Goal: Task Accomplishment & Management: Use online tool/utility

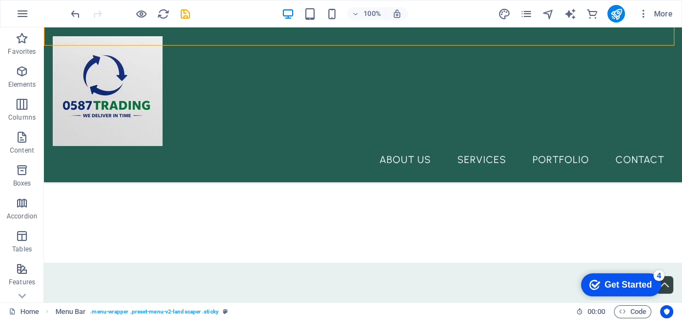
scroll to position [1937, 0]
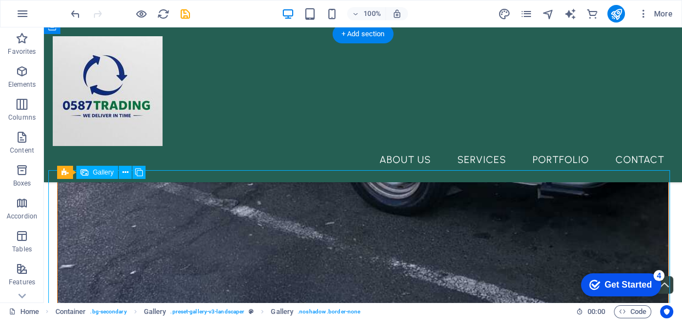
select select "4"
select select "px"
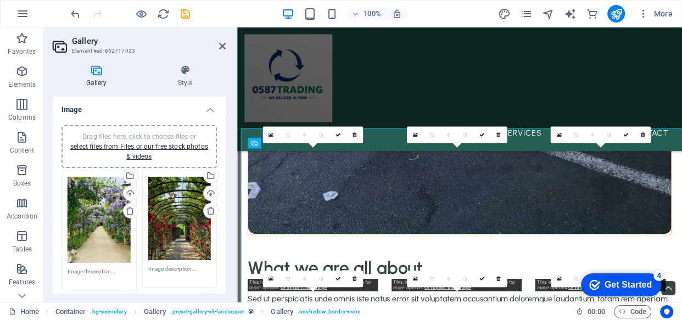
scroll to position [1953, 0]
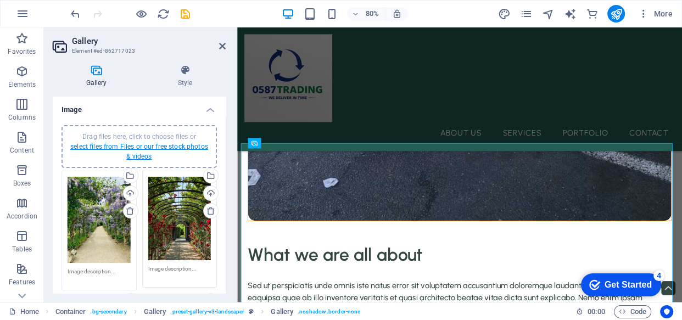
click at [132, 148] on link "select files from Files or our free stock photos & videos" at bounding box center [139, 152] width 138 height 18
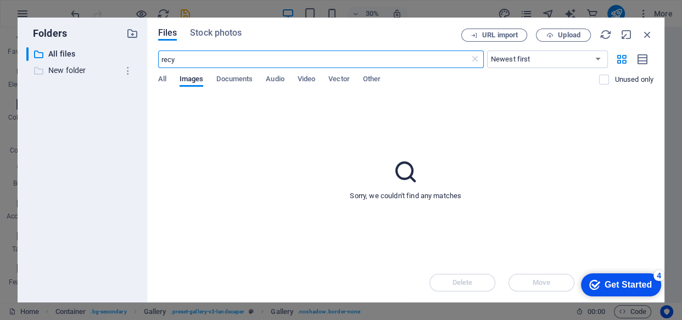
click at [80, 69] on p "New folder" at bounding box center [83, 70] width 70 height 13
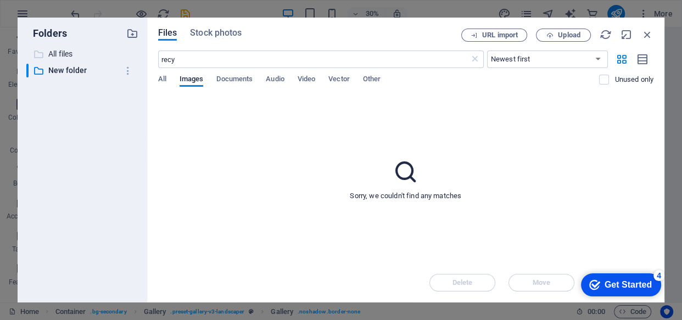
click at [77, 51] on p "All files" at bounding box center [83, 54] width 70 height 13
click at [567, 36] on span "Upload" at bounding box center [569, 35] width 23 height 7
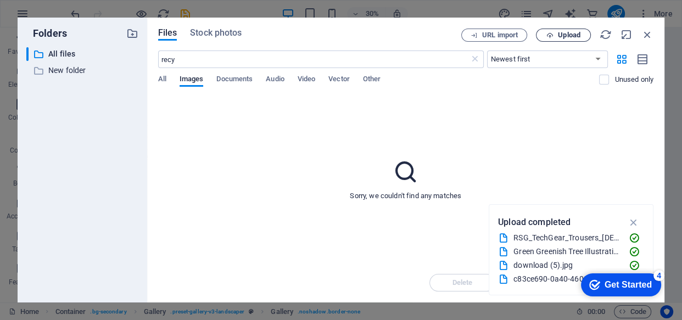
click at [269, 176] on div "Sorry, we couldn't find any matches" at bounding box center [406, 180] width 496 height 168
click at [634, 222] on icon "button" at bounding box center [633, 222] width 13 height 12
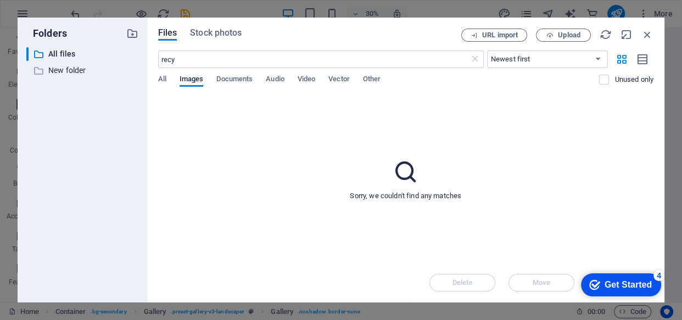
click at [406, 106] on div "Sorry, we couldn't find any matches" at bounding box center [406, 180] width 496 height 168
click at [475, 55] on icon at bounding box center [475, 59] width 11 height 11
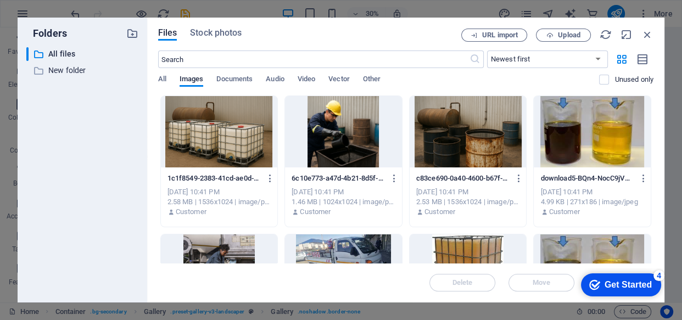
click at [229, 136] on div at bounding box center [219, 131] width 117 height 71
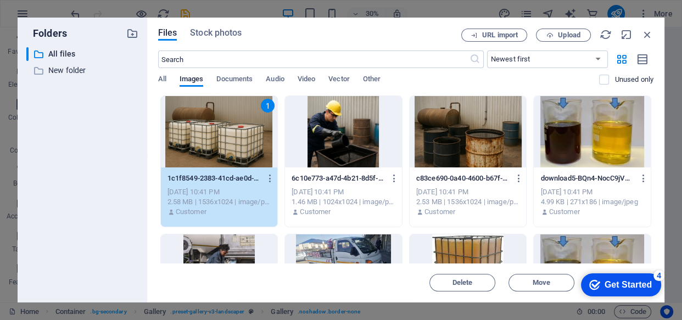
click at [322, 129] on div at bounding box center [343, 131] width 117 height 71
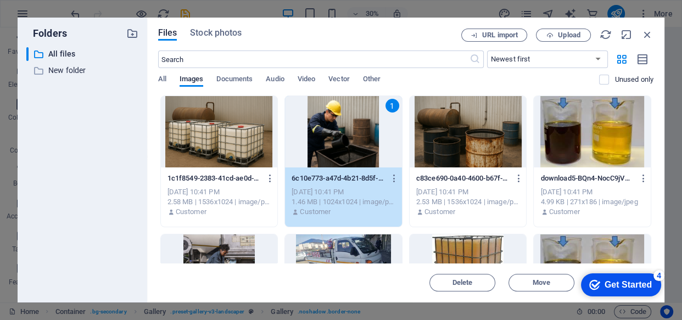
click at [171, 141] on div at bounding box center [219, 131] width 117 height 71
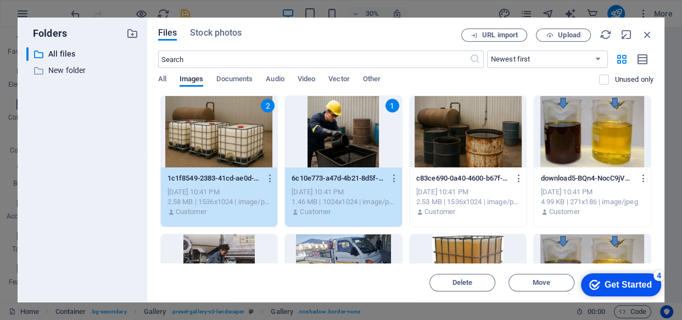
click at [451, 132] on div at bounding box center [468, 131] width 117 height 71
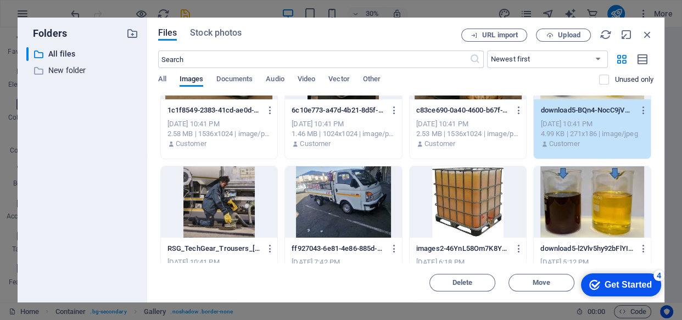
scroll to position [70, 0]
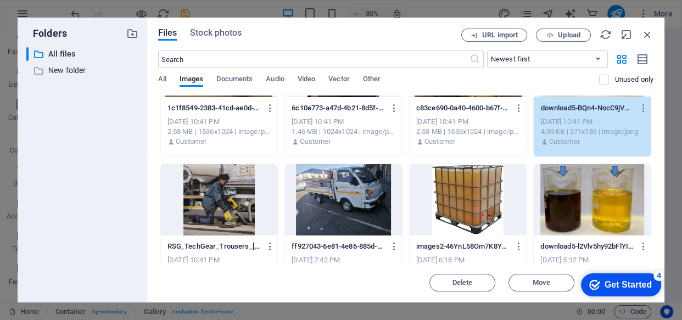
click at [247, 208] on div at bounding box center [219, 199] width 117 height 71
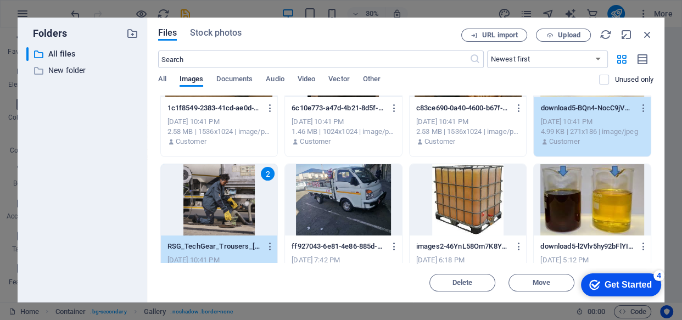
click at [352, 203] on div at bounding box center [343, 199] width 117 height 71
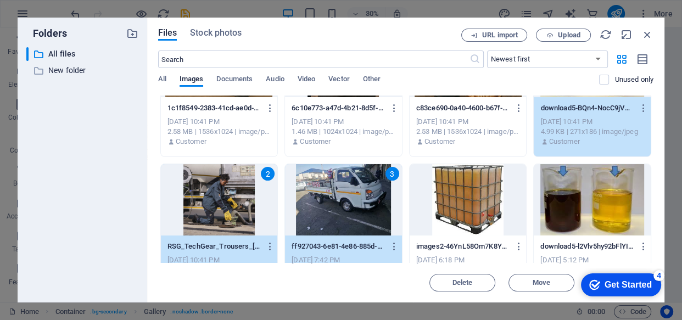
click at [457, 202] on div at bounding box center [468, 199] width 117 height 71
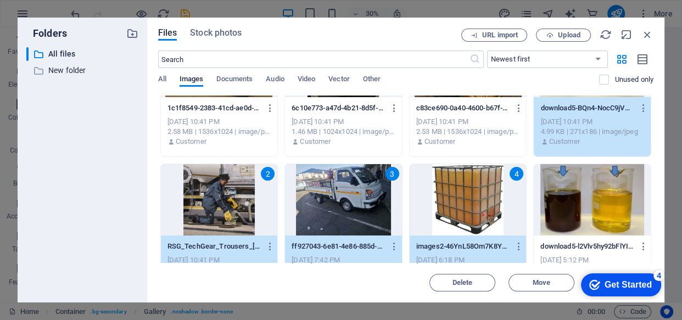
click at [589, 203] on div at bounding box center [592, 199] width 117 height 71
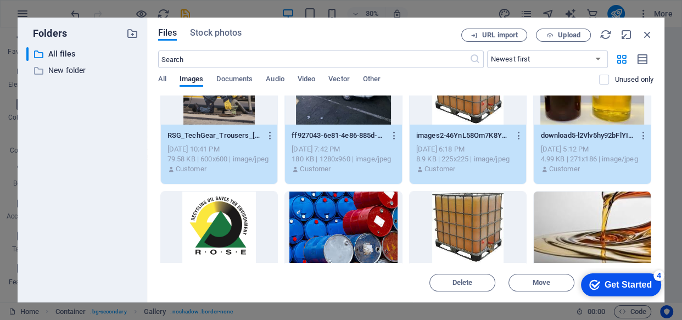
scroll to position [209, 0]
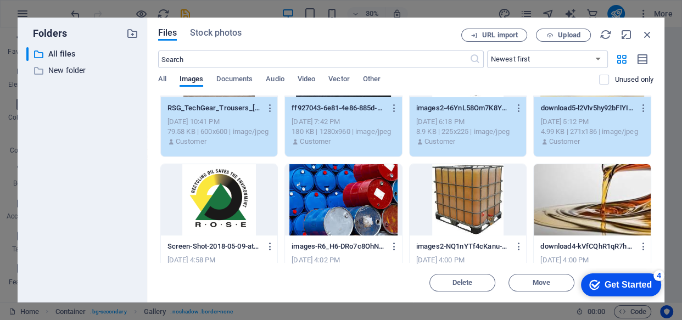
click at [353, 196] on div at bounding box center [343, 199] width 117 height 71
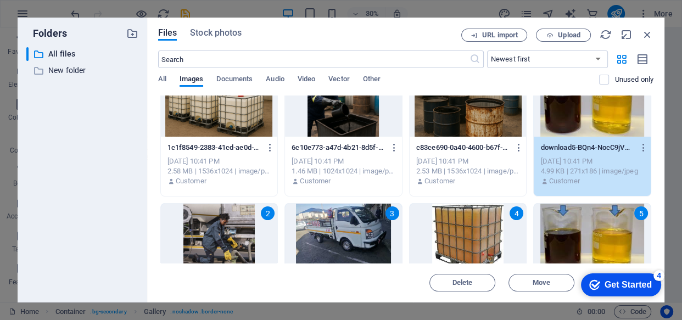
scroll to position [27, 0]
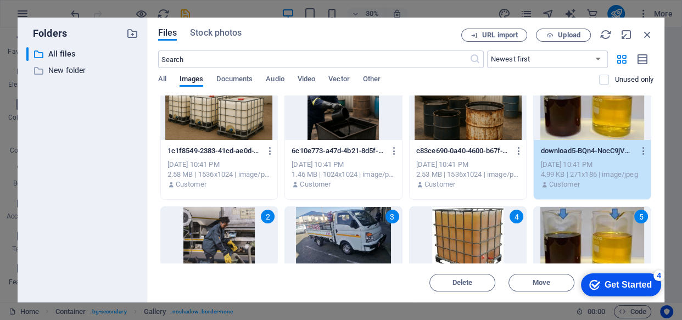
drag, startPoint x: 655, startPoint y: 132, endPoint x: 655, endPoint y: 170, distance: 37.4
click at [655, 170] on div "Files Stock photos URL import Upload ​ Newest first Oldest first Name (A-Z) Nam…" at bounding box center [405, 160] width 517 height 285
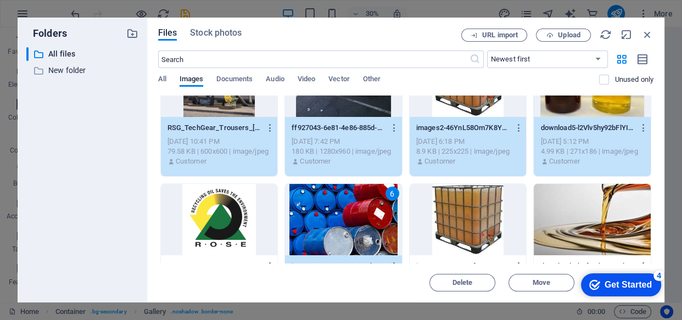
scroll to position [0, 0]
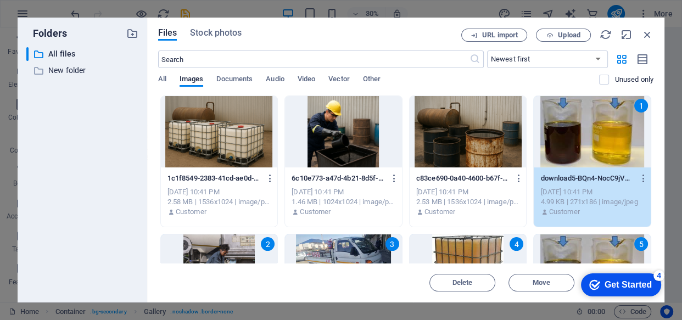
click at [235, 125] on div at bounding box center [219, 131] width 117 height 71
click at [235, 125] on div at bounding box center [236, 164] width 2 height 275
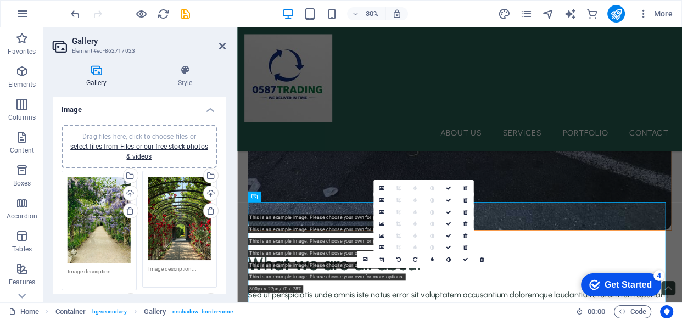
scroll to position [1953, 0]
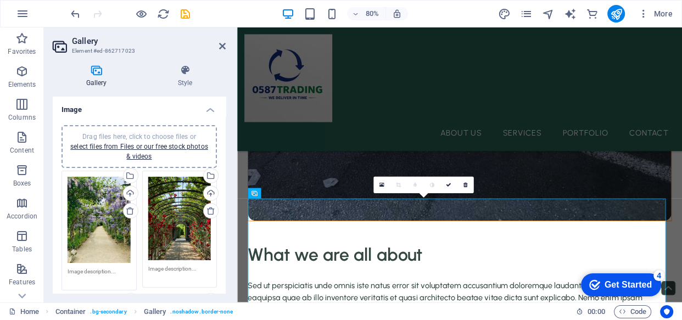
click at [235, 125] on div at bounding box center [236, 164] width 2 height 275
click at [93, 209] on div "Drag files here, click to choose files or select files from Files or our free s…" at bounding box center [99, 220] width 63 height 86
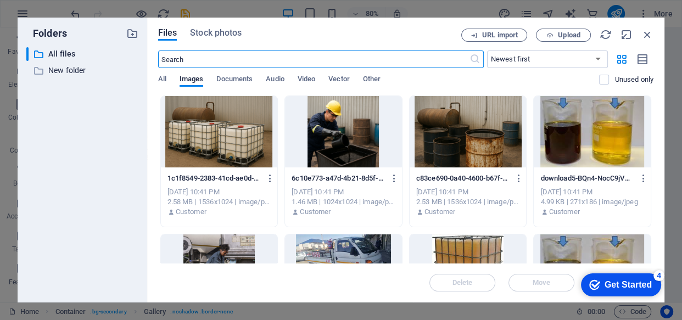
scroll to position [1942, 0]
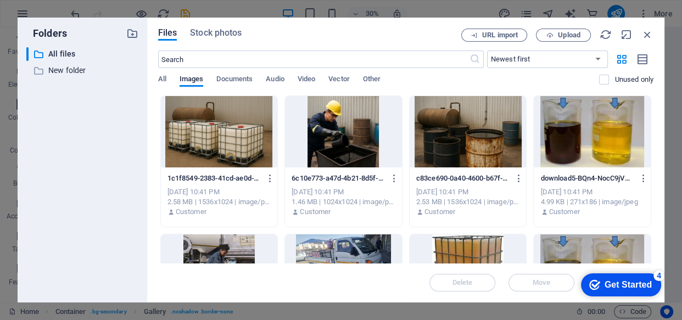
click at [202, 138] on div at bounding box center [219, 131] width 117 height 71
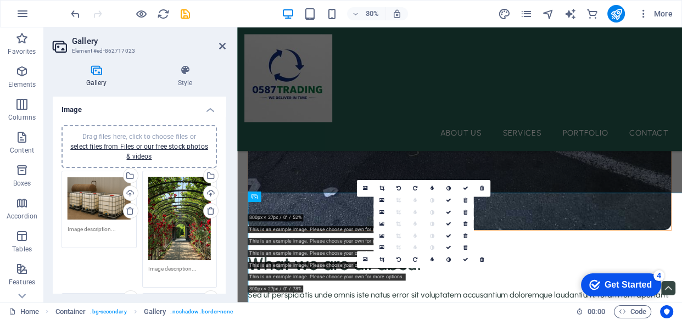
scroll to position [1953, 0]
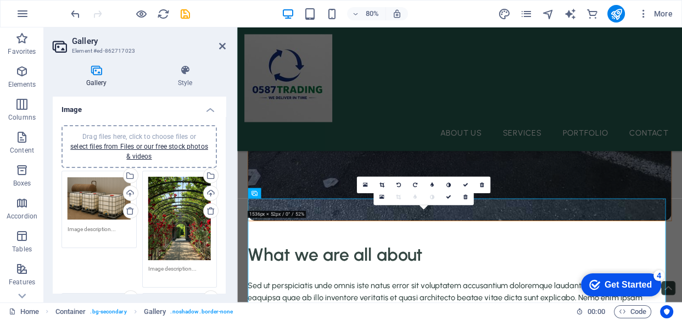
click at [179, 208] on div "Drag files here, click to choose files or select files from Files or our free s…" at bounding box center [179, 219] width 63 height 84
click at [179, 208] on body "0587trading.co.za Home Favorites Elements Columns Content Boxes Accordion Table…" at bounding box center [341, 160] width 682 height 320
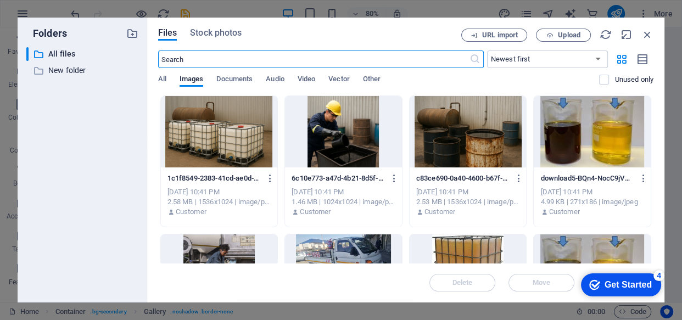
scroll to position [1942, 0]
click at [341, 125] on div at bounding box center [343, 131] width 117 height 71
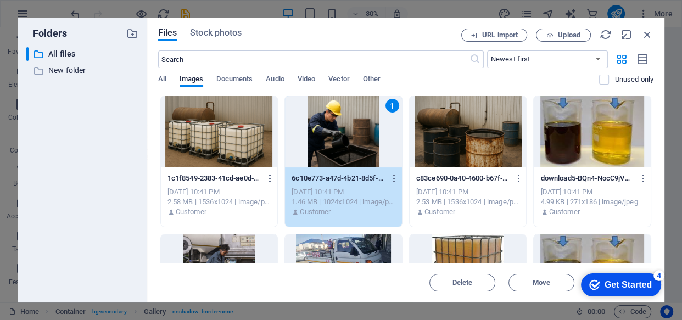
click at [341, 125] on div "1" at bounding box center [343, 131] width 117 height 71
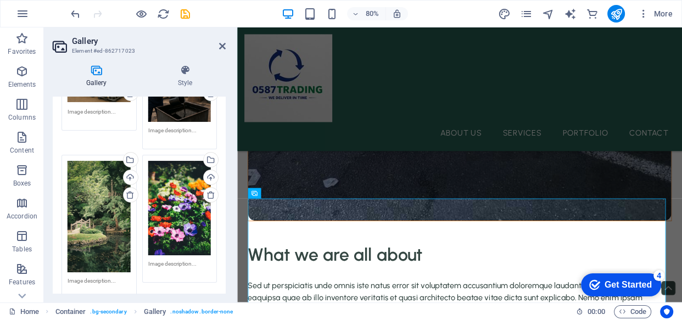
scroll to position [126, 0]
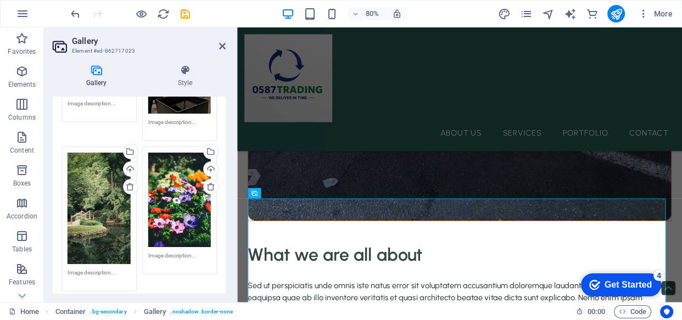
click at [85, 202] on div "Drag files here, click to choose files or select files from Files or our free s…" at bounding box center [99, 209] width 63 height 112
click at [85, 202] on body "0587trading.co.za Home Favorites Elements Columns Content Boxes Accordion Table…" at bounding box center [341, 160] width 682 height 320
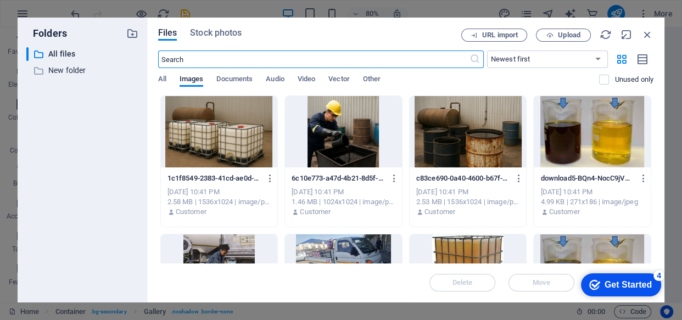
scroll to position [1942, 0]
click at [222, 252] on div at bounding box center [219, 270] width 117 height 71
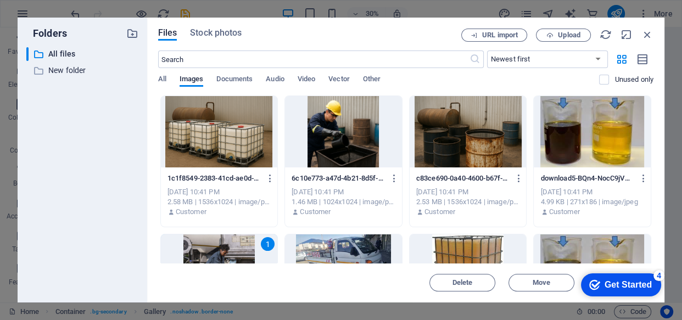
click at [222, 252] on div "1" at bounding box center [219, 270] width 117 height 71
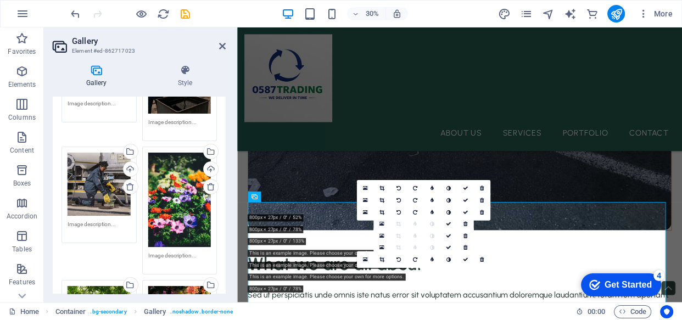
scroll to position [1953, 0]
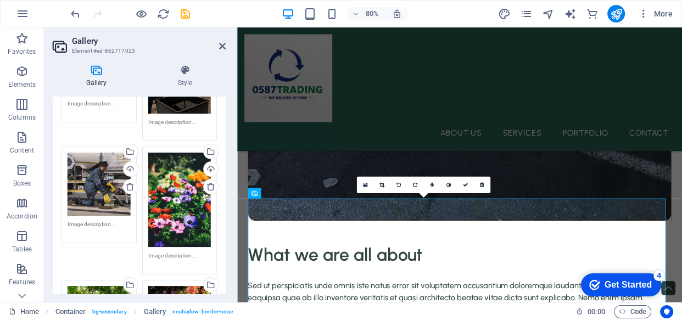
click at [165, 175] on div "Drag files here, click to choose files or select files from Files or our free s…" at bounding box center [179, 200] width 63 height 94
click at [165, 175] on body "0587trading.co.za Home Favorites Elements Columns Content Boxes Accordion Table…" at bounding box center [341, 160] width 682 height 320
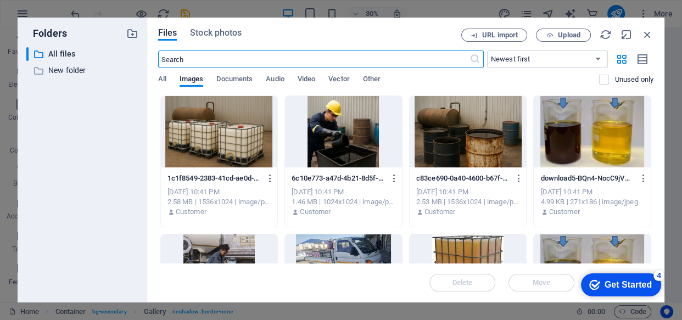
scroll to position [1942, 0]
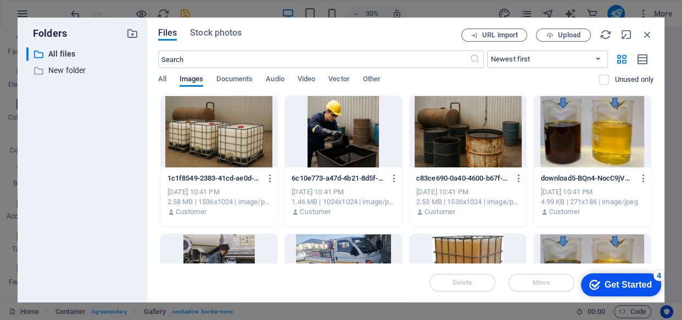
click at [324, 248] on div at bounding box center [343, 270] width 117 height 71
click at [324, 248] on div "1" at bounding box center [343, 270] width 117 height 71
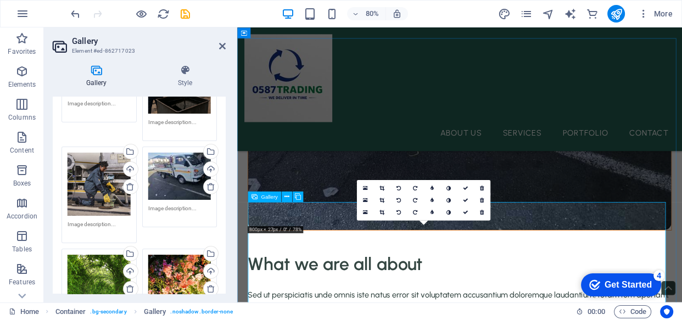
scroll to position [1953, 0]
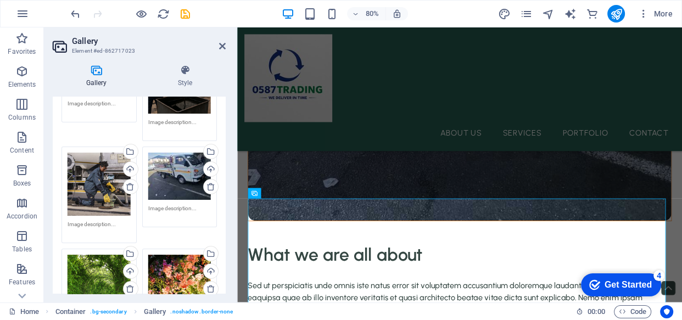
click at [92, 274] on div "Drag files here, click to choose files or select files from Files or our free s…" at bounding box center [99, 302] width 63 height 94
click at [92, 274] on body "0587trading.co.za Home Favorites Elements Columns Content Boxes Accordion Table…" at bounding box center [341, 160] width 682 height 320
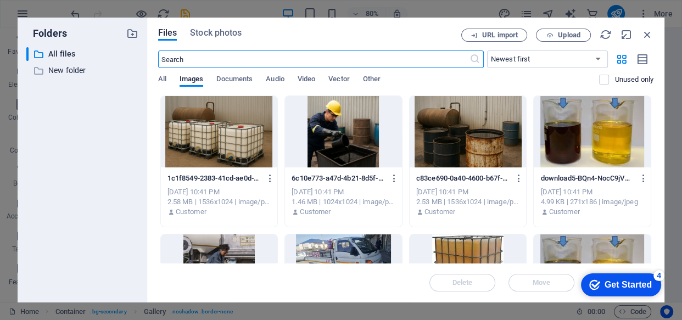
scroll to position [1942, 0]
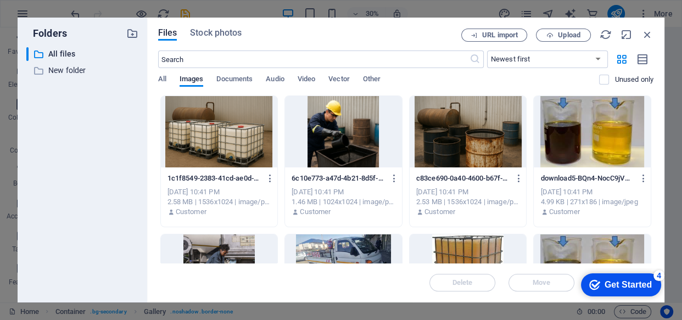
click at [448, 244] on div at bounding box center [468, 270] width 117 height 71
click at [448, 244] on div "1" at bounding box center [468, 270] width 117 height 71
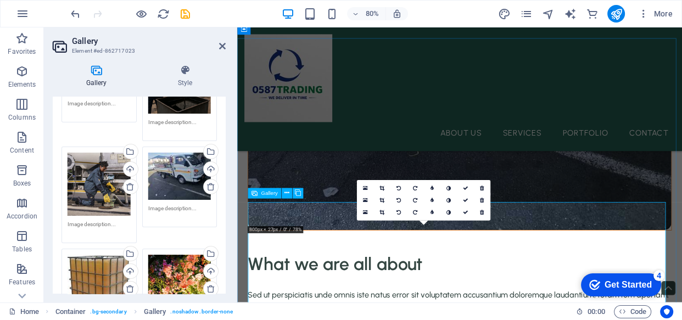
scroll to position [1953, 0]
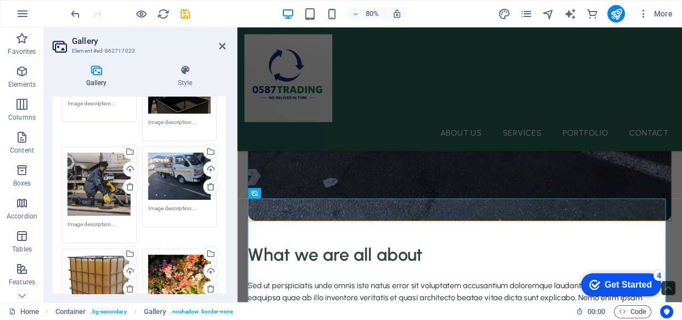
drag, startPoint x: 224, startPoint y: 182, endPoint x: 227, endPoint y: 139, distance: 43.6
click at [227, 139] on div "Gallery Style Image Drag files here, click to choose files or select files from…" at bounding box center [139, 179] width 191 height 247
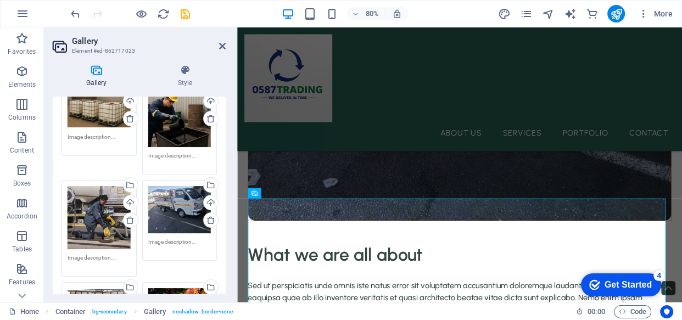
scroll to position [124, 0]
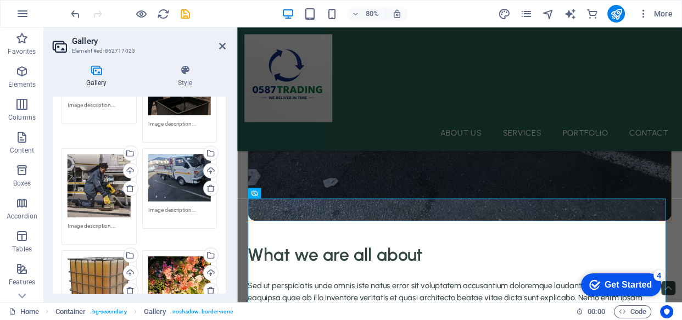
drag, startPoint x: 226, startPoint y: 141, endPoint x: 227, endPoint y: 132, distance: 9.4
click at [227, 121] on div "Gallery Style Image Drag files here, click to choose files or select files from…" at bounding box center [139, 179] width 191 height 247
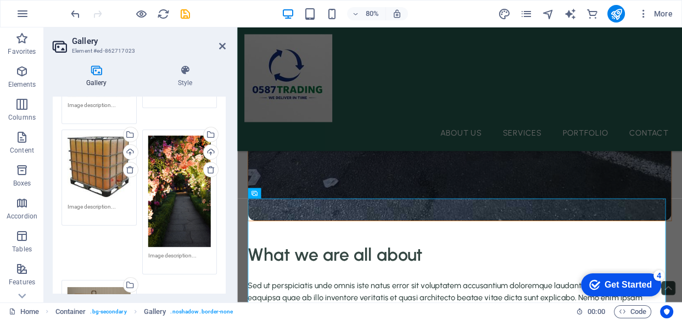
scroll to position [248, 0]
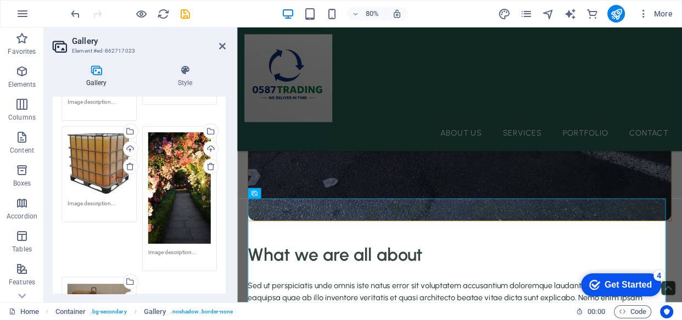
click at [166, 175] on div "Drag files here, click to choose files or select files from Files or our free s…" at bounding box center [179, 188] width 63 height 112
click at [166, 175] on body "0587trading.co.za Home Favorites Elements Columns Content Boxes Accordion Table…" at bounding box center [341, 160] width 682 height 320
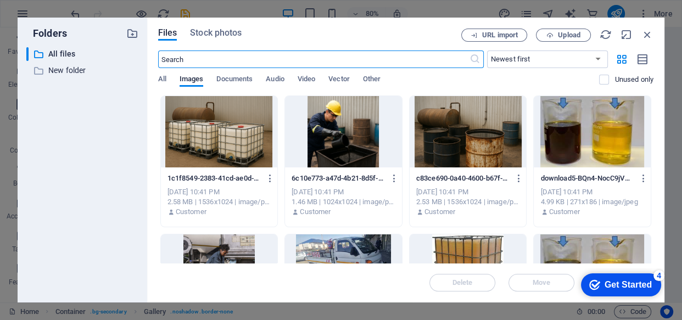
scroll to position [1942, 0]
click at [451, 153] on div at bounding box center [468, 131] width 117 height 71
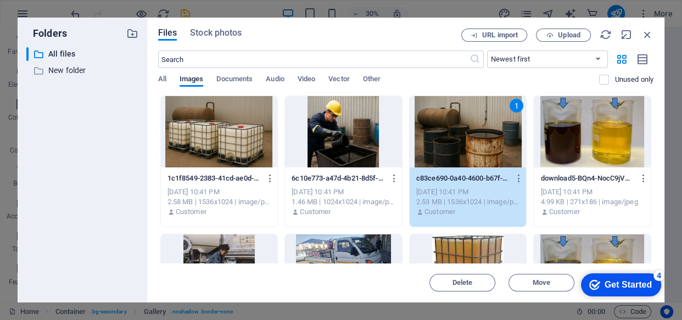
click at [451, 153] on div "1" at bounding box center [468, 131] width 117 height 71
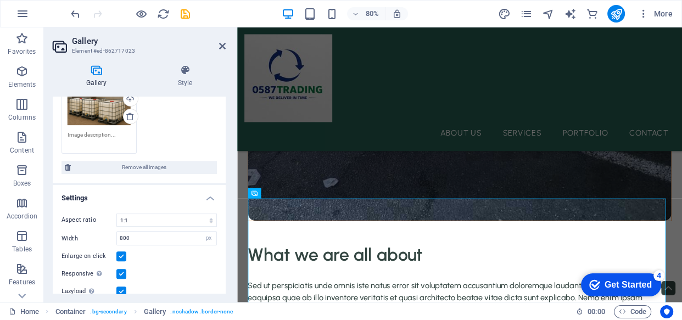
scroll to position [403, 0]
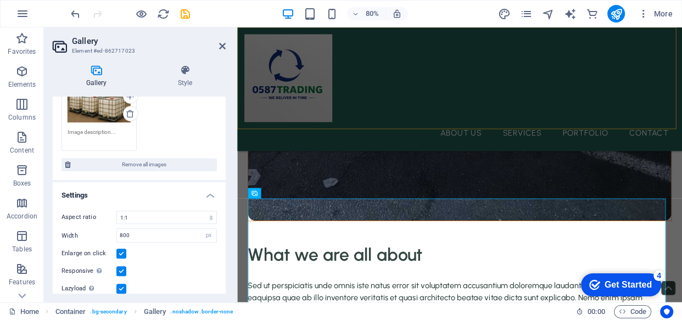
click at [682, 148] on div "About Us Services Portfolio Contact" at bounding box center [515, 104] width 556 height 155
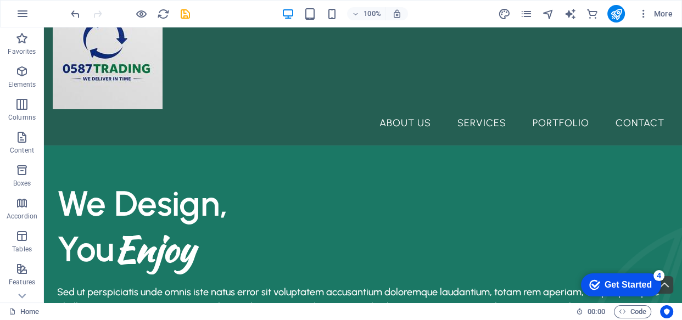
scroll to position [24, 0]
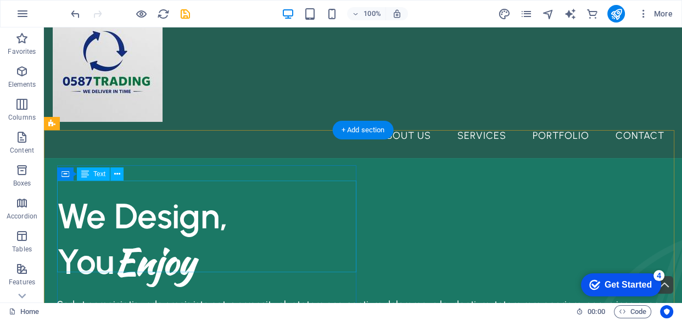
click at [193, 239] on div "We Design, You Enjoy" at bounding box center [363, 238] width 612 height 91
click at [193, 239] on div "Drag and drop a file to add it H2 Container Container Boxes Unequal Columns Men…" at bounding box center [363, 164] width 638 height 275
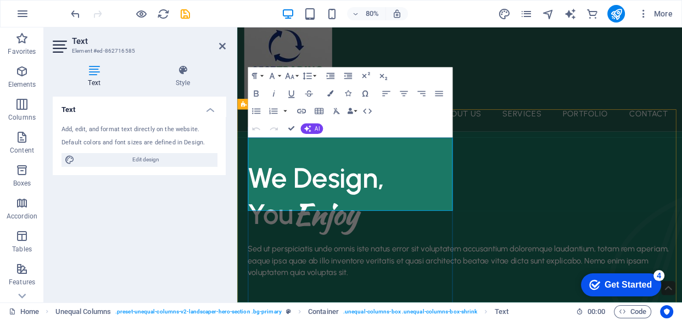
click at [308, 241] on span "You Enjoy" at bounding box center [320, 262] width 138 height 42
click at [399, 239] on h1 "You Enjoy" at bounding box center [516, 262] width 530 height 46
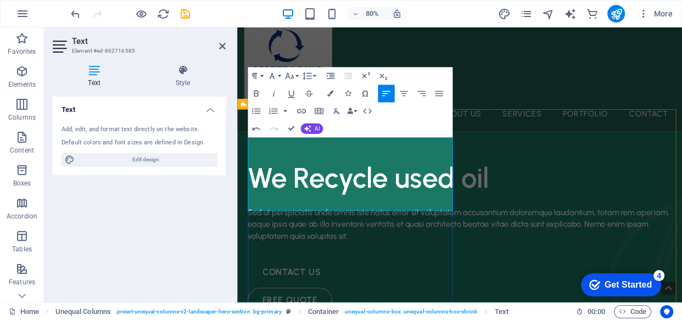
click at [435, 194] on h1 "We Recycle used oil" at bounding box center [516, 216] width 530 height 46
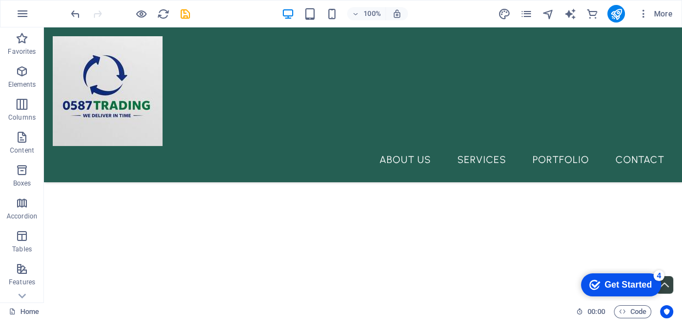
scroll to position [6002, 0]
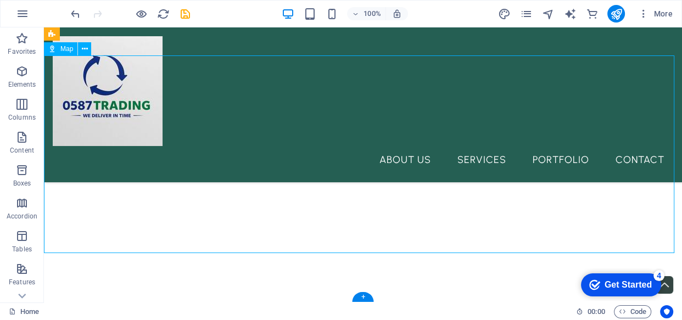
select select "1"
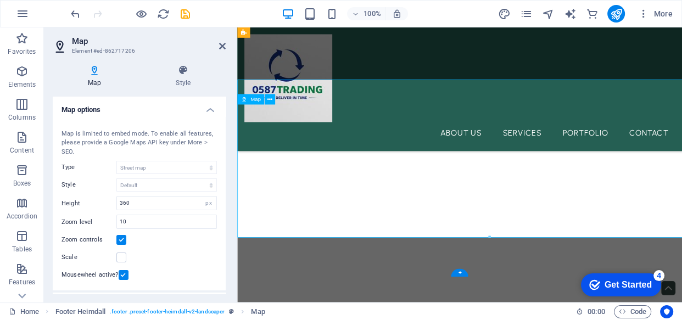
scroll to position [5967, 0]
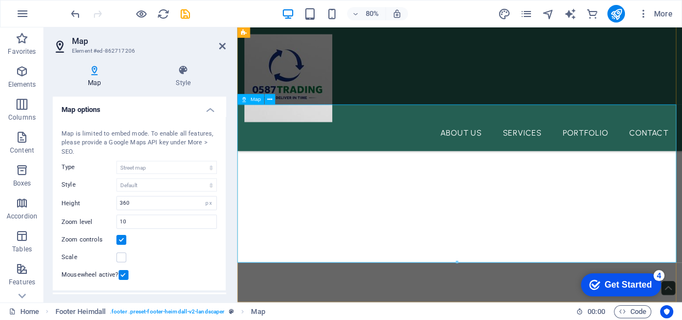
click at [249, 98] on div "Map" at bounding box center [250, 99] width 27 height 10
click at [272, 97] on icon at bounding box center [270, 99] width 5 height 9
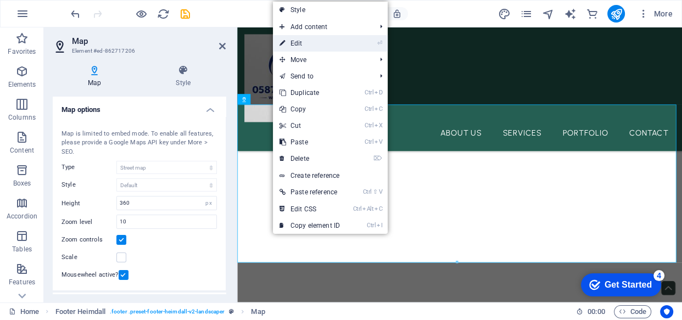
click at [299, 43] on link "⏎ Edit" at bounding box center [310, 43] width 74 height 16
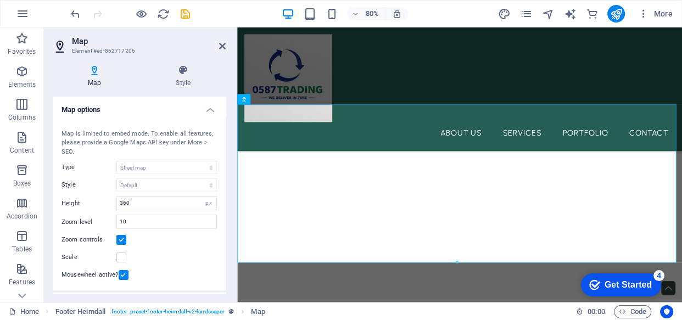
click at [124, 235] on label at bounding box center [121, 240] width 10 height 10
click at [0, 0] on input "Zoom controls" at bounding box center [0, 0] width 0 height 0
click at [124, 235] on label at bounding box center [121, 240] width 10 height 10
click at [0, 0] on input "Zoom controls" at bounding box center [0, 0] width 0 height 0
click at [148, 208] on input "360" at bounding box center [166, 203] width 99 height 13
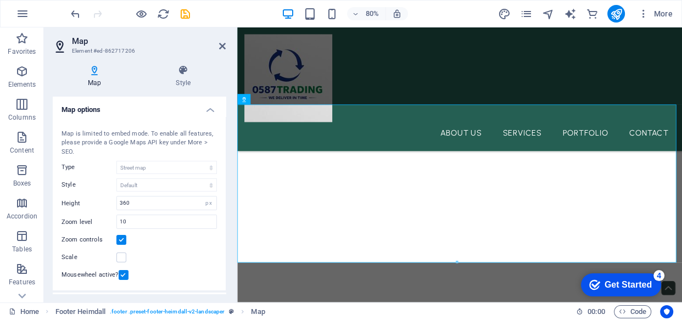
click at [100, 48] on h3 "Element #ed-862717206" at bounding box center [138, 51] width 132 height 10
click at [93, 71] on icon at bounding box center [95, 70] width 84 height 11
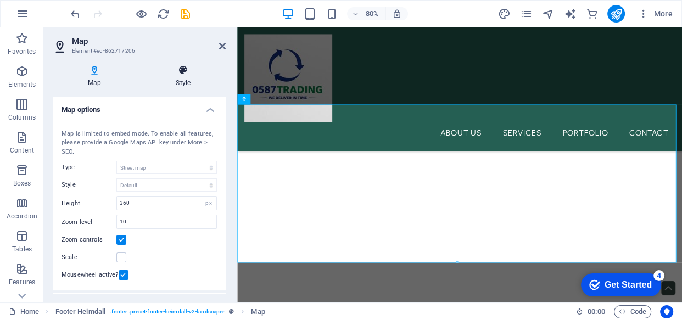
click at [187, 76] on h4 "Style" at bounding box center [183, 76] width 85 height 23
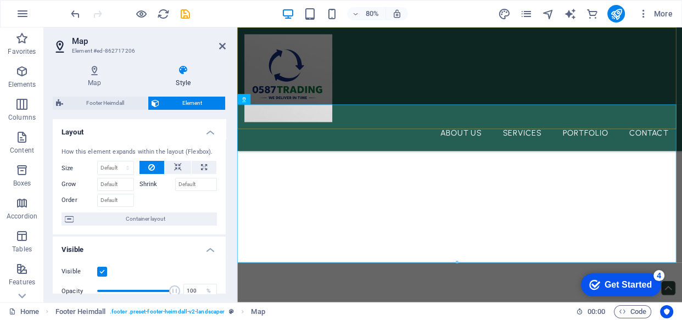
click at [410, 54] on div "About Us Services Portfolio Contact" at bounding box center [515, 104] width 556 height 155
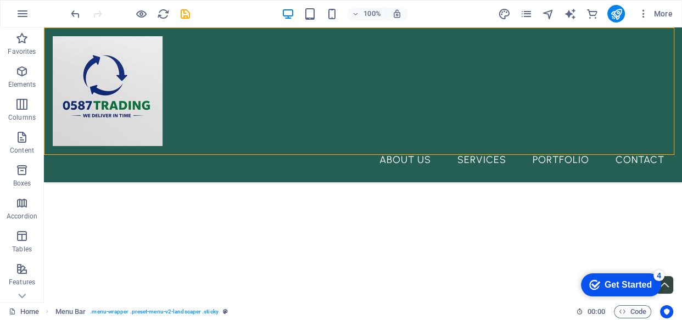
scroll to position [6002, 0]
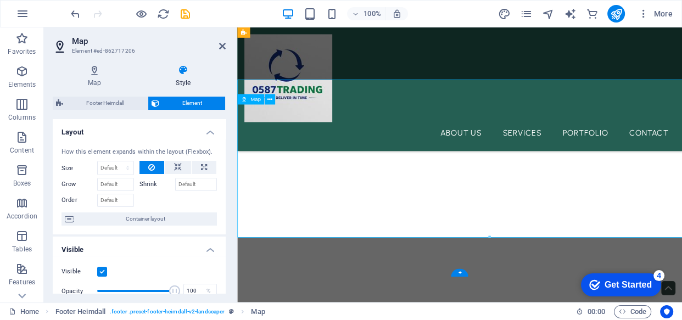
scroll to position [5967, 0]
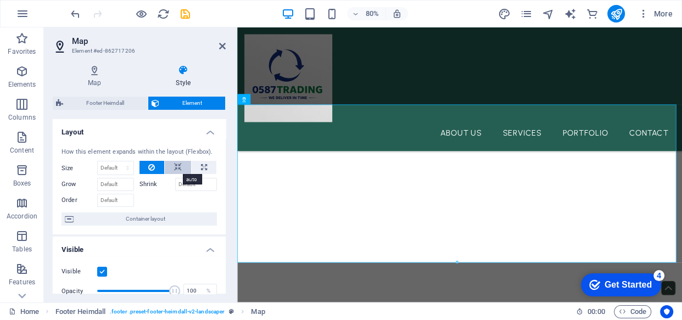
click at [181, 170] on button at bounding box center [178, 167] width 26 height 13
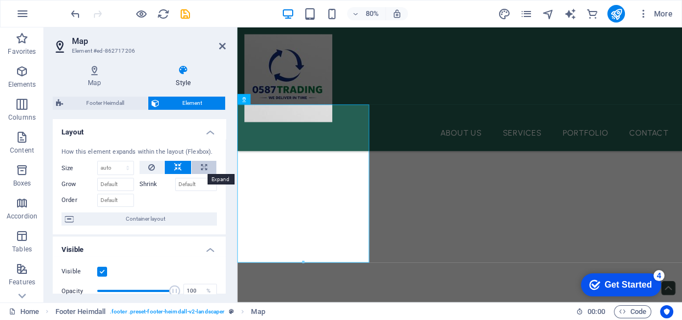
click at [208, 166] on button at bounding box center [204, 167] width 25 height 13
type input "100"
select select "%"
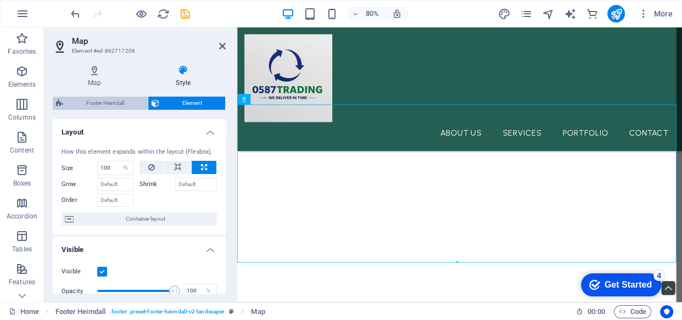
click at [104, 99] on span "Footer Heimdall" at bounding box center [105, 103] width 78 height 13
select select "rem"
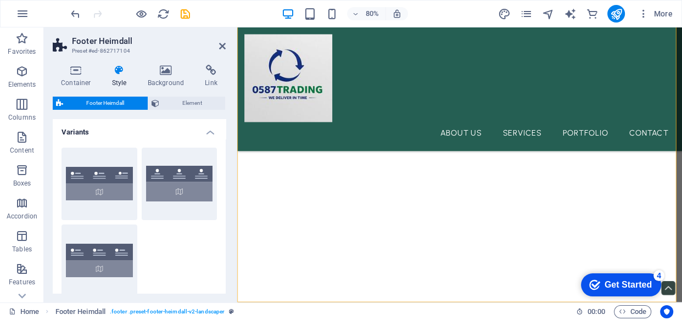
click at [221, 40] on h2 "Footer Heimdall" at bounding box center [149, 41] width 154 height 10
click at [221, 49] on icon at bounding box center [222, 46] width 7 height 9
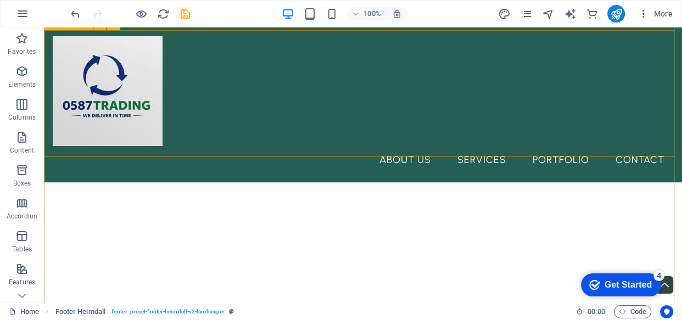
scroll to position [6002, 0]
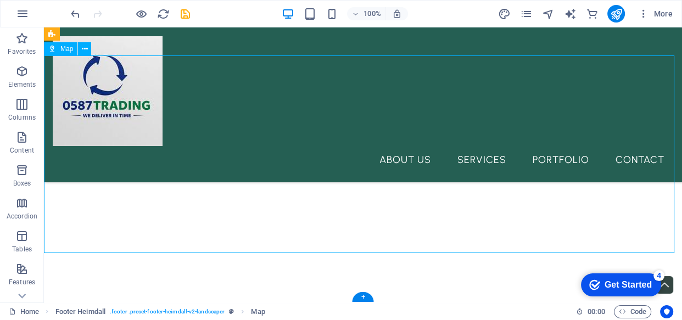
select select "%"
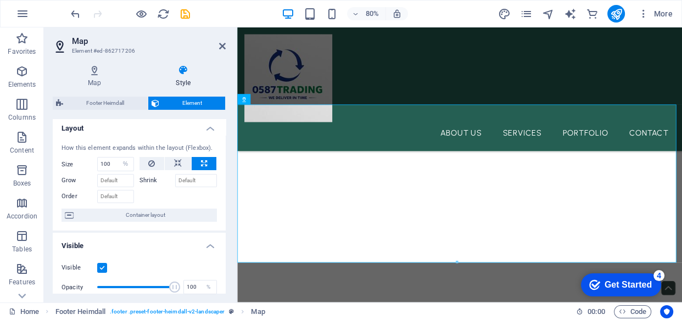
scroll to position [0, 0]
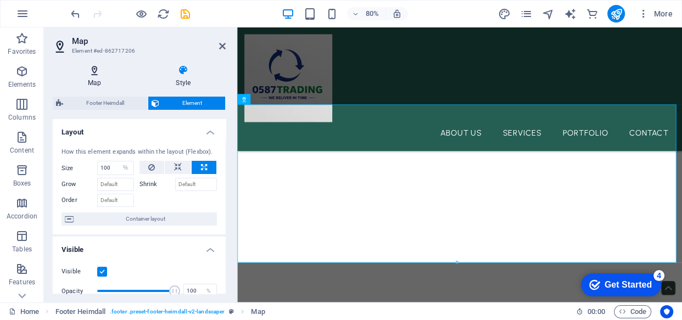
click at [94, 68] on icon at bounding box center [95, 70] width 84 height 11
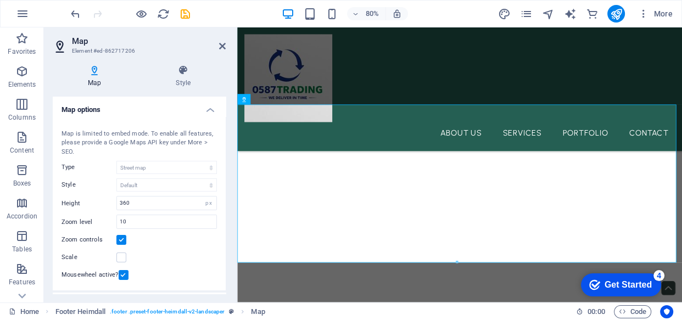
click at [119, 272] on label at bounding box center [124, 275] width 10 height 10
click at [0, 0] on input "Mousewheel active?" at bounding box center [0, 0] width 0 height 0
click at [118, 243] on label at bounding box center [121, 240] width 10 height 10
click at [0, 0] on input "Zoom controls" at bounding box center [0, 0] width 0 height 0
click at [127, 203] on input "360" at bounding box center [166, 203] width 99 height 13
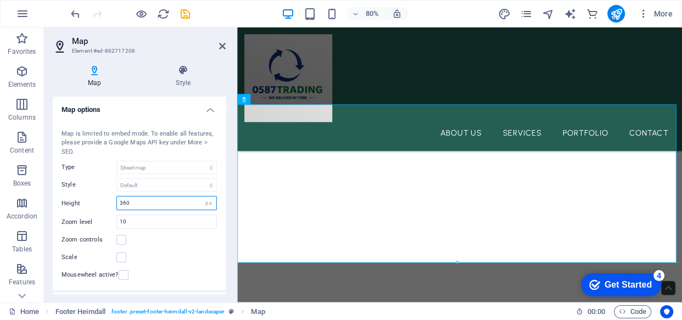
click at [127, 203] on input "360" at bounding box center [166, 203] width 99 height 13
click at [119, 238] on label at bounding box center [121, 240] width 10 height 10
click at [0, 0] on input "Zoom controls" at bounding box center [0, 0] width 0 height 0
click at [120, 256] on label at bounding box center [121, 258] width 10 height 10
click at [0, 0] on input "Scale" at bounding box center [0, 0] width 0 height 0
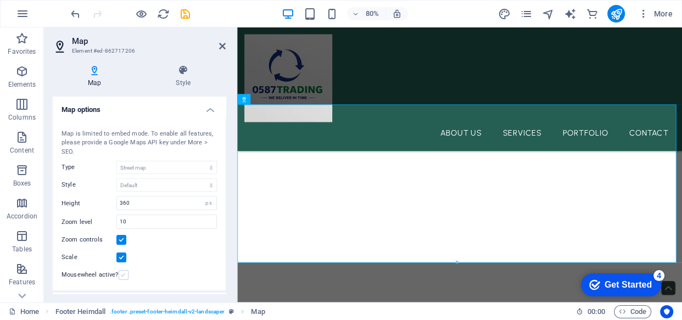
click at [120, 272] on label at bounding box center [124, 275] width 10 height 10
click at [0, 0] on input "Mousewheel active?" at bounding box center [0, 0] width 0 height 0
click at [120, 254] on label at bounding box center [121, 258] width 10 height 10
click at [0, 0] on input "Scale" at bounding box center [0, 0] width 0 height 0
click at [242, 99] on icon at bounding box center [244, 99] width 6 height 10
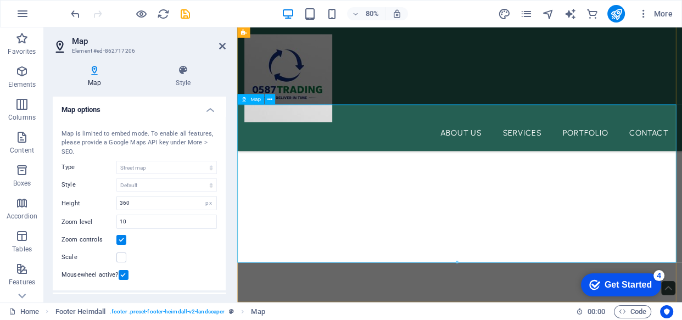
click at [242, 99] on icon at bounding box center [244, 99] width 6 height 10
click at [269, 99] on icon at bounding box center [270, 99] width 5 height 9
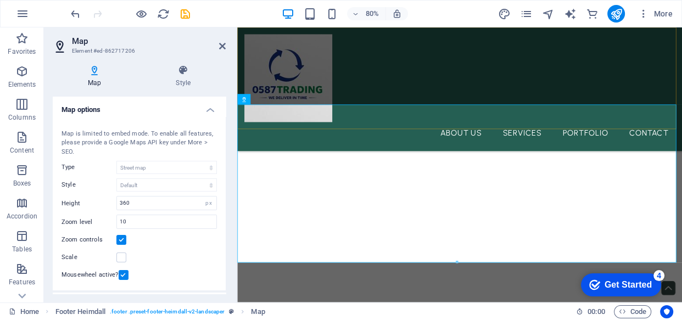
click at [461, 31] on div "About Us Services Portfolio Contact" at bounding box center [515, 104] width 556 height 155
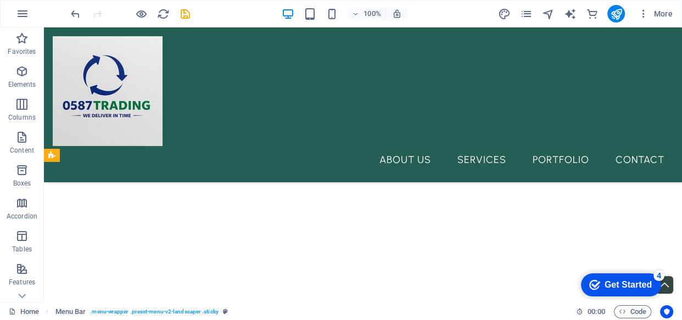
scroll to position [5209, 0]
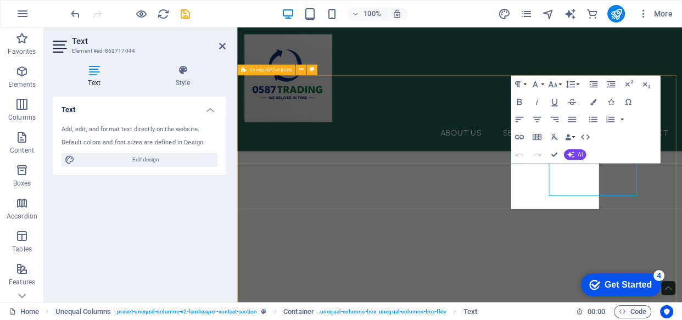
scroll to position [5228, 0]
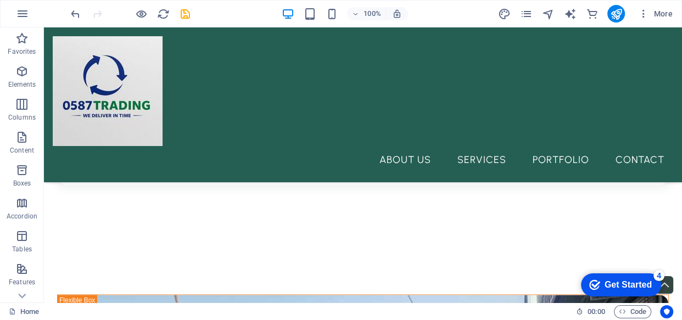
scroll to position [1512, 0]
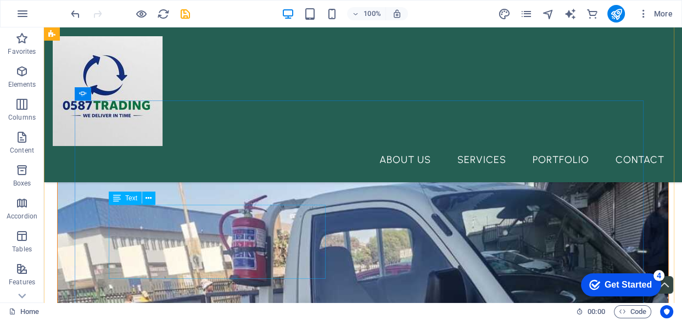
click at [149, 201] on icon at bounding box center [149, 199] width 6 height 12
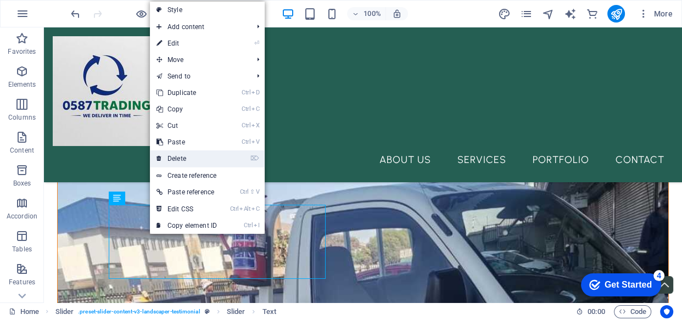
click at [182, 152] on link "⌦ Delete" at bounding box center [187, 159] width 74 height 16
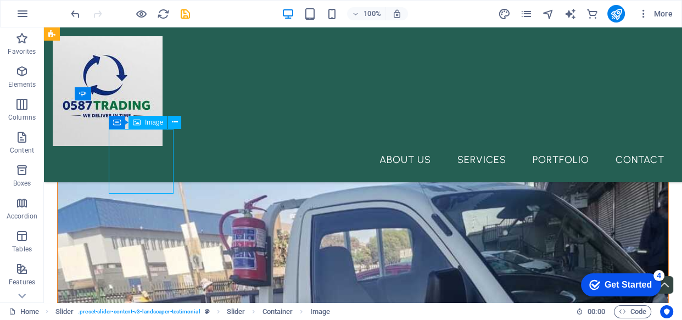
select select "%"
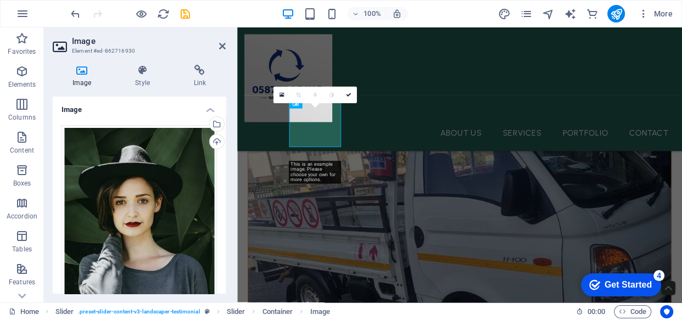
scroll to position [1554, 0]
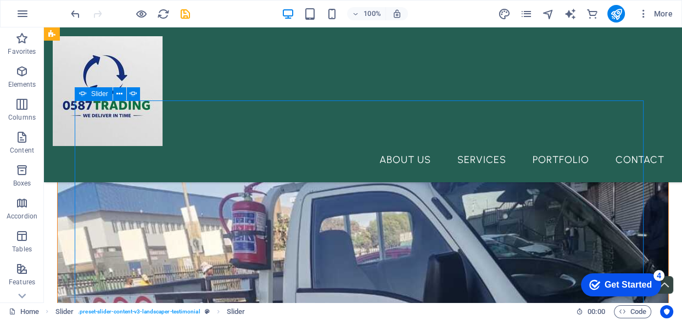
scroll to position [1537, 0]
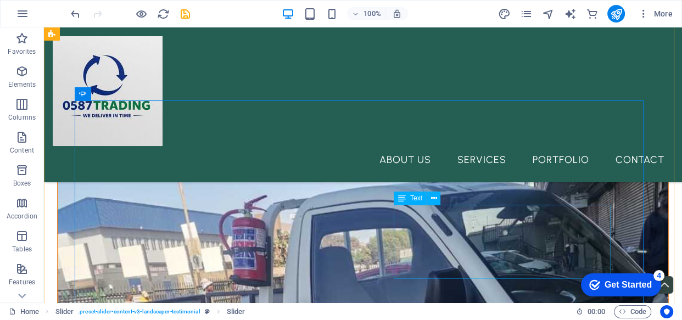
click at [442, 188] on icon at bounding box center [442, 188] width 6 height 12
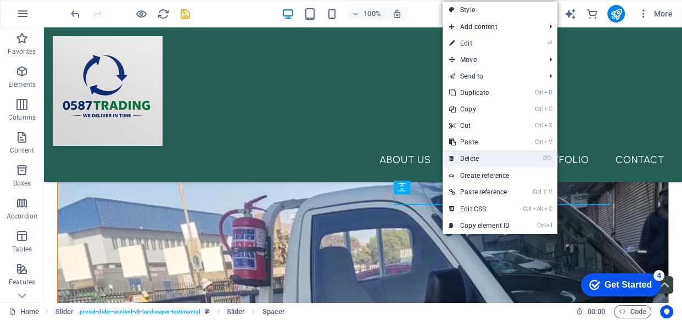
click at [469, 153] on link "⌦ Delete" at bounding box center [480, 159] width 74 height 16
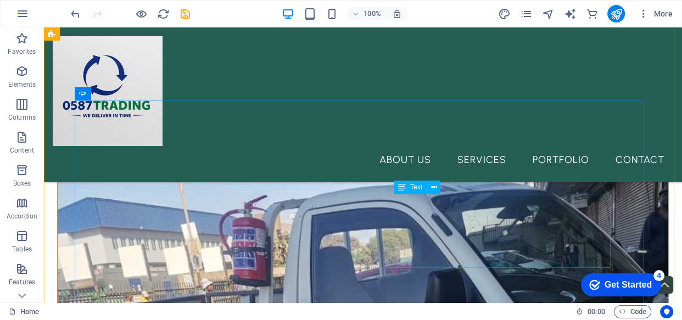
click at [437, 189] on button at bounding box center [433, 187] width 13 height 13
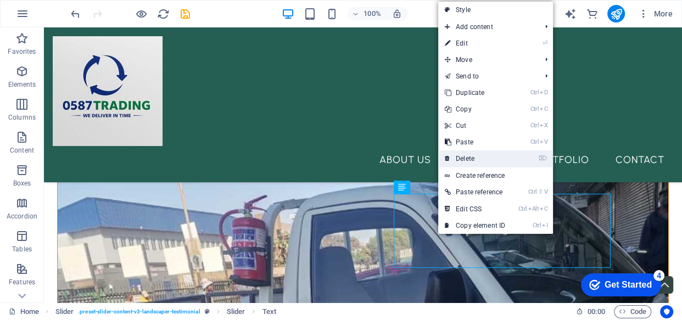
click at [460, 163] on link "⌦ Delete" at bounding box center [475, 159] width 74 height 16
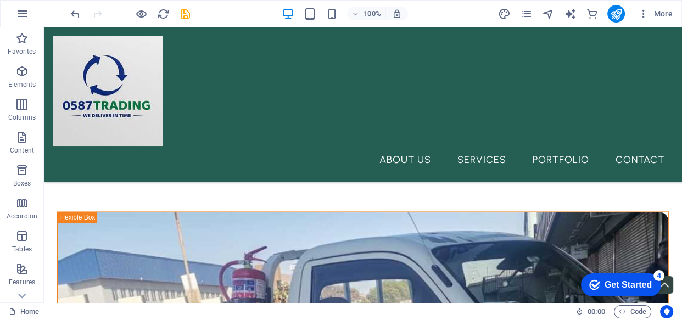
scroll to position [1477, 0]
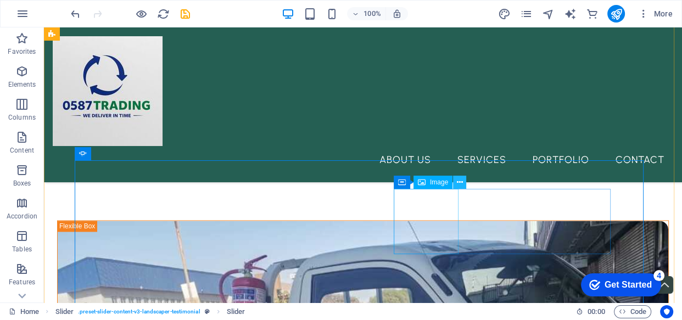
click at [461, 178] on icon at bounding box center [460, 183] width 6 height 12
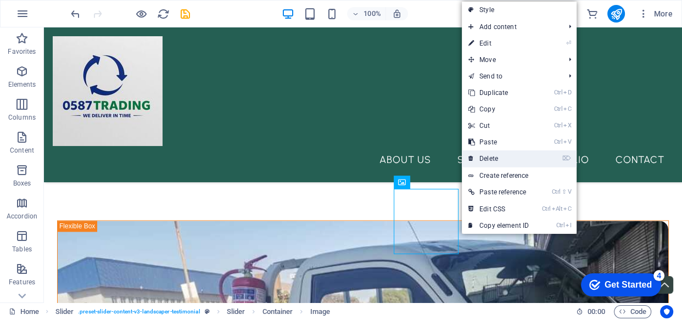
click at [483, 158] on link "⌦ Delete" at bounding box center [499, 159] width 74 height 16
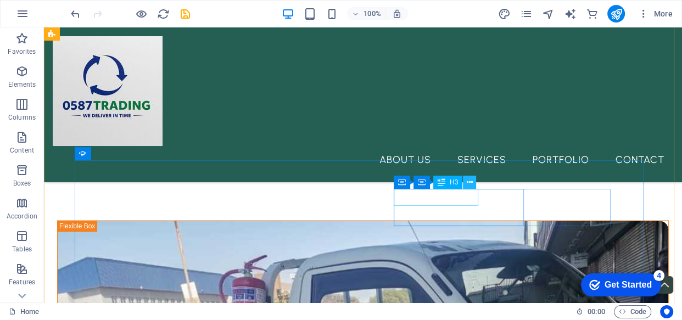
click at [470, 181] on icon at bounding box center [470, 183] width 6 height 12
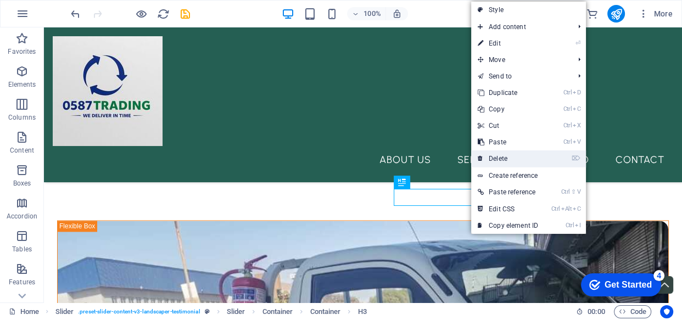
click at [494, 157] on link "⌦ Delete" at bounding box center [508, 159] width 74 height 16
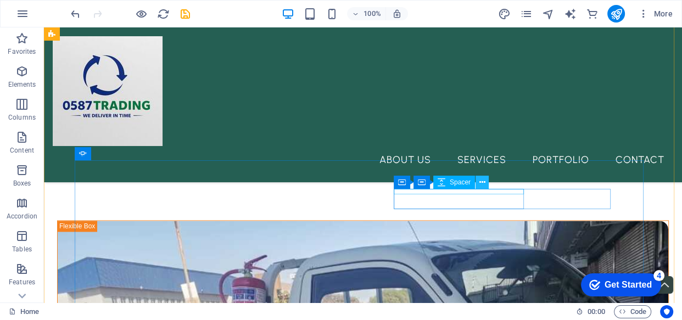
click at [485, 183] on icon at bounding box center [482, 183] width 6 height 12
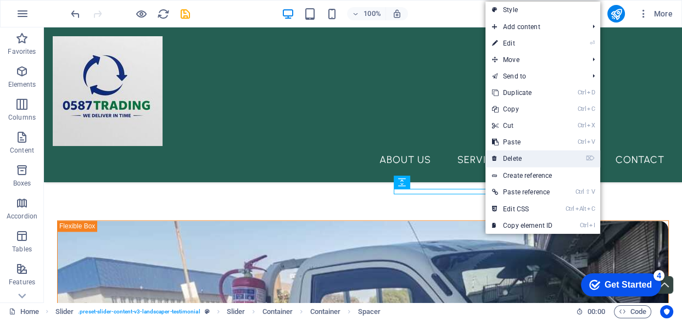
click at [510, 159] on link "⌦ Delete" at bounding box center [523, 159] width 74 height 16
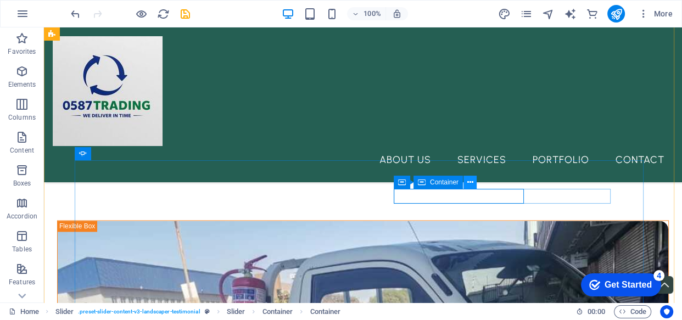
click at [474, 177] on button at bounding box center [470, 182] width 13 height 13
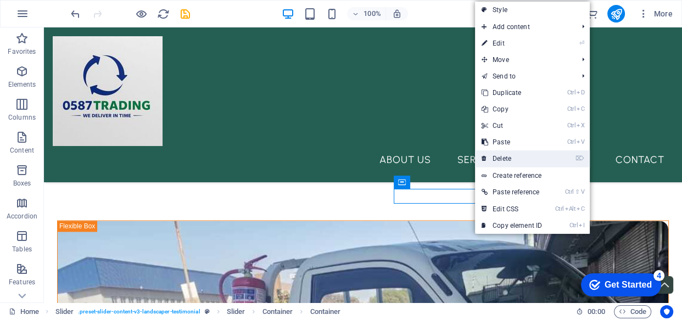
click at [502, 157] on link "⌦ Delete" at bounding box center [512, 159] width 74 height 16
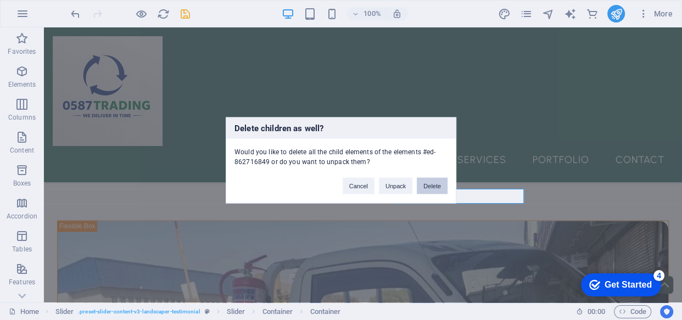
click at [418, 181] on button "Delete" at bounding box center [432, 185] width 31 height 16
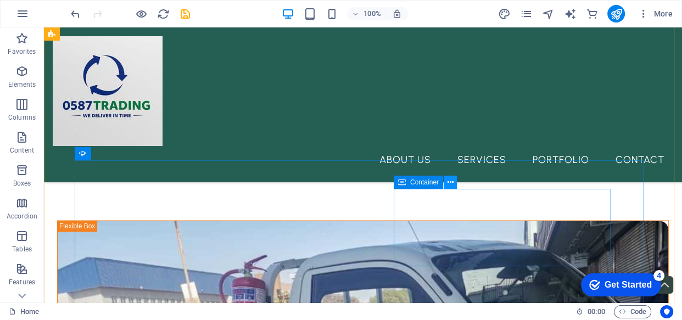
click at [454, 176] on button at bounding box center [450, 182] width 13 height 13
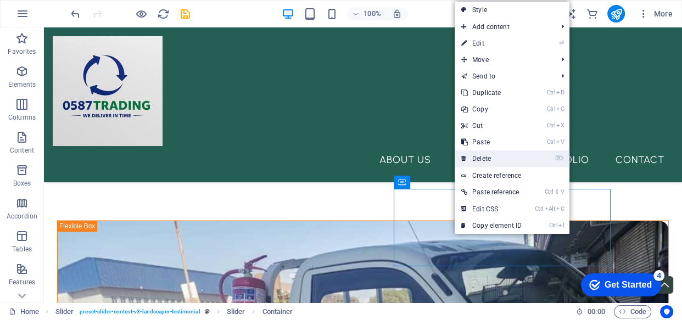
click at [488, 153] on link "⌦ Delete" at bounding box center [492, 159] width 74 height 16
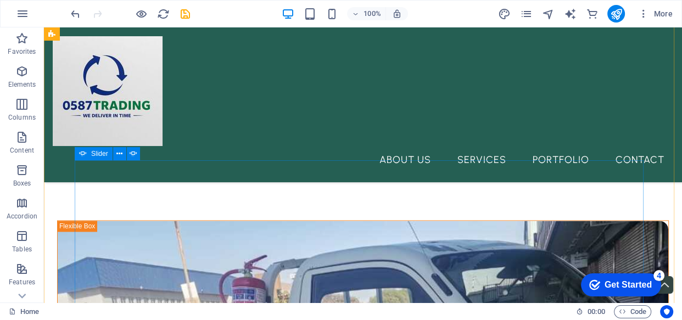
click at [120, 149] on icon at bounding box center [119, 154] width 6 height 12
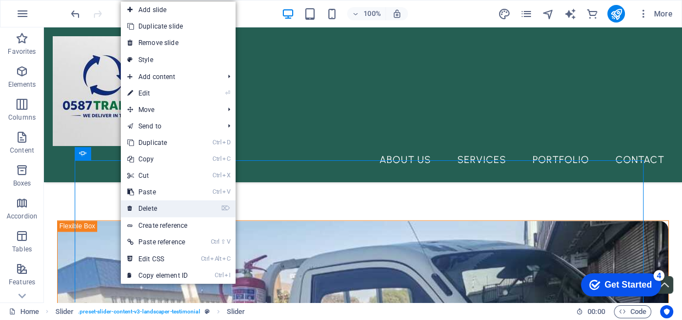
click at [146, 204] on link "⌦ Delete" at bounding box center [158, 209] width 74 height 16
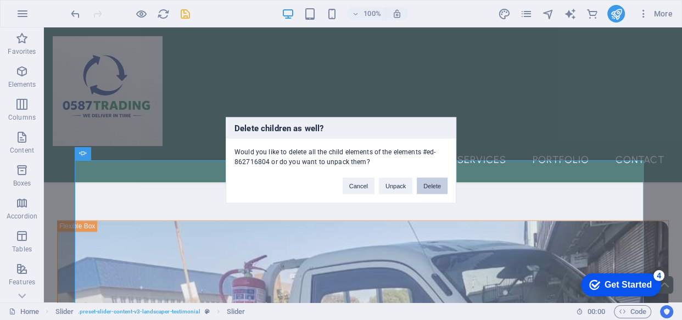
click at [427, 191] on button "Delete" at bounding box center [432, 185] width 31 height 16
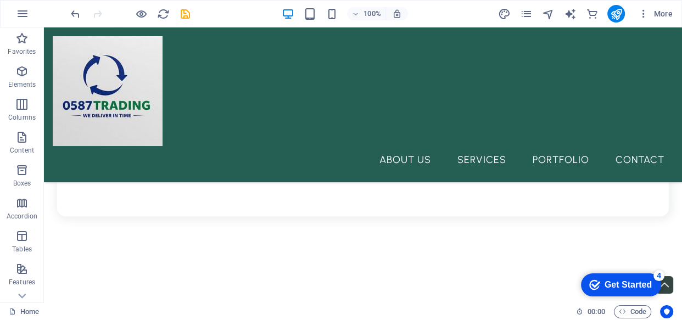
scroll to position [1324, 0]
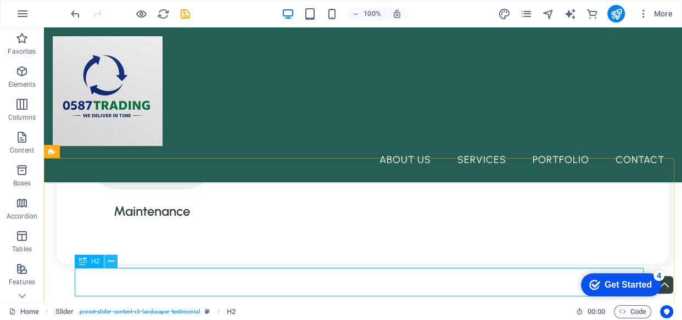
click at [110, 262] on icon at bounding box center [111, 262] width 6 height 12
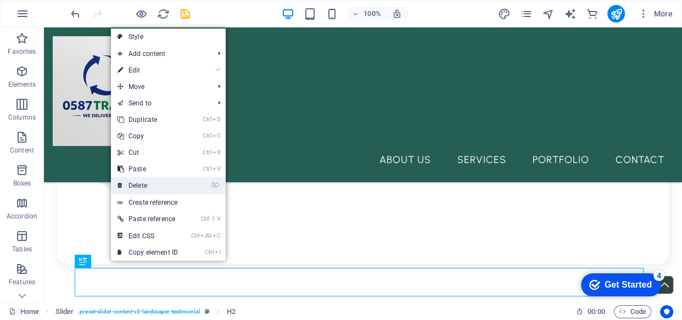
click at [149, 187] on link "⌦ Delete" at bounding box center [148, 185] width 74 height 16
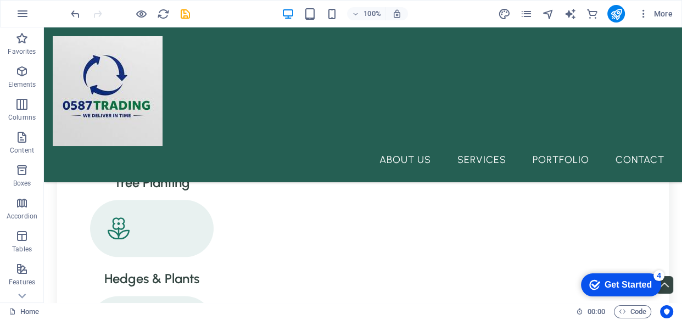
scroll to position [1172, 0]
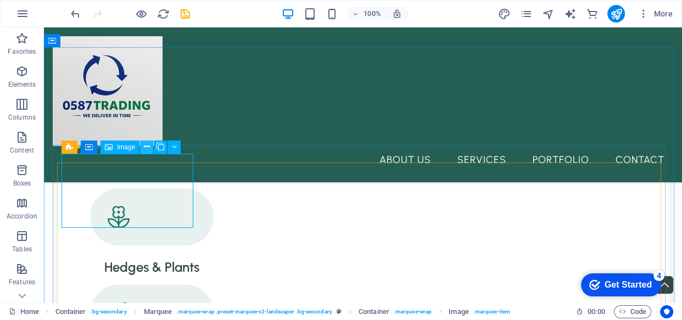
click at [146, 143] on icon at bounding box center [147, 147] width 6 height 12
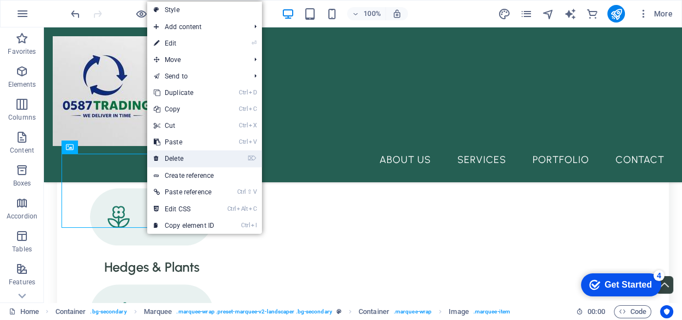
click at [167, 159] on link "⌦ Delete" at bounding box center [184, 159] width 74 height 16
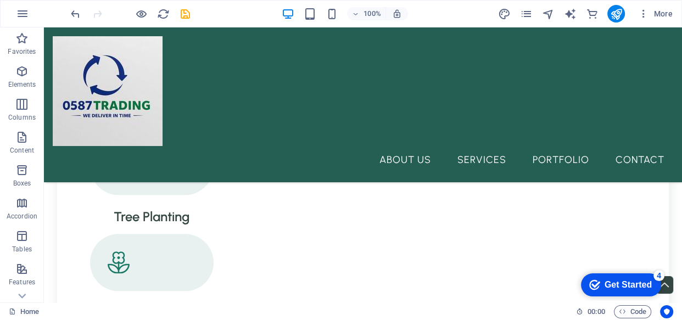
scroll to position [1103, 0]
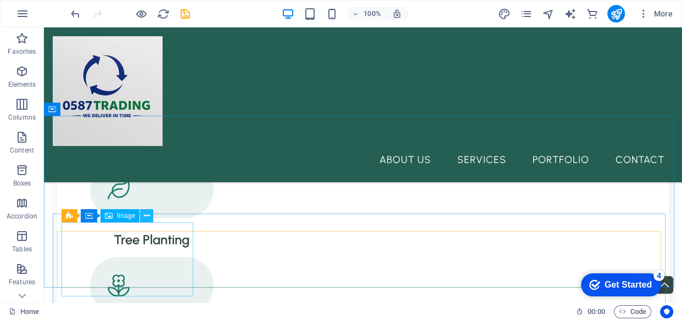
click at [145, 218] on icon at bounding box center [147, 216] width 6 height 12
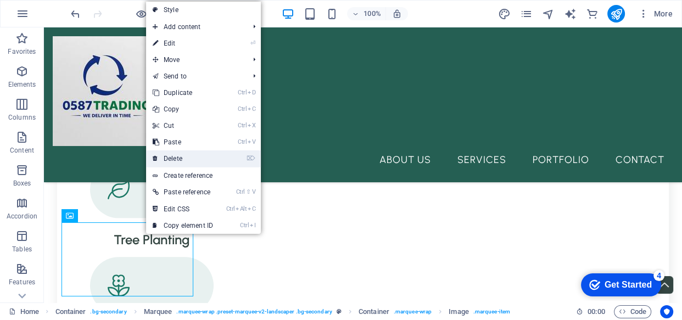
click at [178, 160] on link "⌦ Delete" at bounding box center [183, 159] width 74 height 16
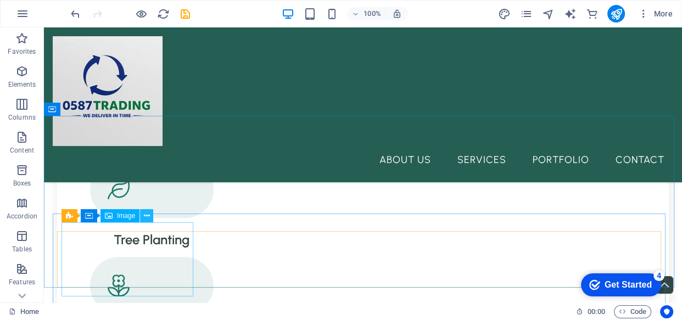
click at [145, 214] on icon at bounding box center [147, 216] width 6 height 12
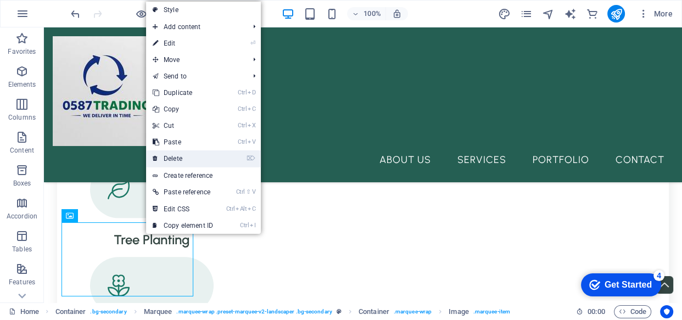
click at [172, 157] on link "⌦ Delete" at bounding box center [183, 159] width 74 height 16
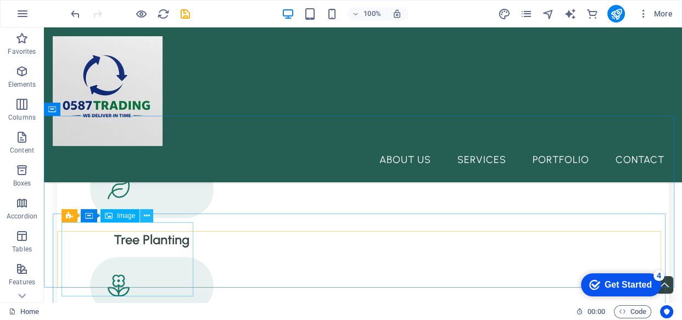
click at [146, 216] on icon at bounding box center [147, 216] width 6 height 12
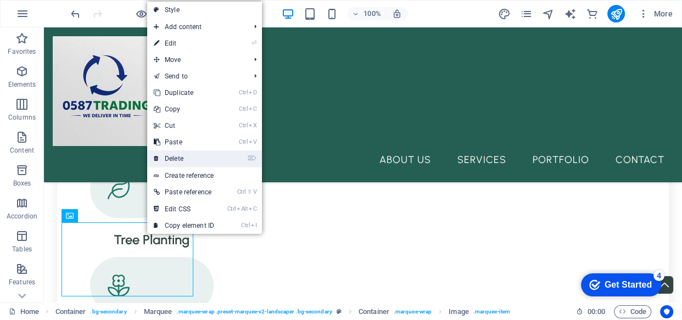
click at [171, 159] on link "⌦ Delete" at bounding box center [184, 159] width 74 height 16
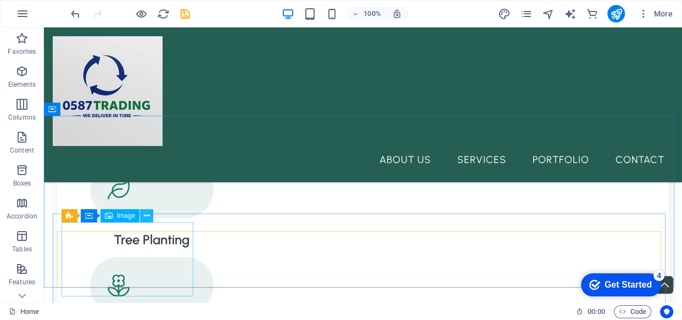
click at [145, 214] on icon at bounding box center [147, 216] width 6 height 12
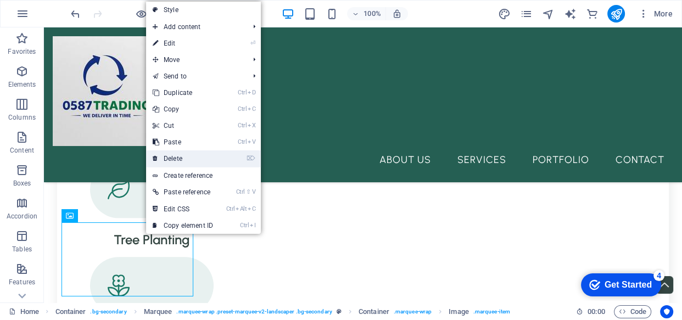
click at [171, 159] on link "⌦ Delete" at bounding box center [183, 159] width 74 height 16
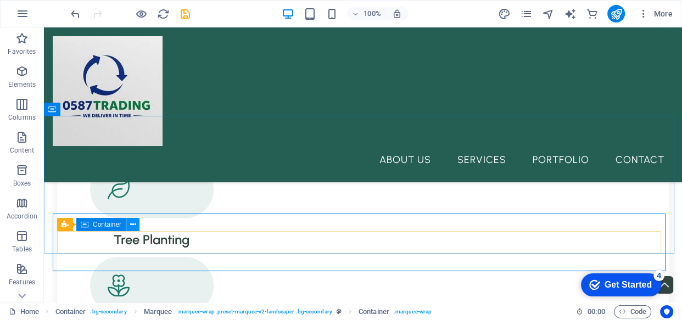
click at [135, 224] on icon at bounding box center [133, 225] width 6 height 12
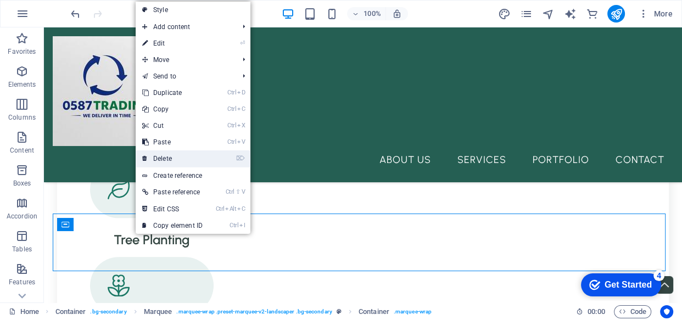
click at [170, 154] on link "⌦ Delete" at bounding box center [173, 159] width 74 height 16
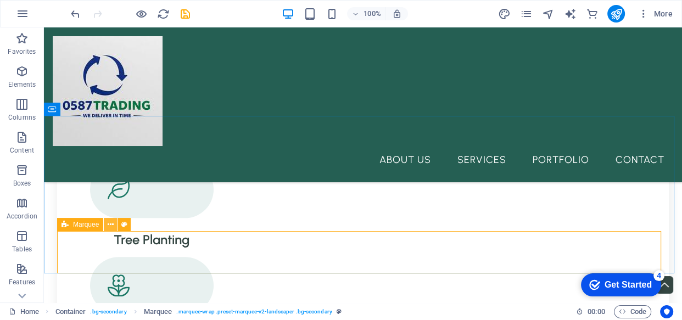
click at [109, 224] on icon at bounding box center [111, 225] width 6 height 12
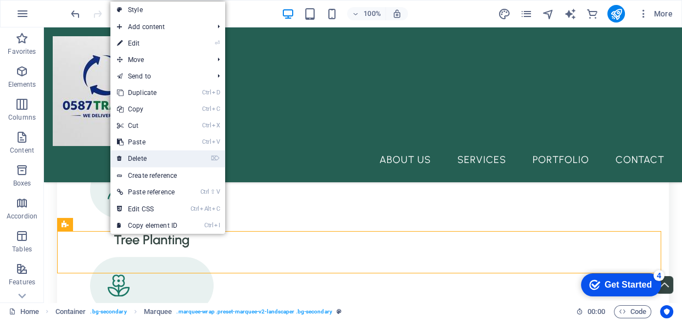
click at [146, 151] on link "⌦ Delete" at bounding box center [147, 159] width 74 height 16
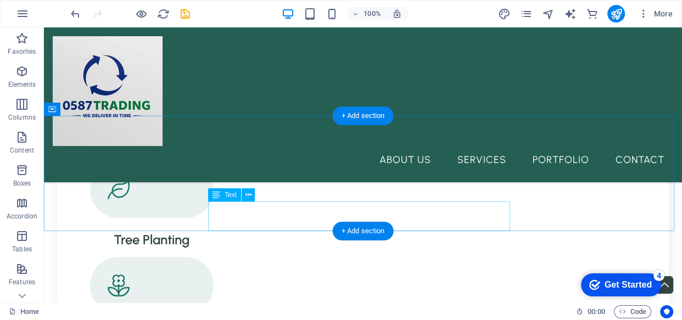
click at [394, 222] on div "+ Add section" at bounding box center [363, 231] width 61 height 19
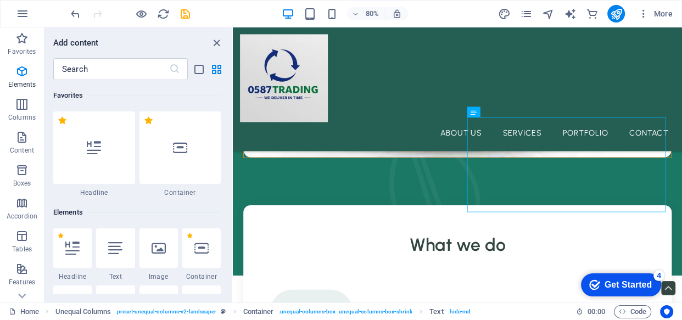
scroll to position [1922, 0]
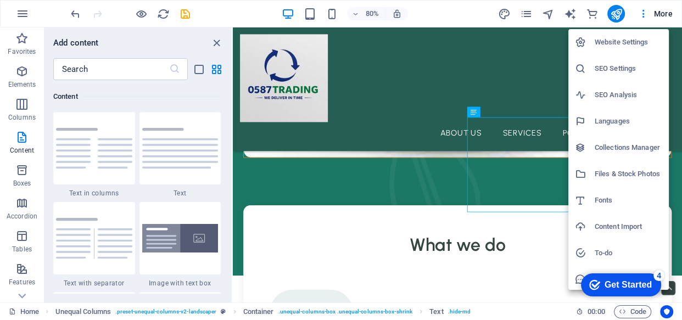
click at [616, 45] on h6 "Website Settings" at bounding box center [629, 42] width 68 height 13
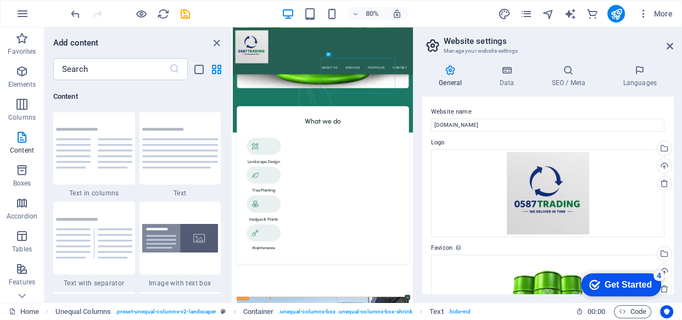
scroll to position [763, 0]
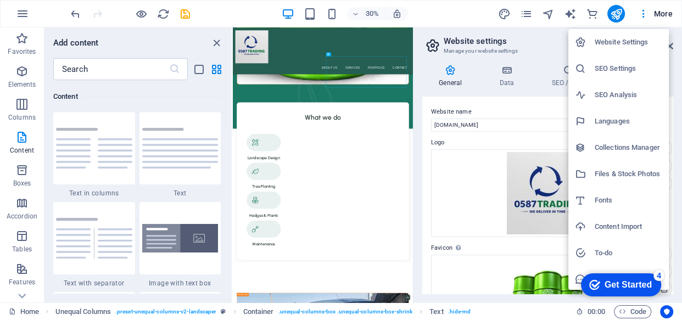
click at [626, 42] on h6 "Website Settings" at bounding box center [629, 42] width 68 height 13
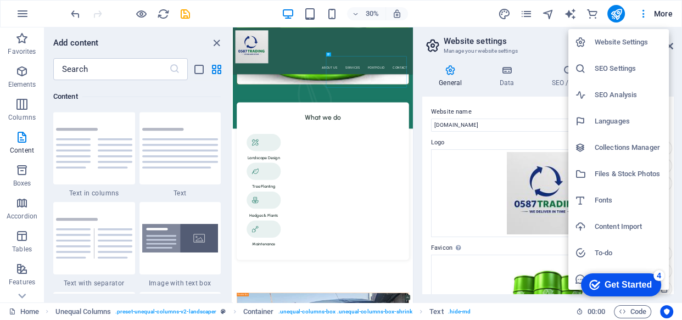
click at [426, 154] on div at bounding box center [341, 160] width 682 height 320
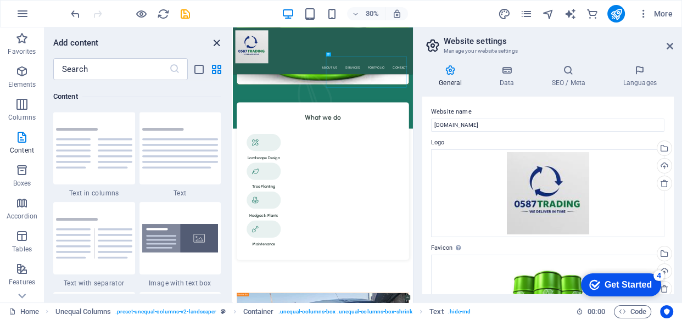
click at [219, 38] on icon "close panel" at bounding box center [216, 43] width 13 height 13
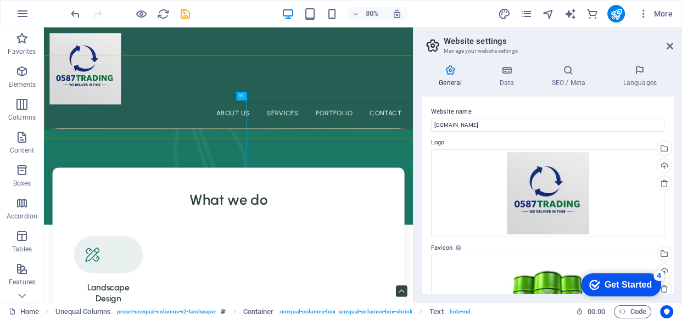
scroll to position [750, 0]
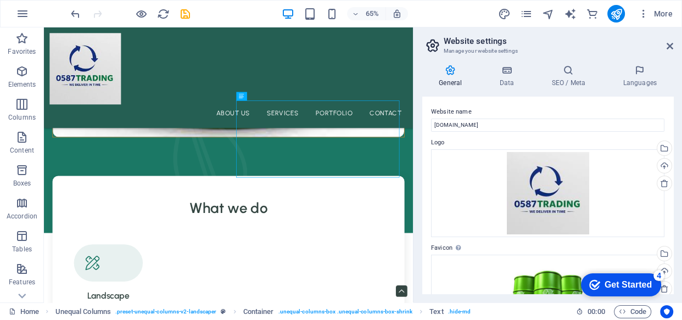
click at [673, 44] on aside "Website settings Manage your website settings General Data SEO / Meta Languages…" at bounding box center [547, 164] width 269 height 275
click at [669, 43] on icon at bounding box center [670, 46] width 7 height 9
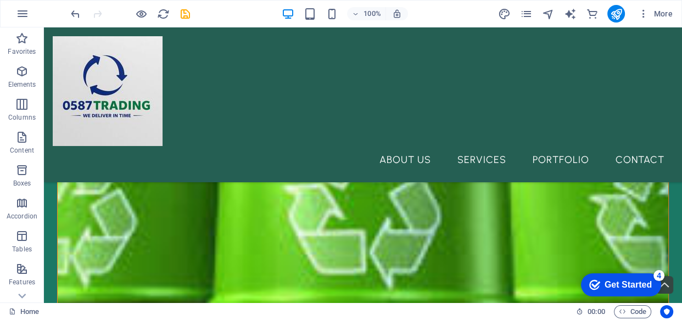
scroll to position [445, 0]
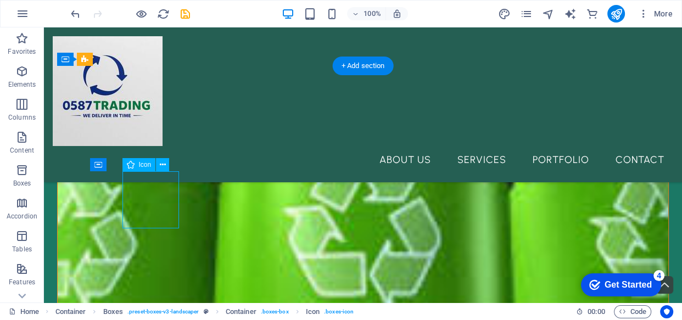
select select "xMidYMid"
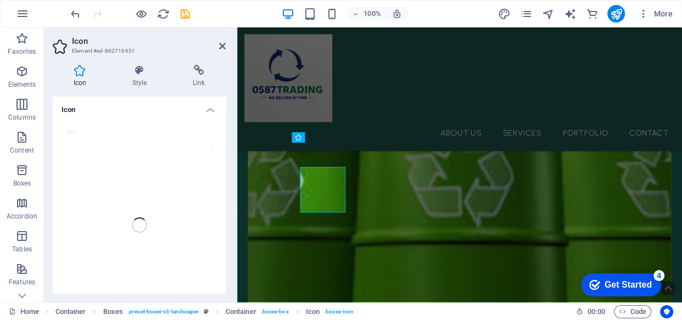
scroll to position [414, 0]
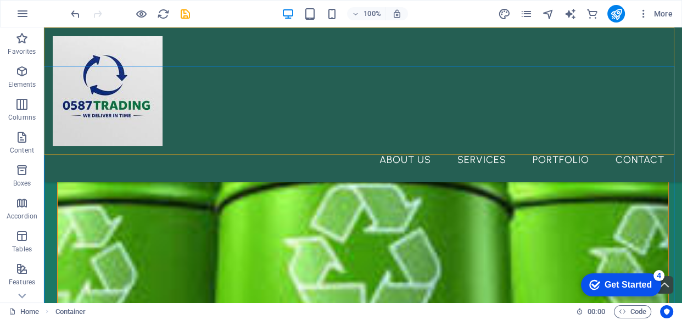
scroll to position [445, 0]
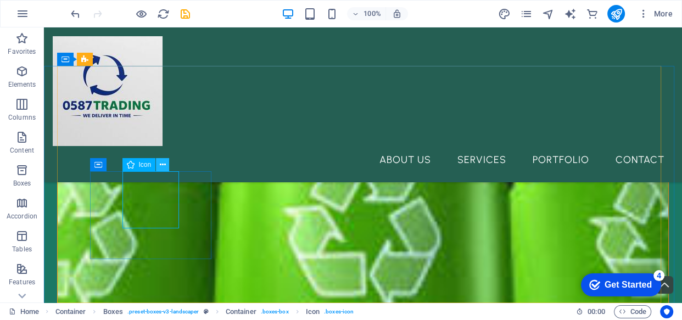
click at [162, 164] on icon at bounding box center [163, 165] width 6 height 12
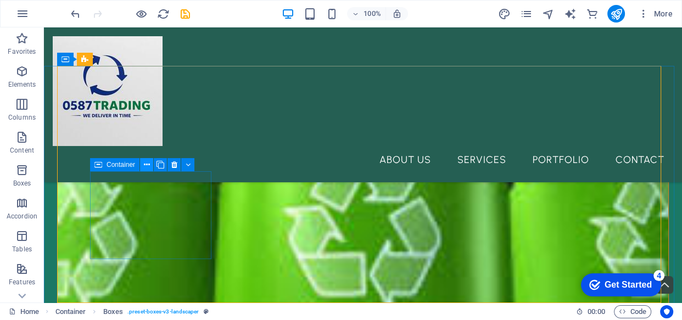
click at [148, 166] on icon at bounding box center [147, 165] width 6 height 12
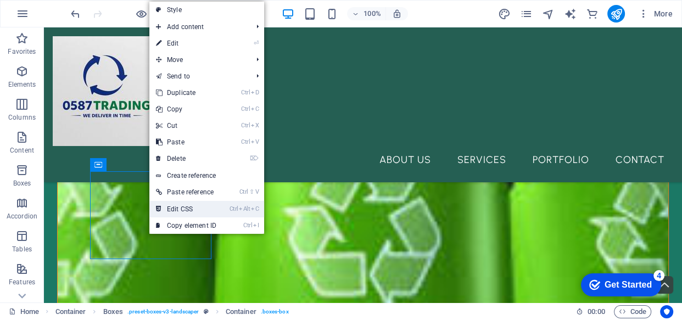
click at [176, 205] on link "Ctrl Alt C Edit CSS" at bounding box center [186, 209] width 74 height 16
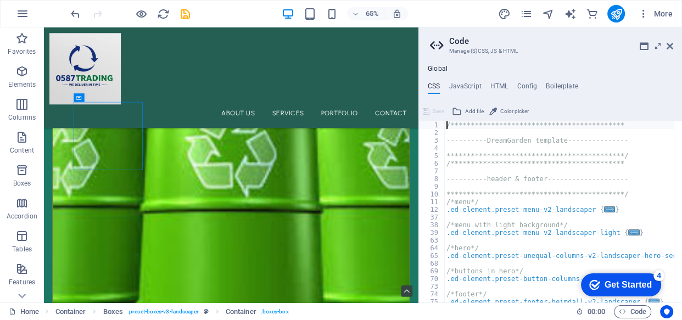
click at [539, 196] on div "**********" at bounding box center [568, 215] width 249 height 189
type textarea "**********"
click at [670, 42] on icon at bounding box center [670, 46] width 7 height 9
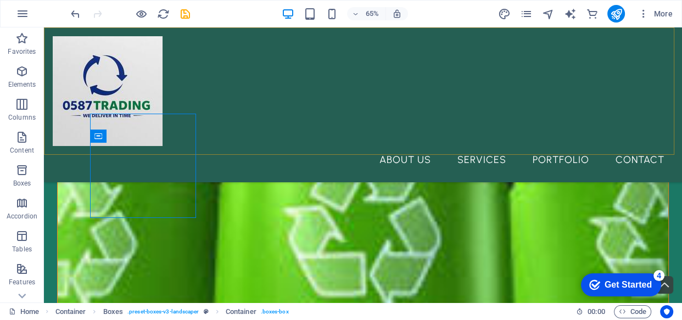
scroll to position [474, 0]
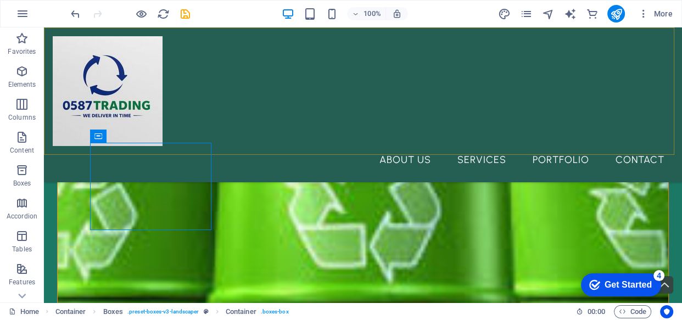
click at [498, 44] on div "About Us Services Portfolio Contact" at bounding box center [363, 104] width 638 height 155
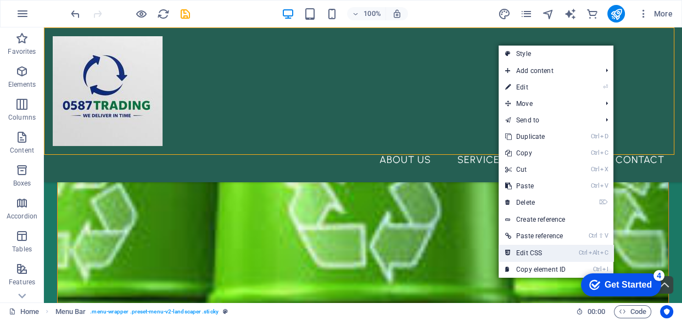
click at [529, 248] on link "Ctrl Alt C Edit CSS" at bounding box center [536, 253] width 74 height 16
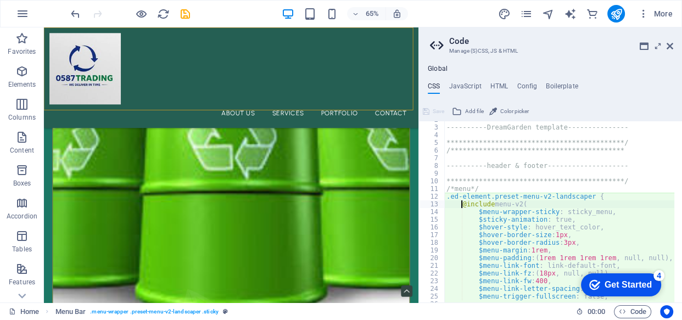
scroll to position [13, 0]
click at [511, 193] on div "**********" at bounding box center [568, 210] width 249 height 189
type textarea "**********"
type textarea "----------header & footer--------------------"
type textarea "**********"
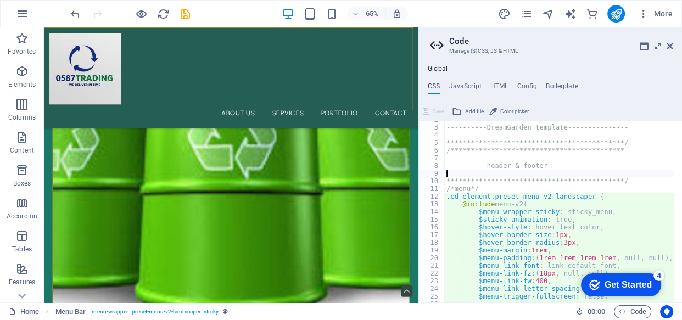
type textarea "----------DreamGarden template---------------"
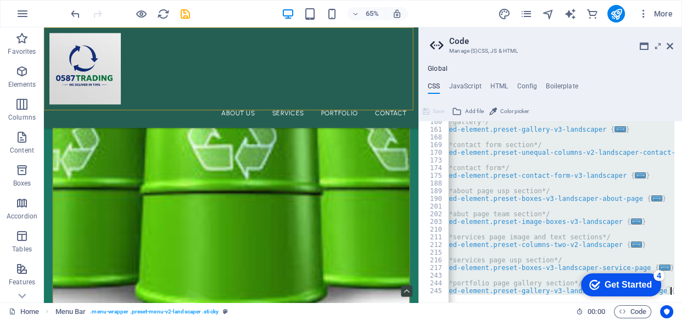
scroll to position [0, 5]
drag, startPoint x: 446, startPoint y: 125, endPoint x: 605, endPoint y: 330, distance: 259.5
click at [605, 320] on html "0587trading.co.za Home Favorites Elements Columns Content Boxes Accordion Table…" at bounding box center [341, 160] width 682 height 320
type textarea "); }"
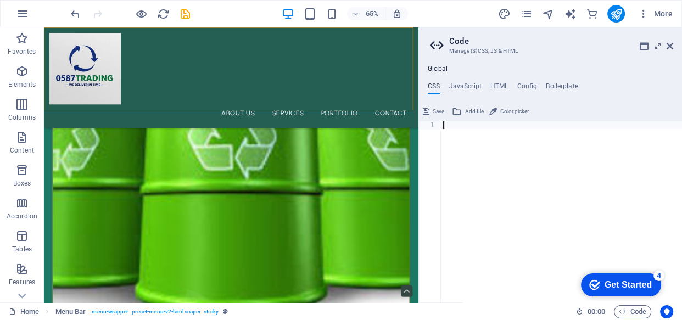
type textarea "}"
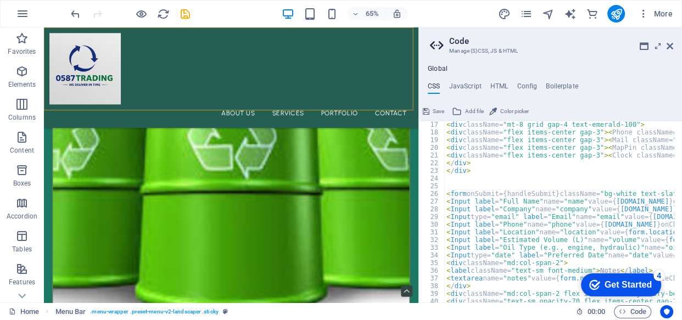
scroll to position [0, 0]
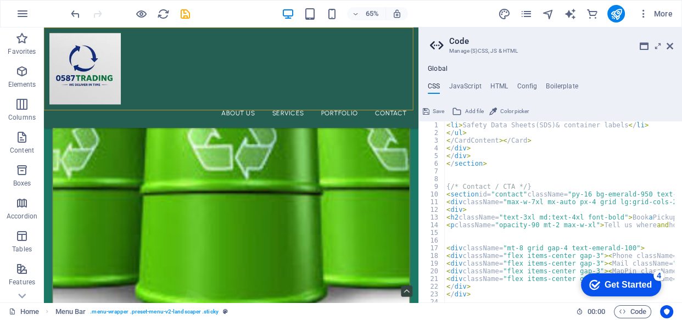
click at [431, 105] on button "Save" at bounding box center [433, 111] width 25 height 13
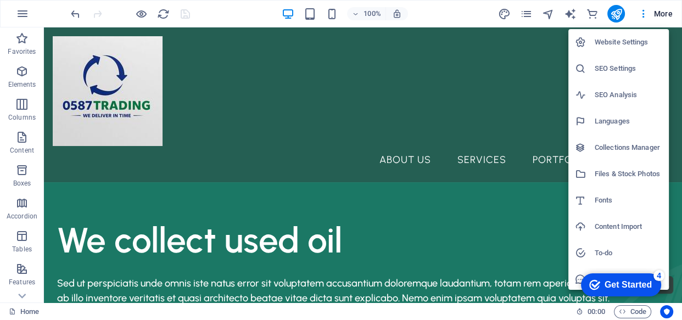
click at [210, 77] on div at bounding box center [341, 160] width 682 height 320
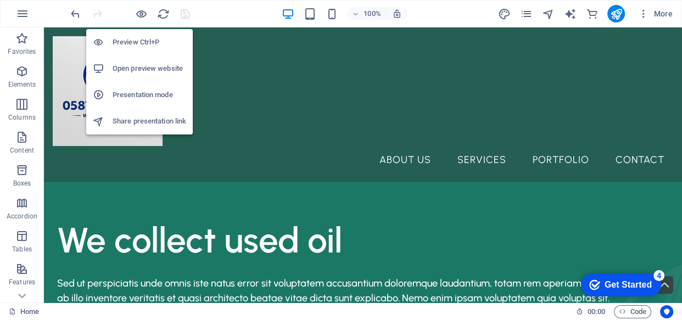
click at [132, 66] on h6 "Open preview website" at bounding box center [150, 68] width 74 height 13
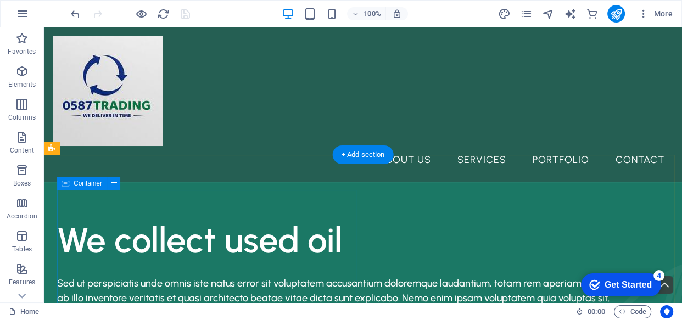
click at [231, 218] on div "We collect used oil Sed ut perspiciatis unde omnis iste natus error sit volupta…" at bounding box center [363, 306] width 612 height 176
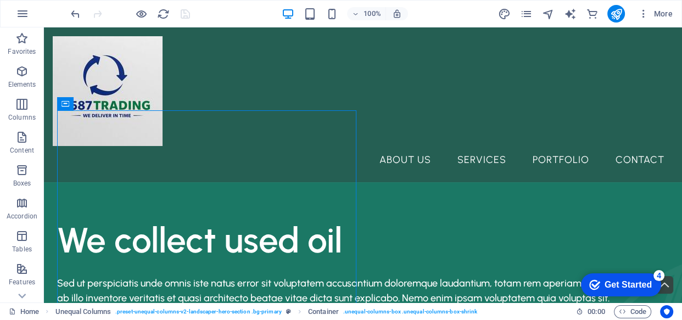
scroll to position [308, 0]
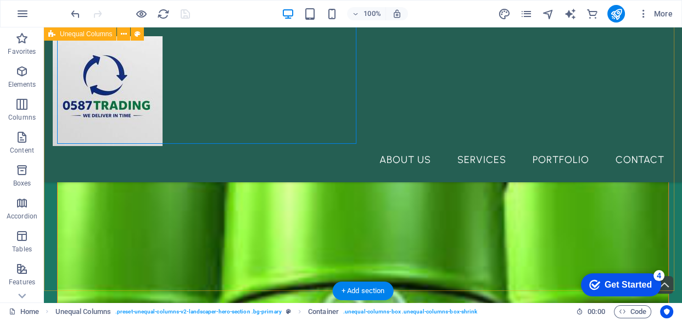
click at [517, 170] on div "We collect used oil Sed ut perspiciatis unde omnis iste natus error sit volupta…" at bounding box center [363, 281] width 638 height 1122
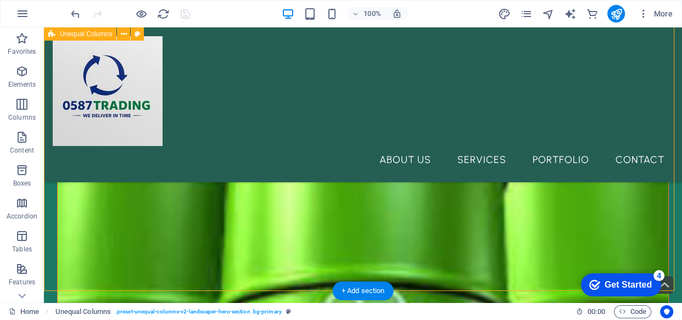
click at [517, 170] on div "We collect used oil Sed ut perspiciatis unde omnis iste natus error sit volupta…" at bounding box center [363, 281] width 638 height 1122
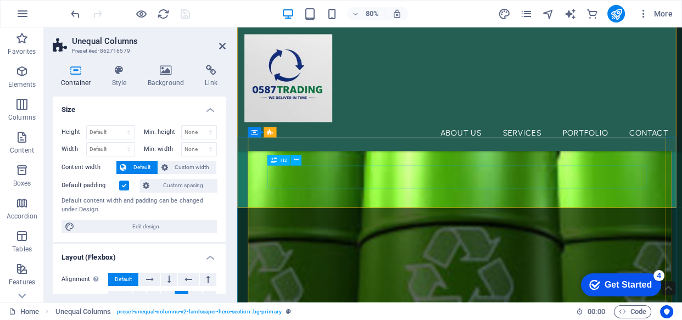
scroll to position [315, 0]
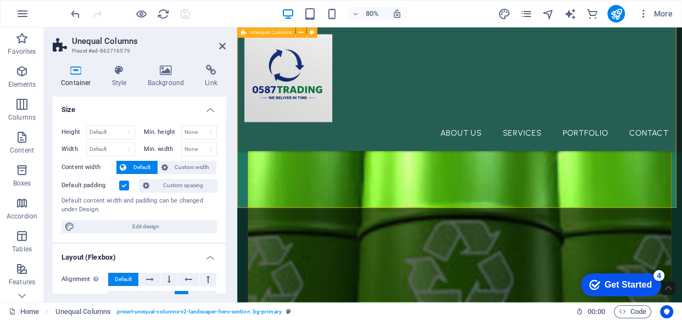
click at [682, 161] on div "We collect used oil Sed ut perspiciatis unde omnis iste natus error sit volupta…" at bounding box center [515, 239] width 556 height 1055
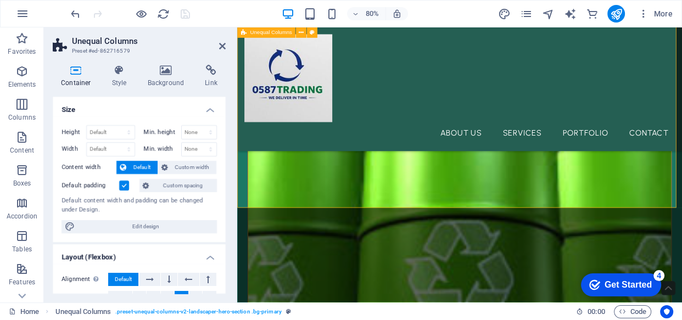
click at [682, 161] on div "We collect used oil Sed ut perspiciatis unde omnis iste natus error sit volupta…" at bounding box center [515, 239] width 556 height 1055
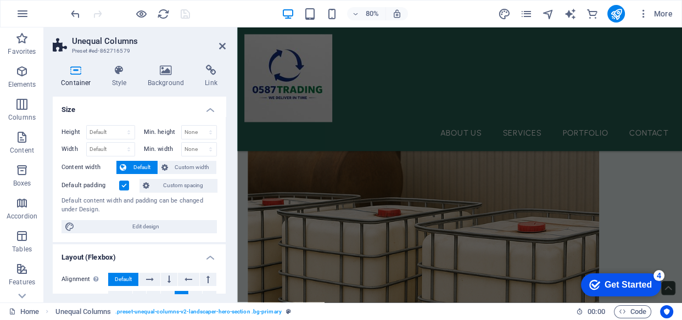
scroll to position [616, 0]
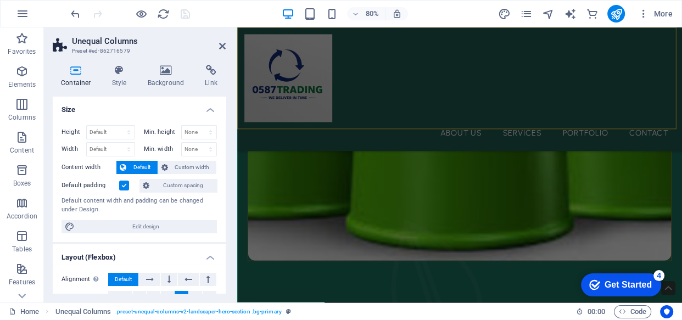
click at [625, 147] on div "About Us Services Portfolio Contact" at bounding box center [515, 104] width 556 height 155
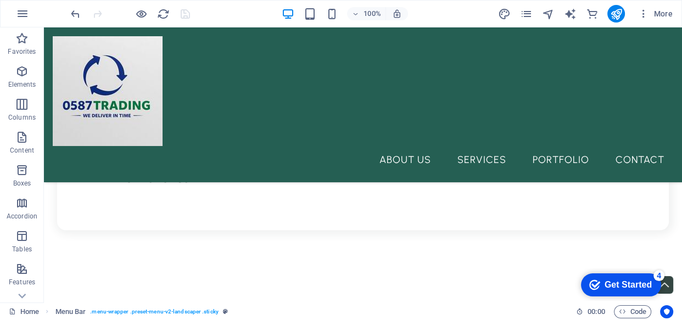
scroll to position [1255, 0]
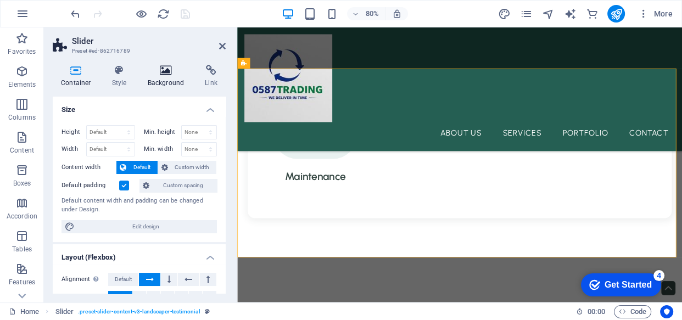
click at [162, 76] on h4 "Background" at bounding box center [169, 76] width 58 height 23
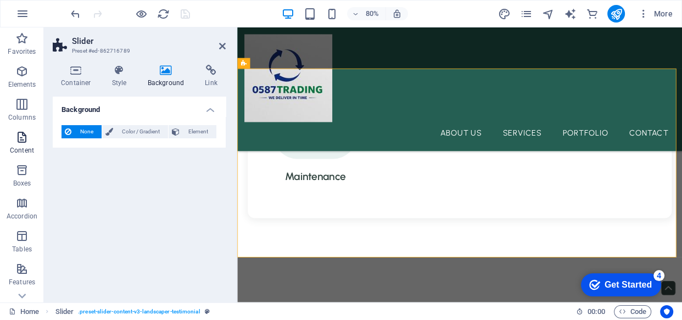
click at [14, 139] on span "Content" at bounding box center [22, 144] width 44 height 26
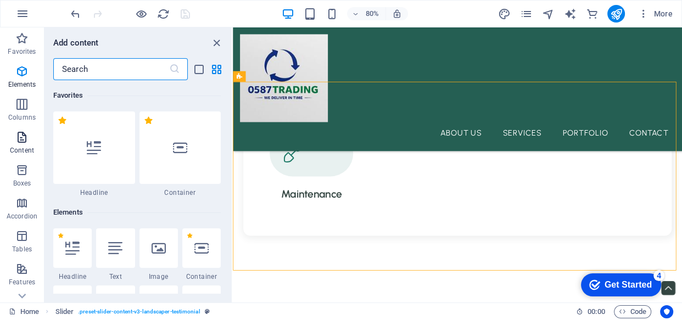
scroll to position [1922, 0]
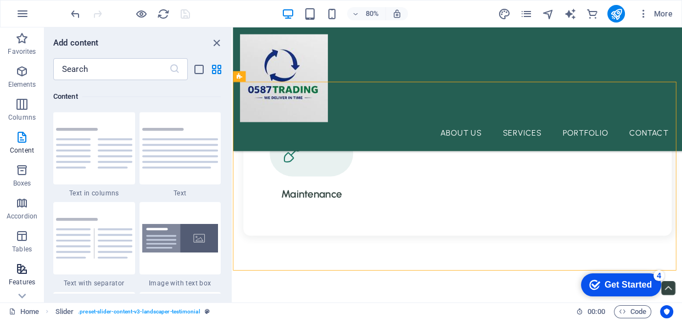
click at [25, 279] on p "Features" at bounding box center [22, 282] width 26 height 9
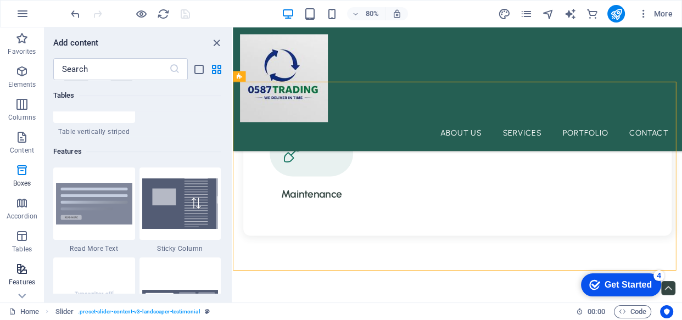
scroll to position [4282, 0]
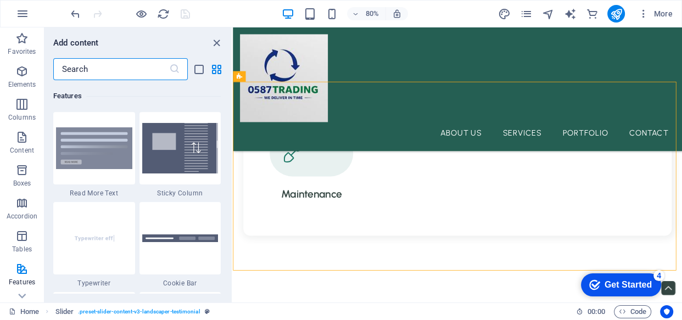
click at [131, 66] on input "text" at bounding box center [111, 69] width 116 height 22
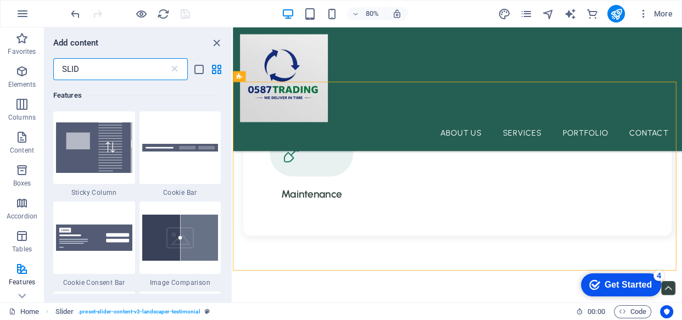
scroll to position [0, 0]
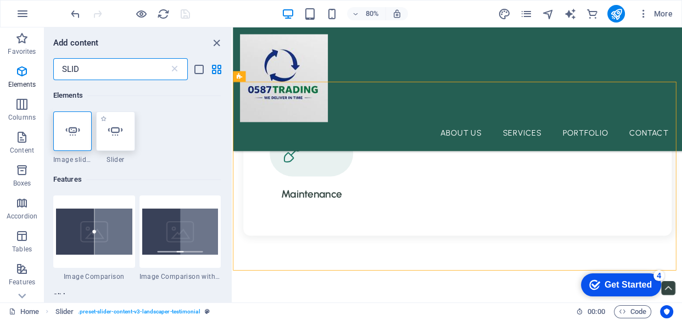
type input "SLID"
click at [115, 131] on icon at bounding box center [115, 131] width 14 height 14
select select "ms"
select select "s"
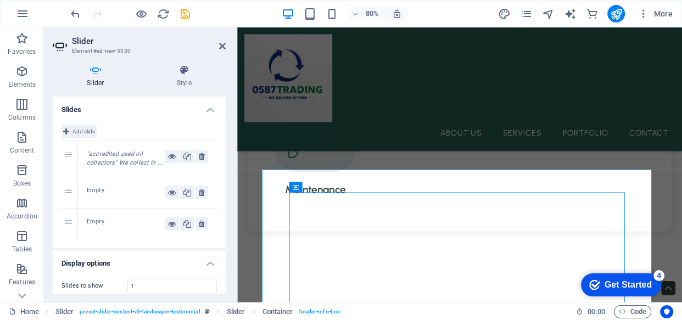
click at [71, 131] on button "Add slide" at bounding box center [79, 131] width 35 height 13
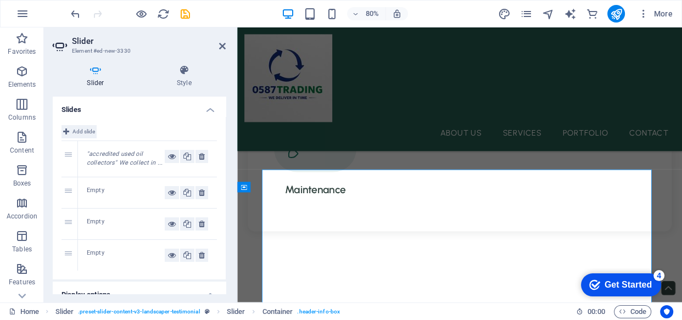
click at [71, 131] on button "Add slide" at bounding box center [79, 131] width 35 height 13
click at [97, 192] on div "Empty" at bounding box center [126, 192] width 78 height 13
click at [185, 191] on icon at bounding box center [187, 192] width 8 height 13
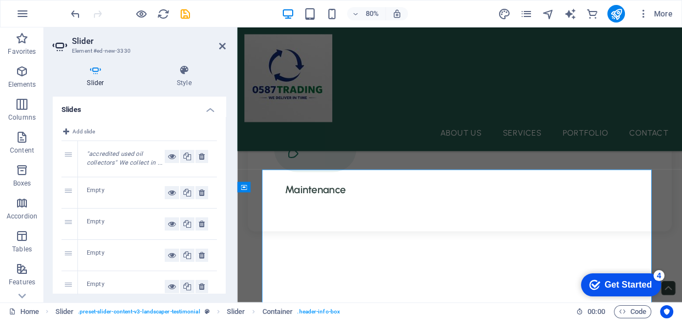
click at [71, 191] on div "2" at bounding box center [70, 192] width 16 height 31
click at [168, 155] on icon at bounding box center [172, 156] width 8 height 13
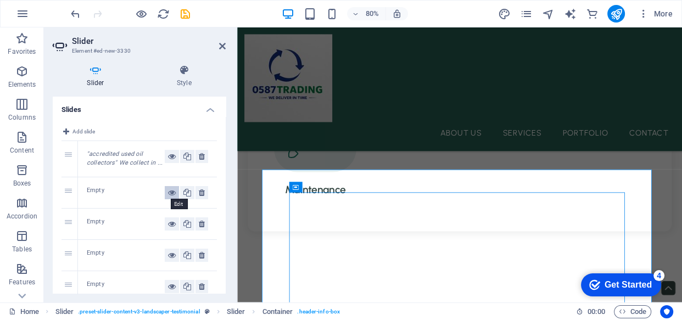
click at [172, 194] on icon at bounding box center [172, 192] width 8 height 13
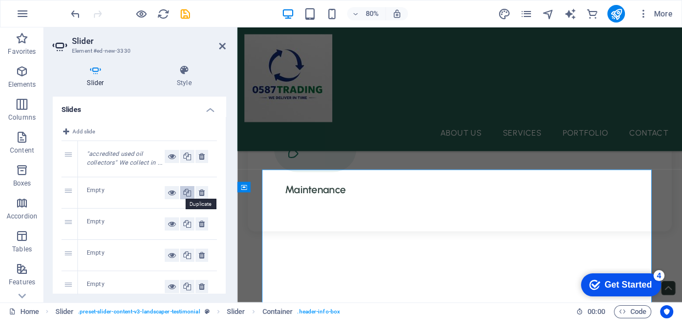
click at [185, 188] on icon at bounding box center [187, 192] width 8 height 13
click at [199, 187] on icon at bounding box center [202, 192] width 6 height 13
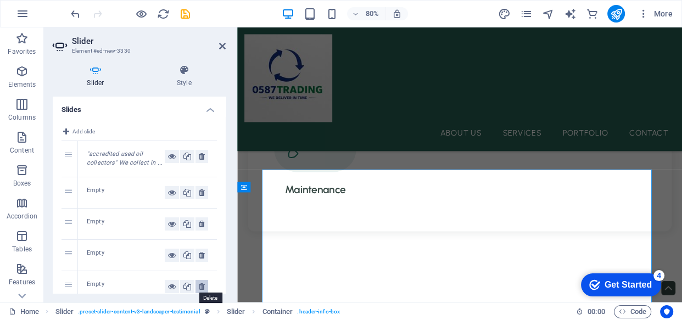
click at [201, 286] on icon at bounding box center [202, 286] width 6 height 13
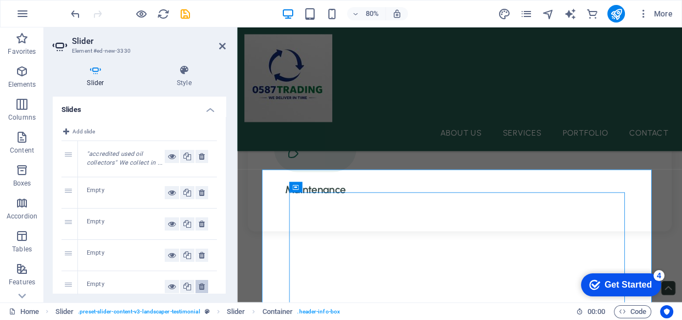
click at [201, 286] on icon at bounding box center [202, 286] width 6 height 13
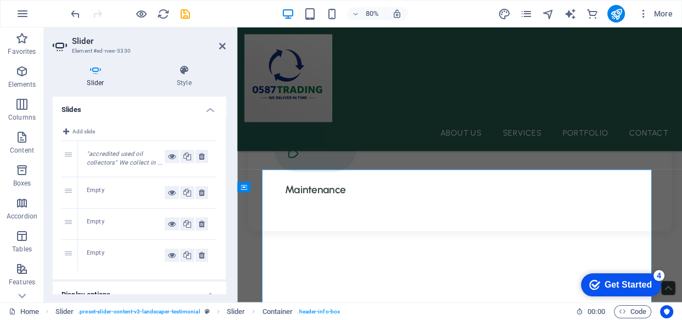
click at [201, 286] on h4 "Display options" at bounding box center [139, 292] width 173 height 20
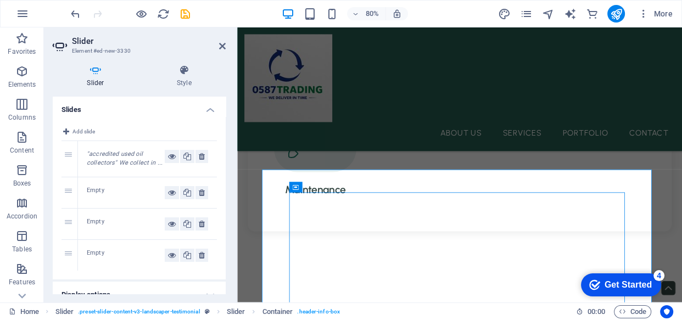
click at [201, 286] on h4 "Display options" at bounding box center [139, 295] width 173 height 26
click at [315, 190] on span "Container" at bounding box center [313, 187] width 23 height 5
click at [336, 185] on icon at bounding box center [334, 187] width 5 height 9
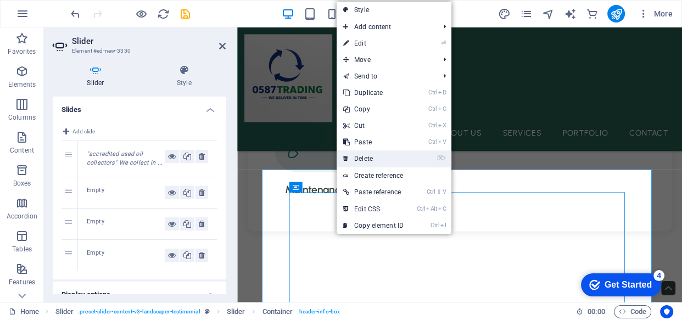
click at [364, 153] on link "⌦ Delete" at bounding box center [374, 159] width 74 height 16
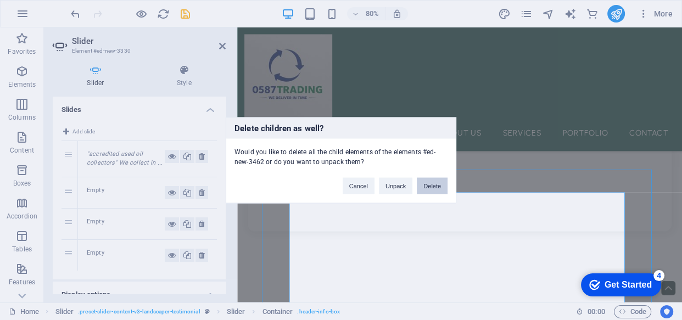
click at [428, 182] on button "Delete" at bounding box center [432, 185] width 31 height 16
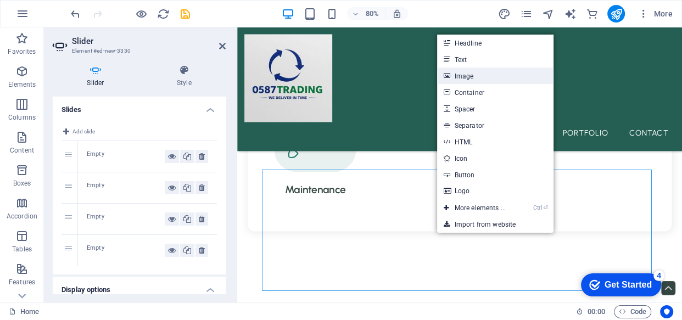
click at [492, 71] on link "Image" at bounding box center [495, 76] width 116 height 16
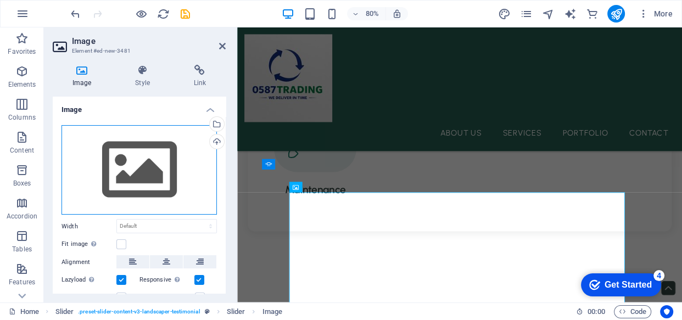
click at [148, 163] on div "Drag files here, click to choose files or select files from Files or our free s…" at bounding box center [139, 170] width 155 height 90
click at [148, 163] on body "0587trading.co.za Home Favorites Elements Columns Content Boxes Accordion Table…" at bounding box center [341, 160] width 682 height 320
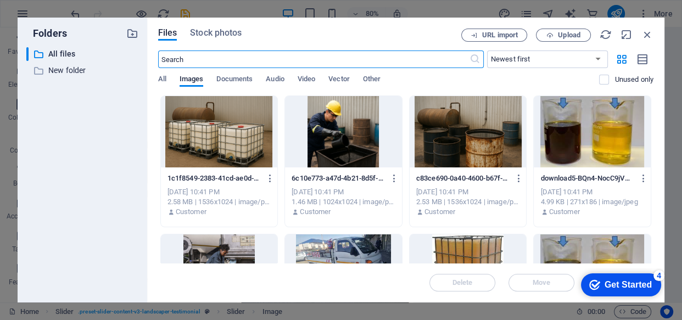
scroll to position [1243, 0]
click at [307, 79] on span "Video" at bounding box center [307, 80] width 18 height 15
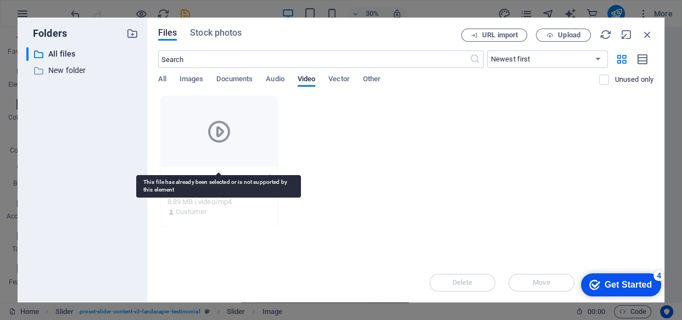
click at [221, 130] on icon at bounding box center [219, 132] width 26 height 26
click at [249, 165] on div at bounding box center [219, 131] width 117 height 71
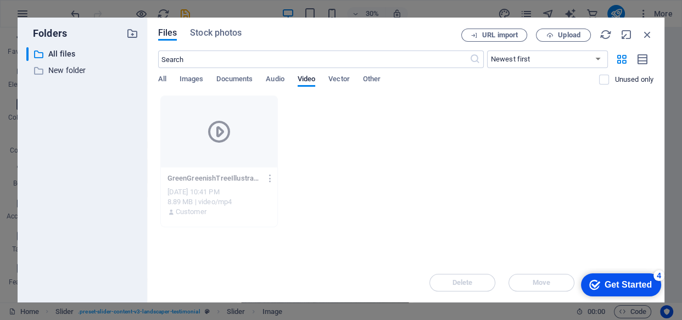
click at [378, 162] on div "GreenGreenishTreeIllustrationEarthWorldEnvironmentDayVideo1-puIZbKUds3HxgLGfdW5…" at bounding box center [406, 162] width 496 height 132
click at [566, 29] on button "Upload" at bounding box center [563, 35] width 55 height 13
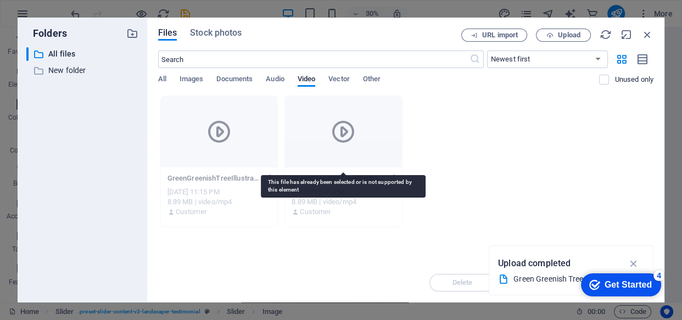
click at [331, 146] on div at bounding box center [343, 131] width 117 height 71
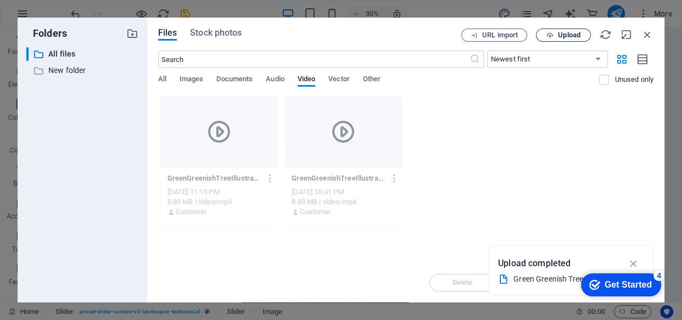
click at [555, 38] on span "Upload" at bounding box center [563, 35] width 45 height 7
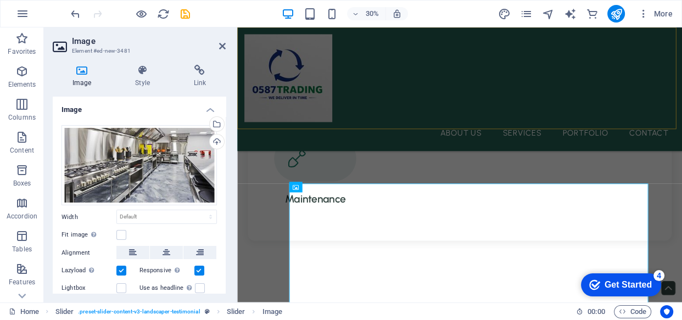
scroll to position [1255, 0]
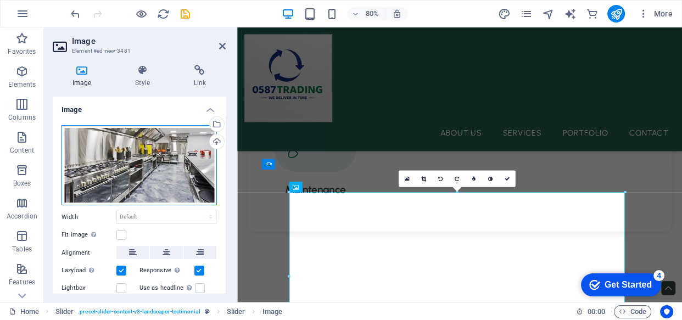
click at [188, 146] on div "Drag files here, click to choose files or select files from Files or our free s…" at bounding box center [139, 165] width 155 height 81
click at [188, 146] on body "0587trading.co.za Home Favorites Elements Columns Content Boxes Accordion Table…" at bounding box center [341, 160] width 682 height 320
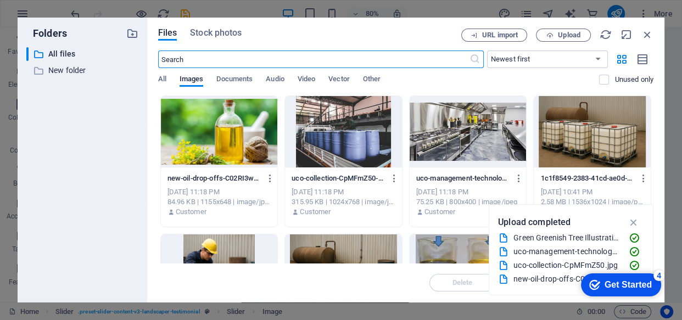
scroll to position [1243, 0]
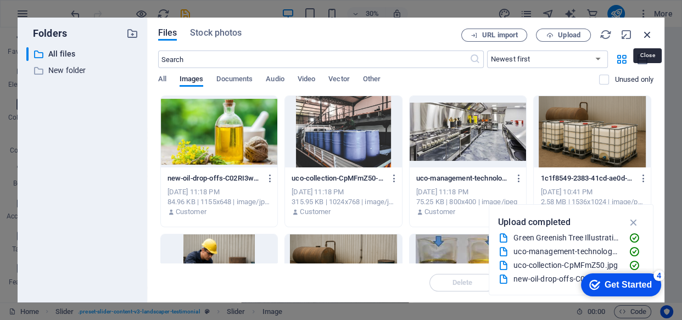
click at [645, 30] on icon "button" at bounding box center [648, 35] width 12 height 12
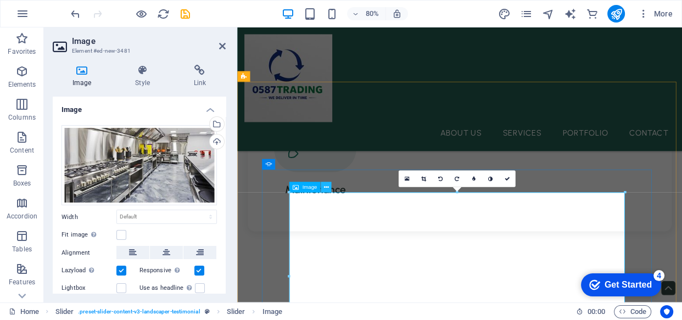
click at [327, 187] on icon at bounding box center [326, 187] width 5 height 9
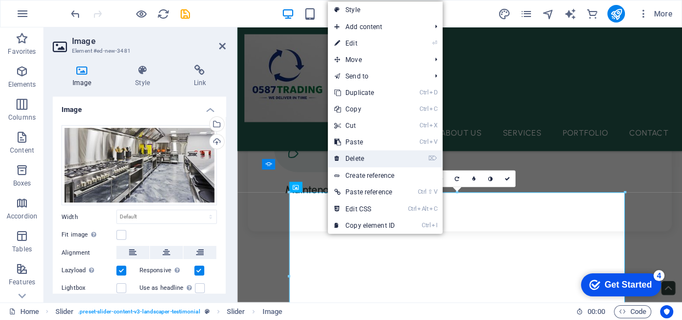
click at [366, 156] on link "⌦ Delete" at bounding box center [365, 159] width 74 height 16
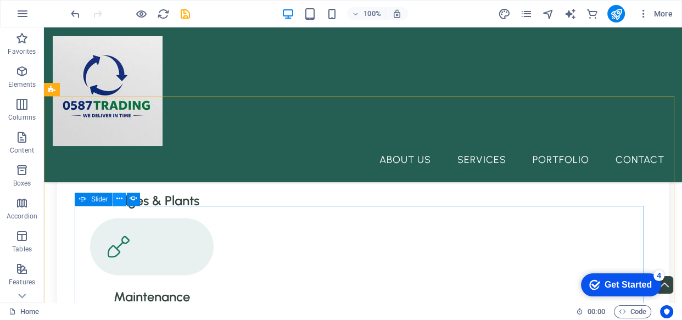
click at [120, 201] on icon at bounding box center [119, 199] width 6 height 12
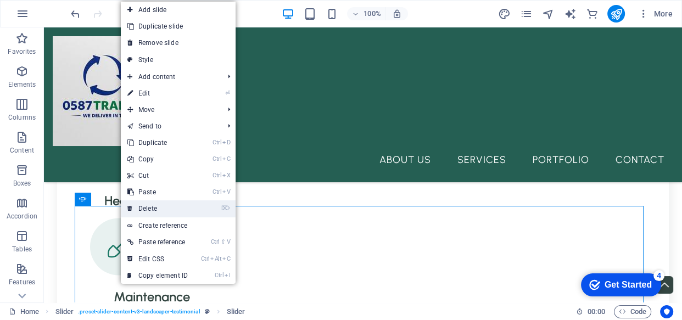
click at [143, 207] on link "⌦ Delete" at bounding box center [158, 209] width 74 height 16
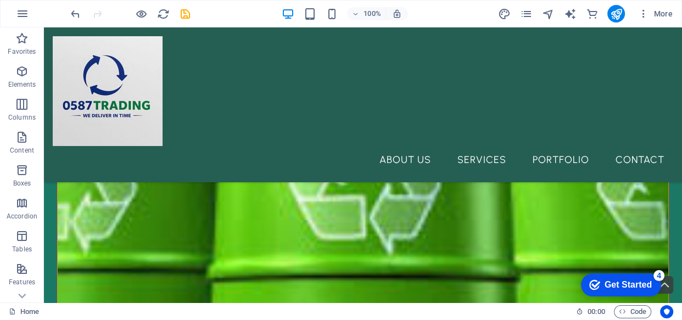
scroll to position [433, 0]
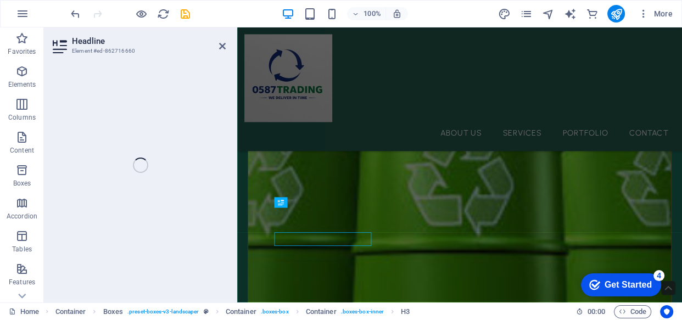
click at [186, 261] on div "Headline Element #ed-862716660 H2 Container Container Boxes Unequal Columns Men…" at bounding box center [363, 164] width 638 height 275
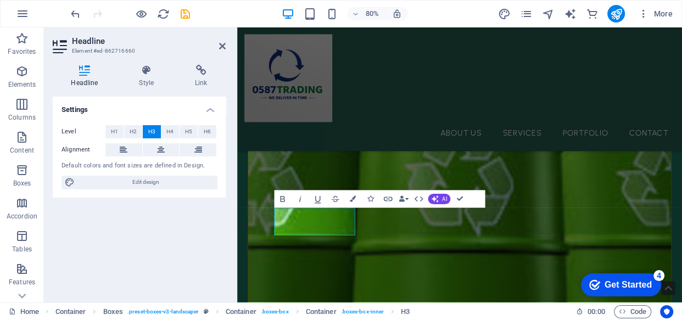
scroll to position [403, 0]
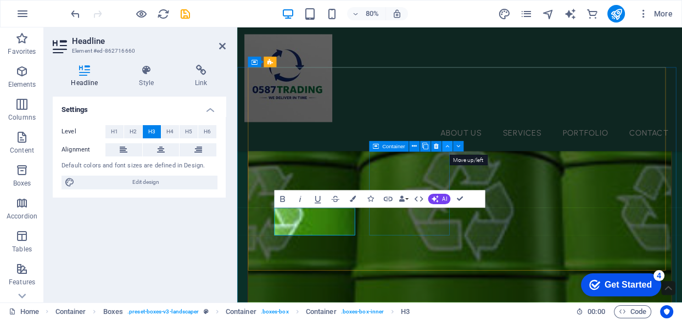
click at [448, 142] on button at bounding box center [447, 147] width 10 height 10
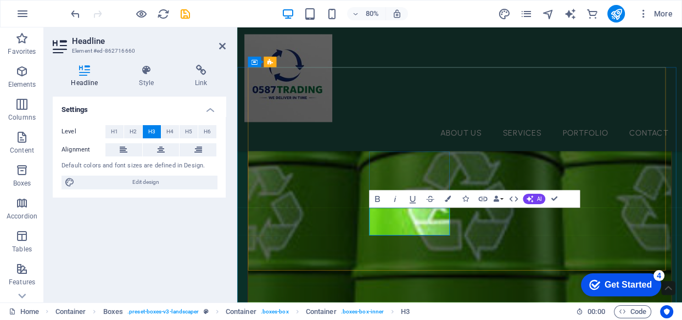
drag, startPoint x: 463, startPoint y: 279, endPoint x: 410, endPoint y: 259, distance: 56.8
click at [530, 151] on div "About Us Services Portfolio Contact" at bounding box center [515, 104] width 556 height 155
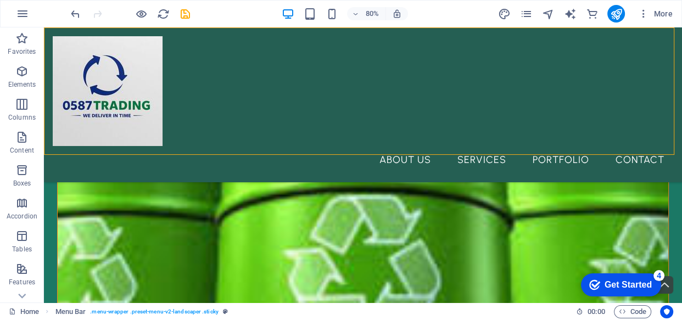
scroll to position [433, 0]
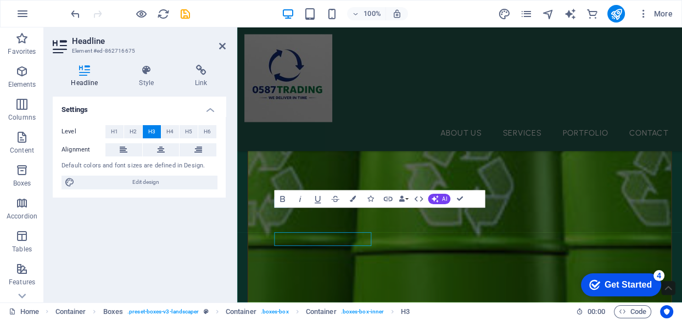
scroll to position [403, 0]
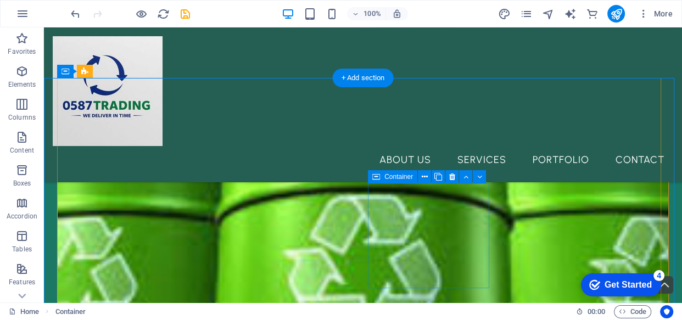
scroll to position [433, 0]
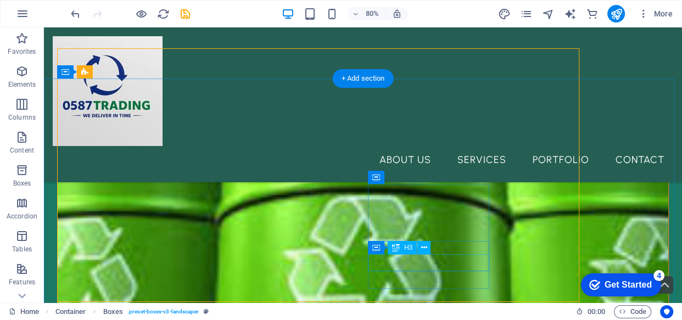
scroll to position [432, 0]
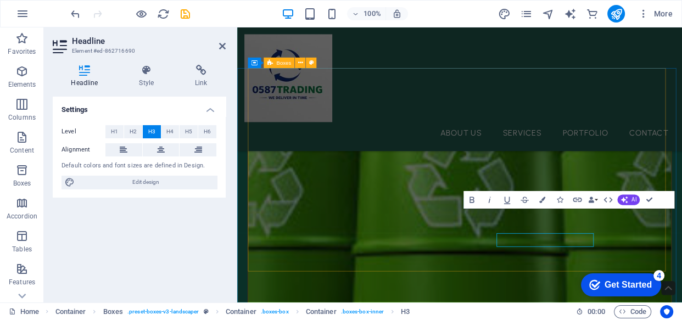
scroll to position [402, 0]
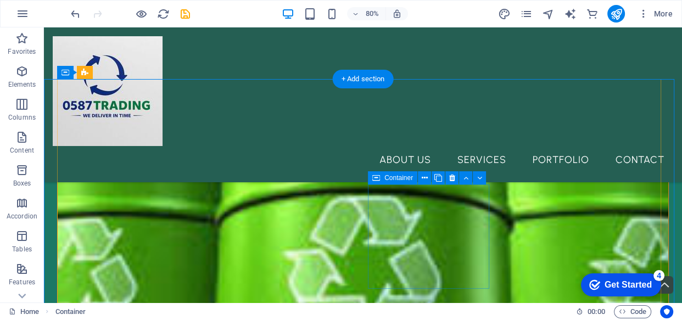
scroll to position [432, 0]
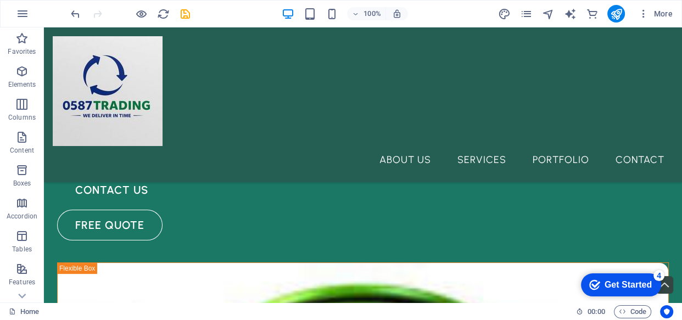
scroll to position [137, 0]
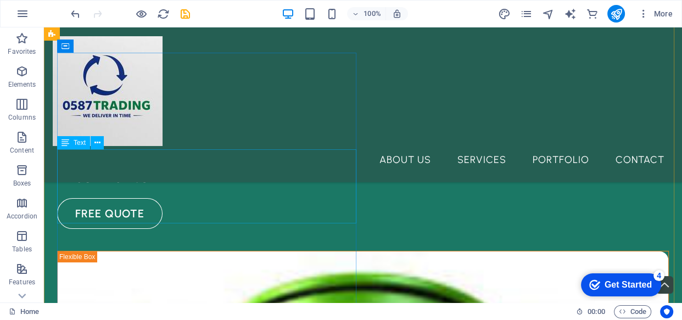
click at [190, 141] on div "Sed ut perspiciatis unde omnis iste natus error sit voluptatem accusantium dolo…" at bounding box center [363, 127] width 612 height 30
click at [190, 190] on div "H2 Container Container Boxes Unequal Columns Menu Bar Menu Image Logo Container…" at bounding box center [363, 164] width 638 height 275
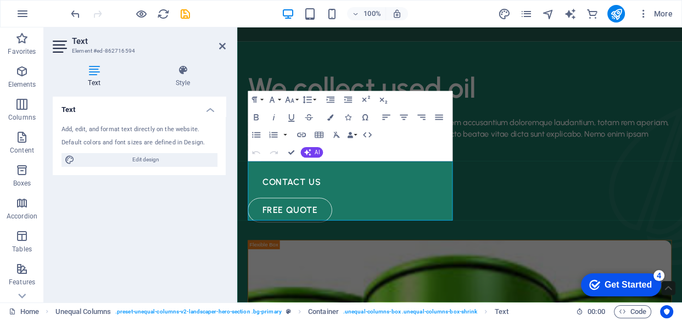
scroll to position [99, 0]
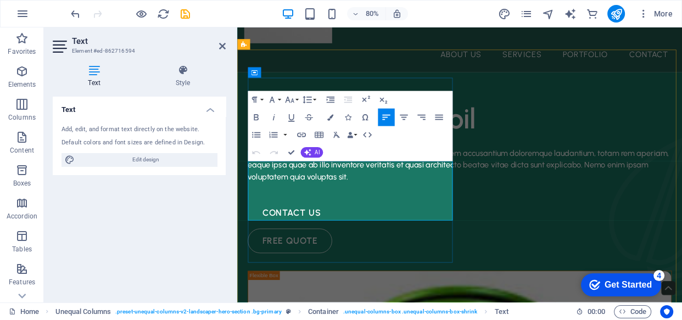
click at [308, 220] on span "Sed ut perspiciatis unde omnis iste natus error sit voluptatem accusantium dolo…" at bounding box center [514, 200] width 527 height 42
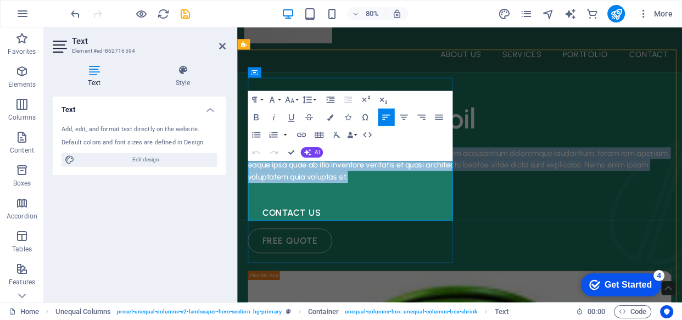
click at [308, 220] on span "Sed ut perspiciatis unde omnis iste natus error sit voluptatem accusantium dolo…" at bounding box center [514, 200] width 527 height 42
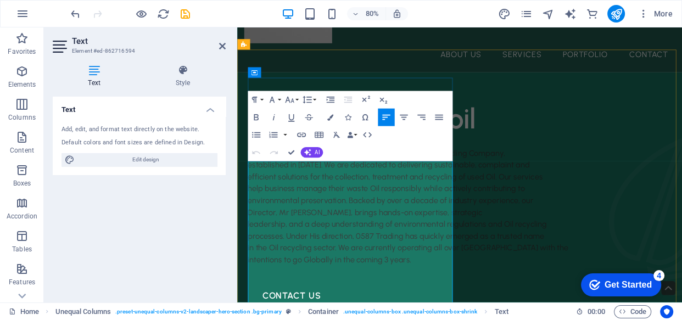
scroll to position [8916, 1]
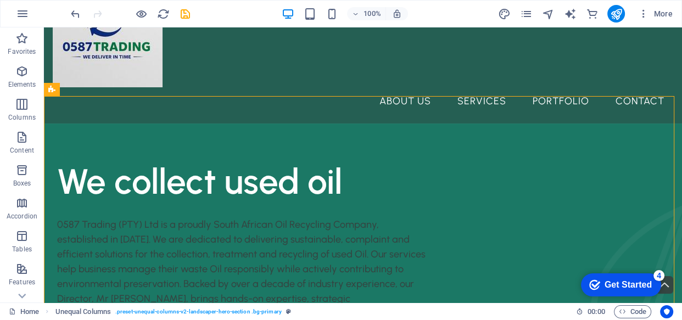
scroll to position [199, 0]
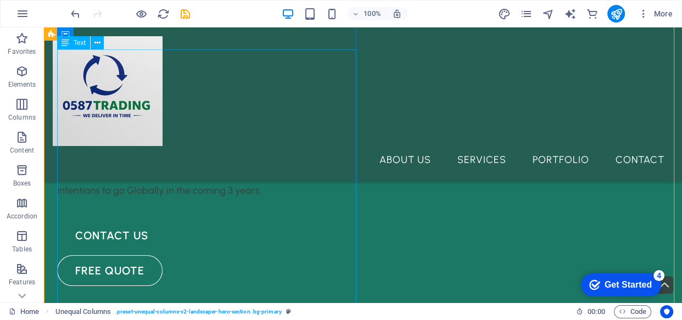
click at [221, 198] on div "0587 Trading (PTY) Ltd is a proudly South African Oil Recycling Company, establ…" at bounding box center [363, 124] width 612 height 148
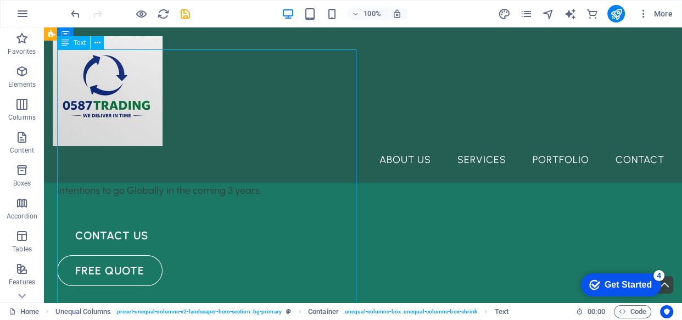
click at [221, 198] on div "0587 Trading (PTY) Ltd is a proudly South African Oil Recycling Company, establ…" at bounding box center [363, 124] width 612 height 148
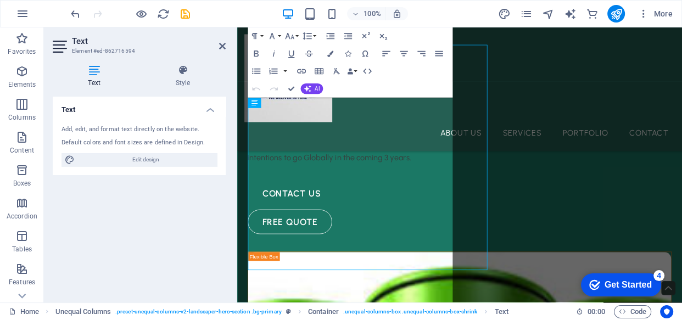
click at [221, 226] on div "Text Add, edit, and format text directly on the website. Default colors and fon…" at bounding box center [139, 195] width 173 height 197
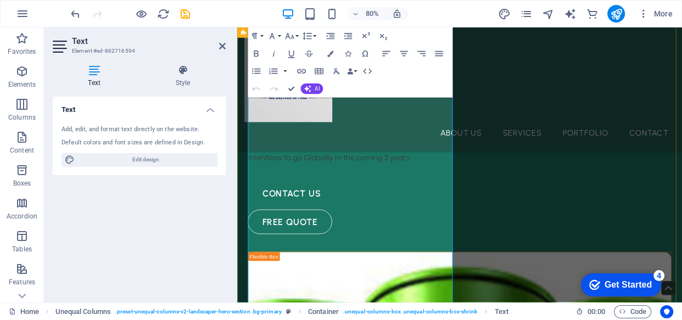
click at [313, 139] on p "Director, Mr Phillemon Kgwantla Mlangeni, brings hands-on expertise, strategic" at bounding box center [516, 131] width 530 height 15
click at [324, 109] on p "help business manage their waste Oil responsibly while actively contributing to" at bounding box center [516, 101] width 530 height 15
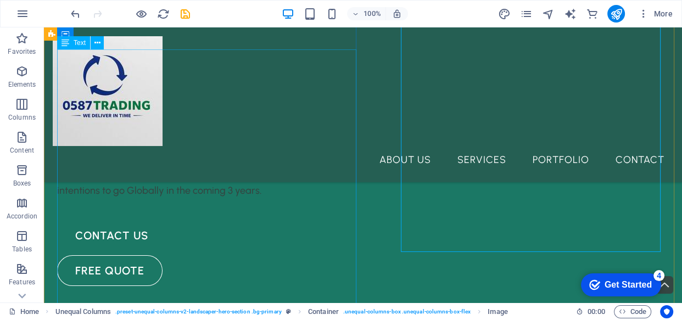
click at [288, 198] on div "0587 Trading (PTY) Ltd is a proudly South African Oil Recycling Company, establ…" at bounding box center [363, 124] width 612 height 148
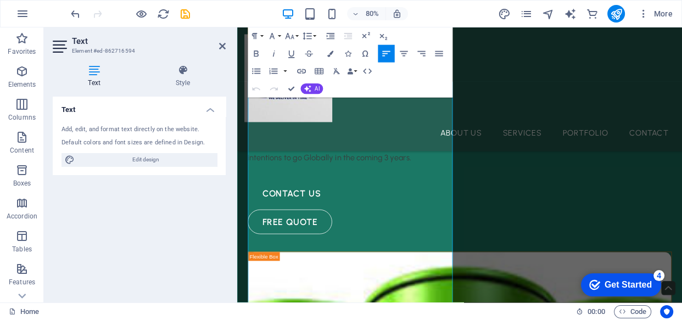
click at [321, 124] on p "environmental preservation. Backed by over a decade of industry experience, our" at bounding box center [516, 116] width 530 height 15
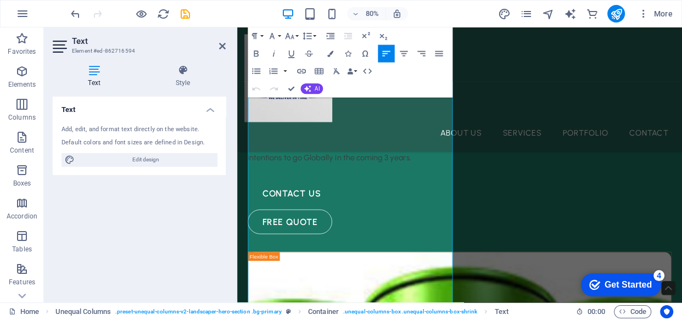
click at [321, 124] on p "environmental preservation. Backed by over a decade of industry experience, our" at bounding box center [516, 116] width 530 height 15
click at [389, 169] on p "processes. Under His direction, 0587 Trading has quickly emerged as a trusted n…" at bounding box center [516, 161] width 530 height 15
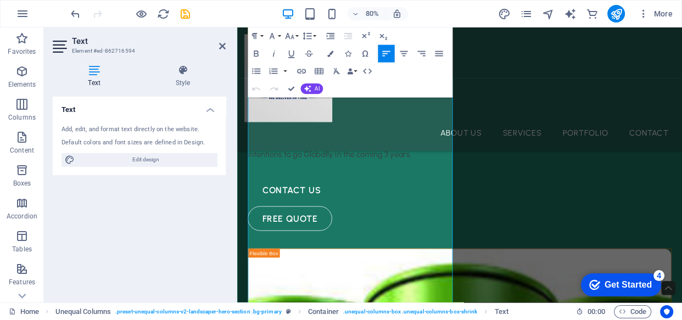
click at [435, 135] on p "Director, Mr Phillemon Kgwantla Mlangeni, brings hands-on expertise, strategic" at bounding box center [516, 127] width 530 height 15
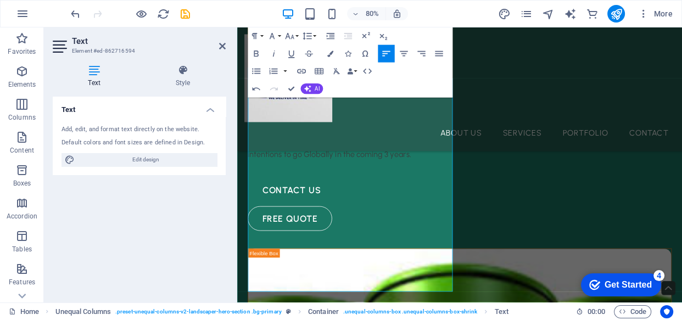
click at [442, 135] on p "Our Director brings hands-on expertise, strategic" at bounding box center [516, 127] width 530 height 15
click at [439, 194] on p "intentions to go Globally in the coming 3 years." at bounding box center [516, 186] width 530 height 15
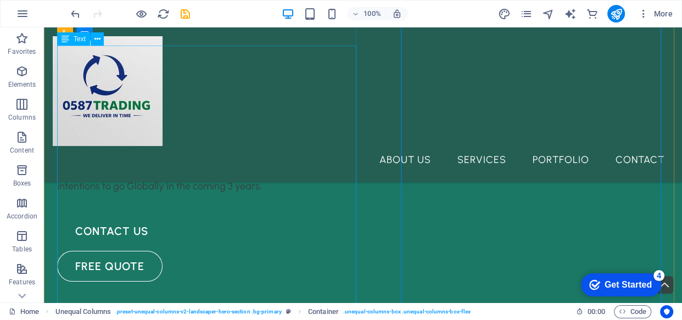
click at [229, 192] on div "0587 Trading (PTY) Ltd is a proudly South African Oil Recycling Company, establ…" at bounding box center [363, 120] width 612 height 148
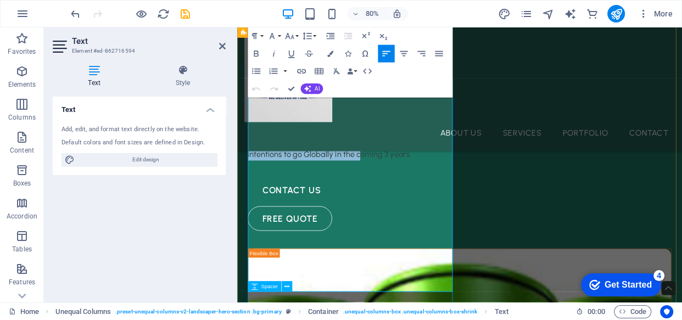
drag, startPoint x: 254, startPoint y: 157, endPoint x: 393, endPoint y: 359, distance: 245.5
click at [393, 282] on div "We collect used oil 0587 Trading (PTY) Ltd is a proudly South African Oil Recyc…" at bounding box center [516, 134] width 530 height 295
click at [457, 194] on p "intentions to go Globally in the coming 3 years." at bounding box center [516, 186] width 530 height 15
drag, startPoint x: 457, startPoint y: 348, endPoint x: 287, endPoint y: 115, distance: 289.0
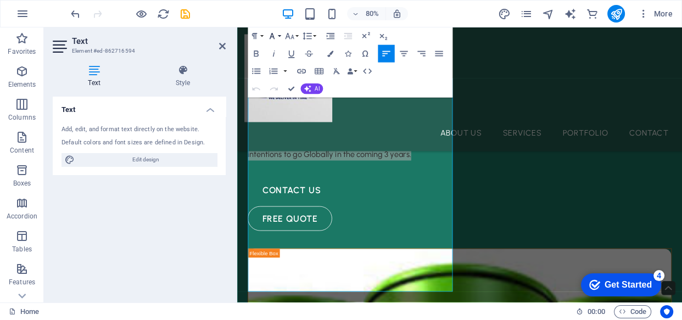
click at [275, 34] on icon "button" at bounding box center [272, 36] width 10 height 10
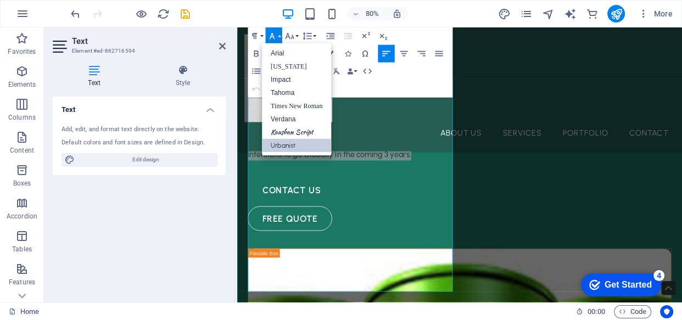
scroll to position [0, 0]
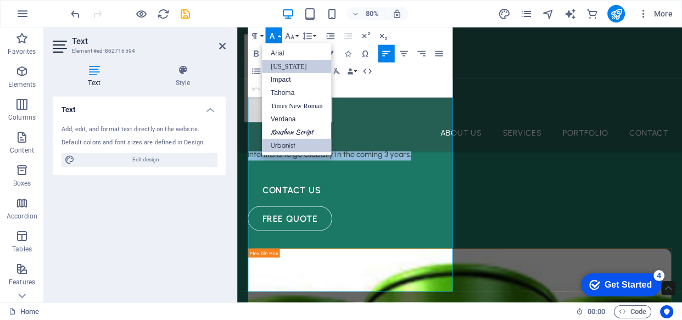
click at [280, 65] on link "[US_STATE]" at bounding box center [297, 66] width 70 height 13
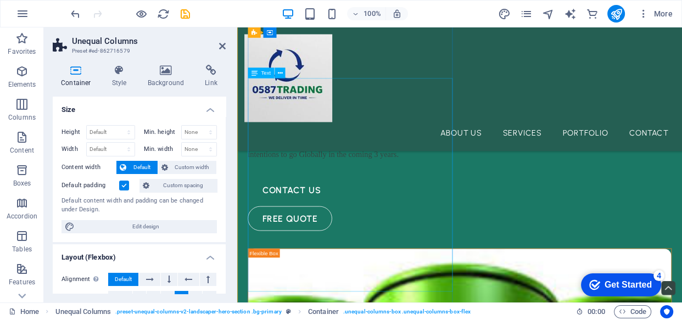
click at [420, 194] on div "0587 Trading (PTY) Ltd is a proudly South African Oil Recyclin g Company, estab…" at bounding box center [516, 120] width 530 height 148
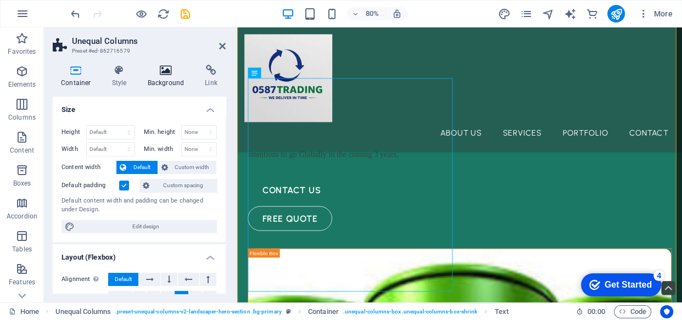
click at [167, 71] on icon at bounding box center [166, 70] width 53 height 11
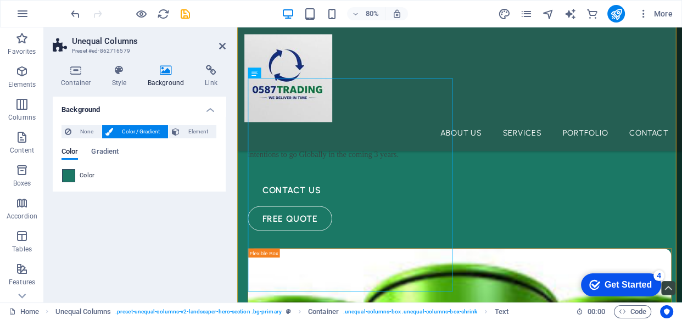
click at [66, 170] on span at bounding box center [69, 176] width 12 height 12
click at [71, 177] on span at bounding box center [69, 176] width 12 height 12
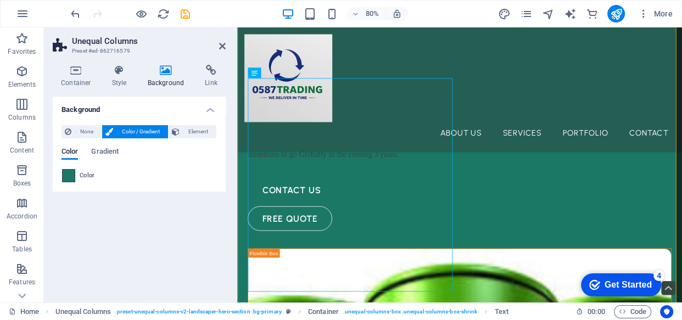
click at [71, 177] on span at bounding box center [69, 176] width 12 height 12
click at [154, 126] on span "Color / Gradient" at bounding box center [140, 131] width 48 height 13
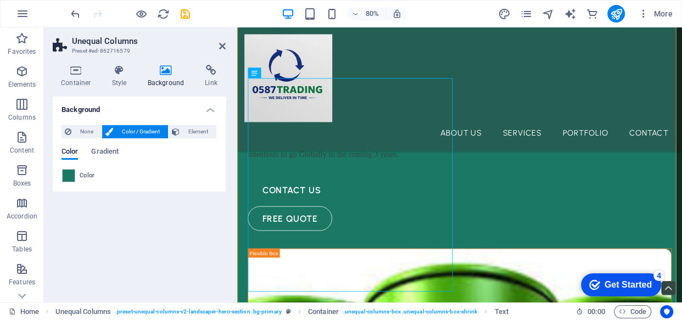
click at [154, 126] on span "Color / Gradient" at bounding box center [140, 131] width 48 height 13
drag, startPoint x: 71, startPoint y: 166, endPoint x: 69, endPoint y: 174, distance: 8.4
click at [69, 174] on div "Color Gradient Color" at bounding box center [139, 165] width 155 height 35
click at [69, 174] on span at bounding box center [69, 176] width 12 height 12
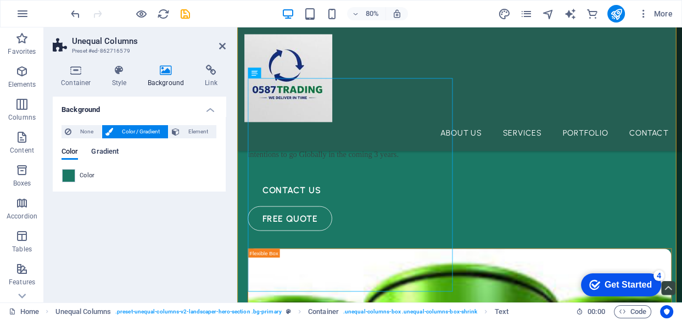
click at [101, 152] on span "Gradient" at bounding box center [104, 152] width 27 height 15
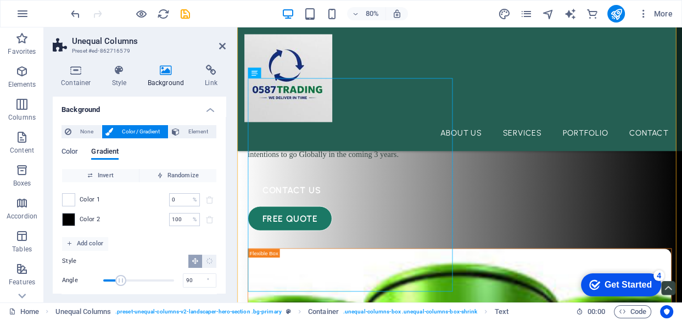
click at [64, 192] on div "Color 1 0 % ​ Color 2 100 % ​" at bounding box center [139, 209] width 154 height 55
click at [66, 196] on span at bounding box center [69, 200] width 12 height 12
click at [220, 44] on icon at bounding box center [222, 46] width 7 height 9
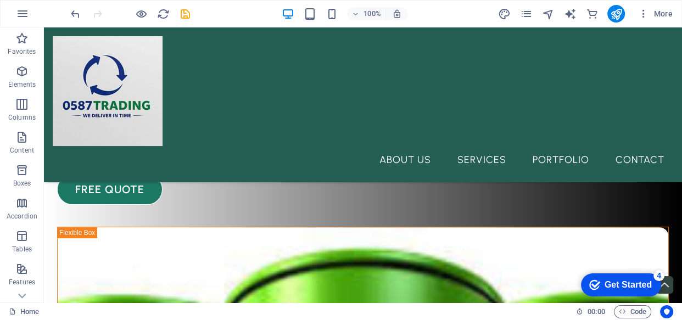
scroll to position [257, 0]
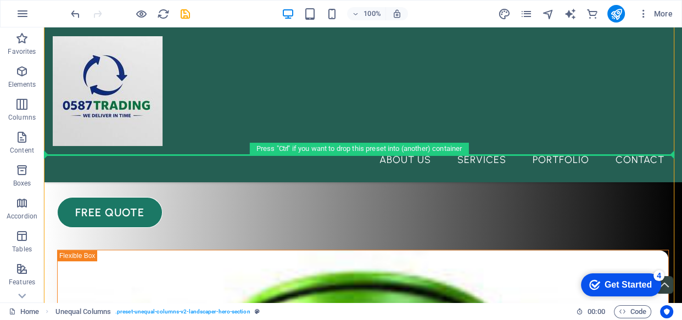
drag, startPoint x: 253, startPoint y: 288, endPoint x: 445, endPoint y: 105, distance: 265.0
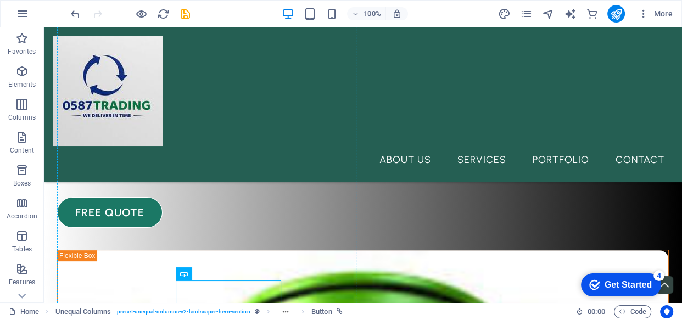
drag, startPoint x: 186, startPoint y: 290, endPoint x: 261, endPoint y: 252, distance: 83.8
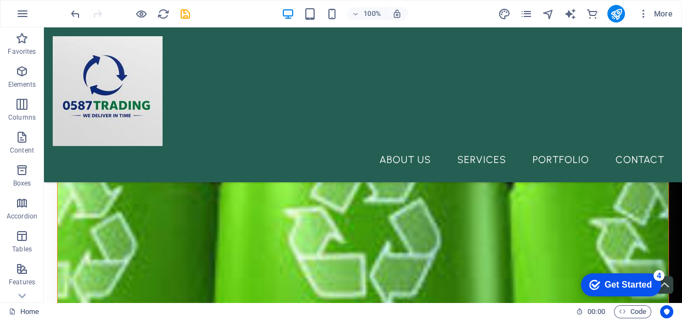
scroll to position [539, 0]
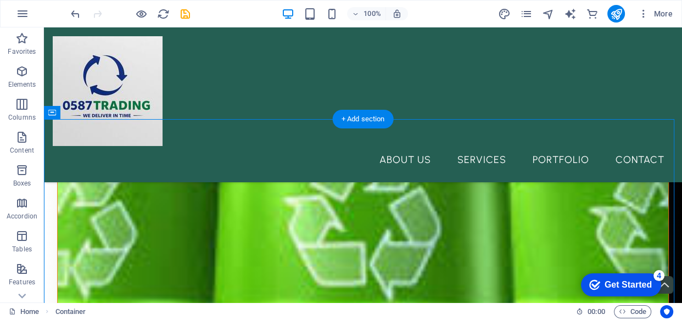
drag, startPoint x: 46, startPoint y: 194, endPoint x: 132, endPoint y: 190, distance: 86.4
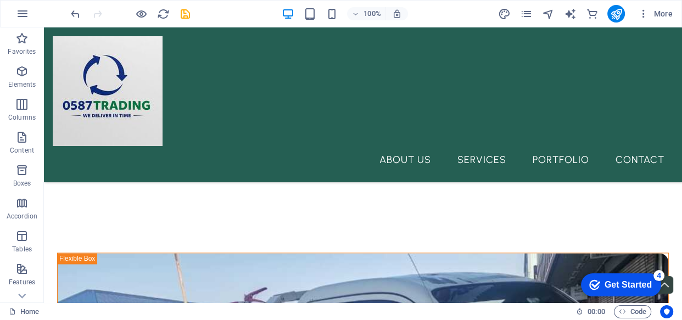
scroll to position [1605, 0]
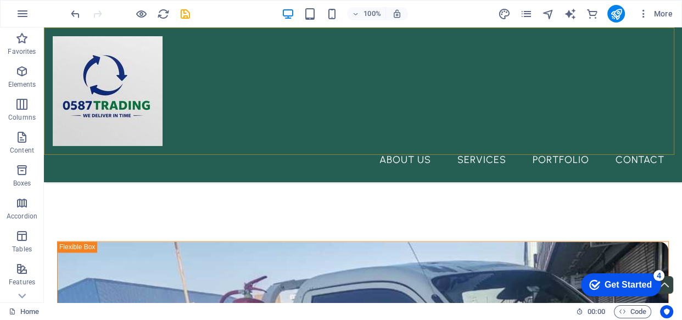
click at [550, 127] on div "About Us Services Portfolio Contact" at bounding box center [363, 104] width 638 height 155
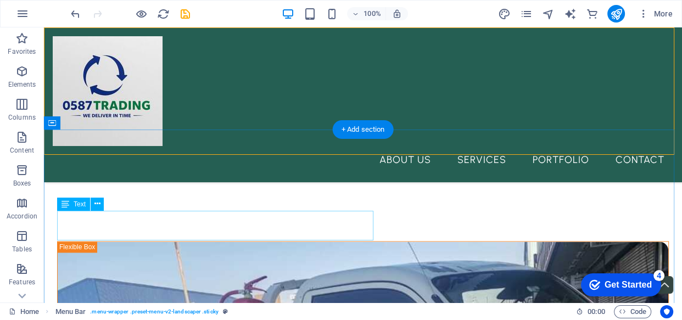
click at [212, 222] on div "Drag here to replace the existing content. Press “Ctrl” if you want to create a…" at bounding box center [363, 164] width 638 height 275
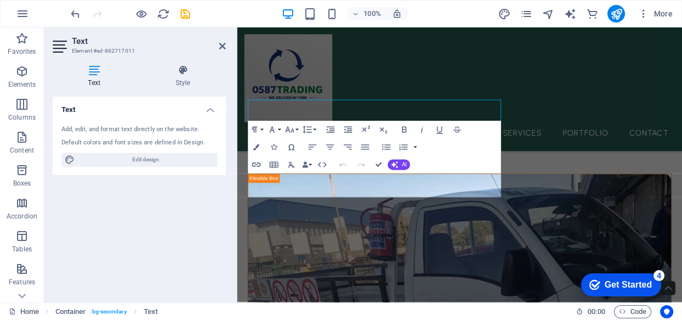
click at [212, 222] on div "Text Add, edit, and format text directly on the website. Default colors and fon…" at bounding box center [139, 195] width 173 height 197
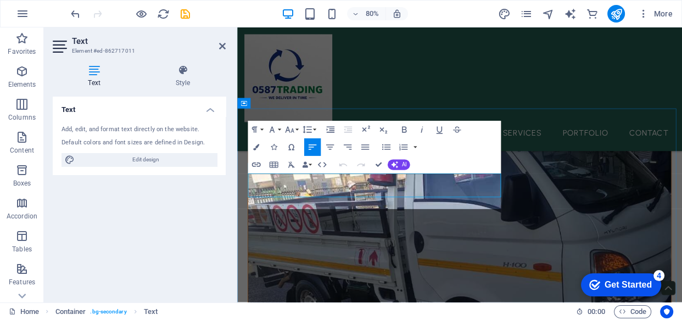
scroll to position [1343, 1]
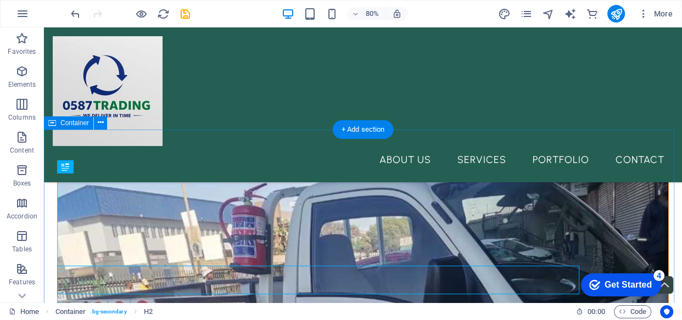
scroll to position [1605, 0]
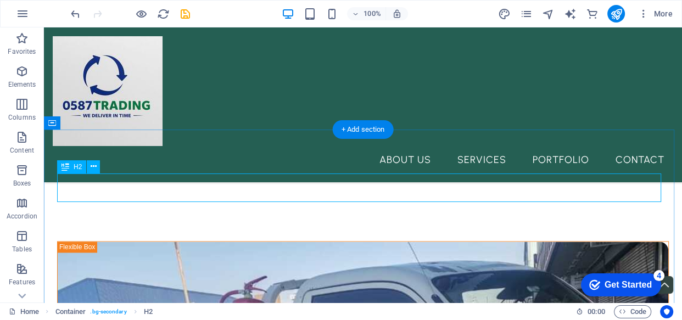
click at [164, 187] on div "H2 Container Container Boxes Unequal Columns Menu Bar Menu Image Logo Container…" at bounding box center [363, 164] width 638 height 275
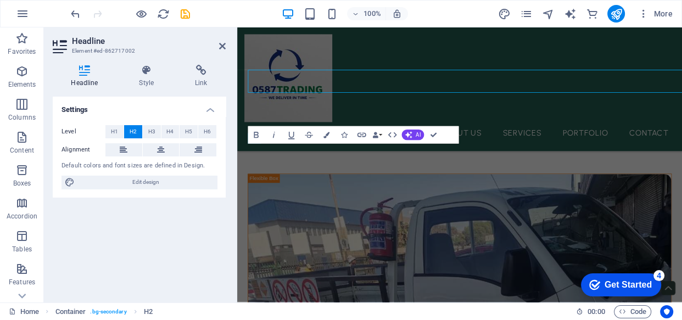
scroll to position [1698, 0]
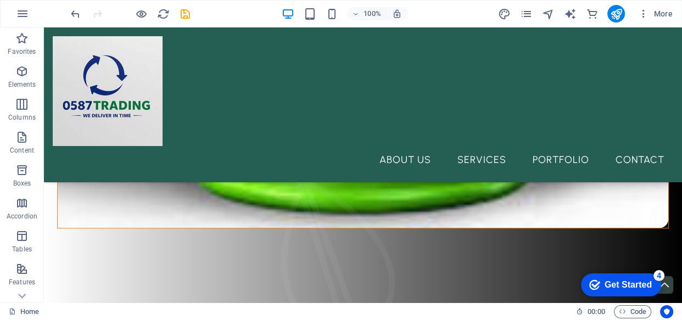
scroll to position [869, 0]
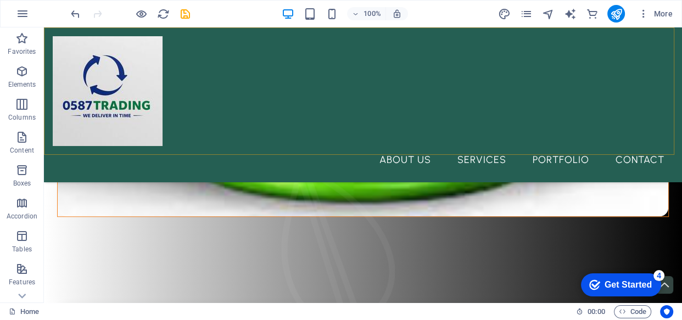
click at [554, 143] on div "About Us Services Portfolio Contact" at bounding box center [363, 104] width 638 height 155
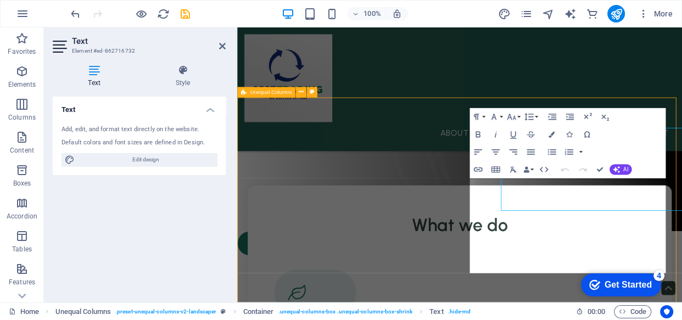
scroll to position [915, 0]
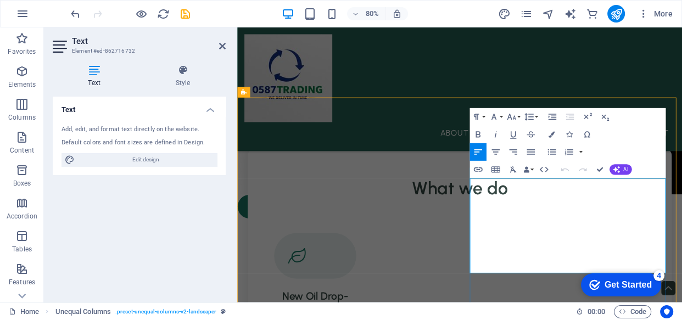
scroll to position [851, 0]
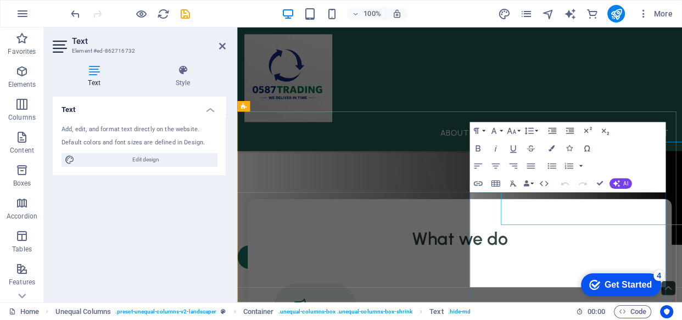
scroll to position [897, 0]
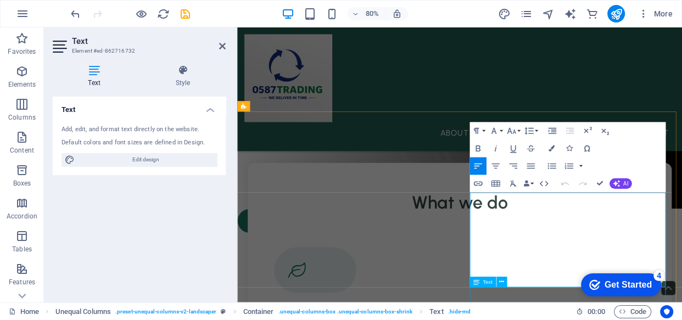
drag, startPoint x: 528, startPoint y: 235, endPoint x: 275, endPoint y: 52, distance: 312.7
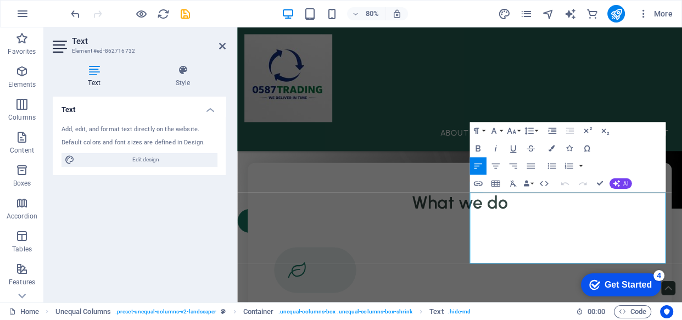
scroll to position [2949, 4]
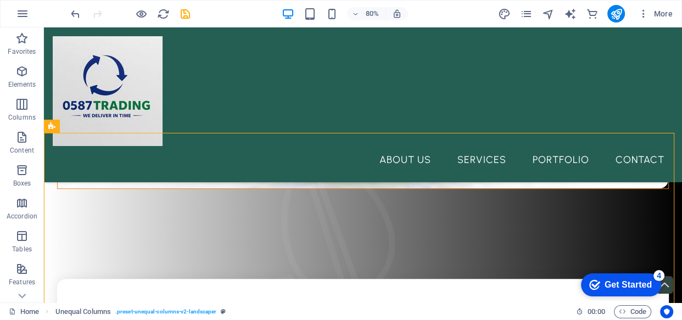
scroll to position [834, 0]
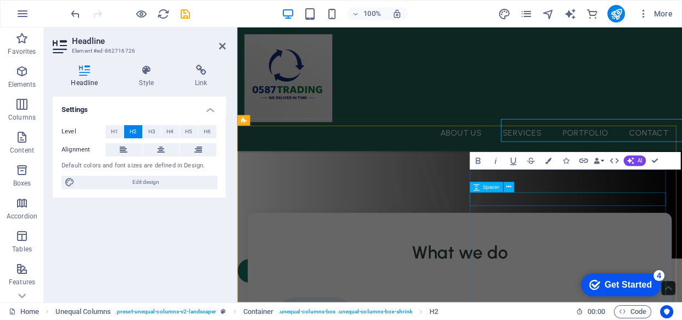
scroll to position [880, 0]
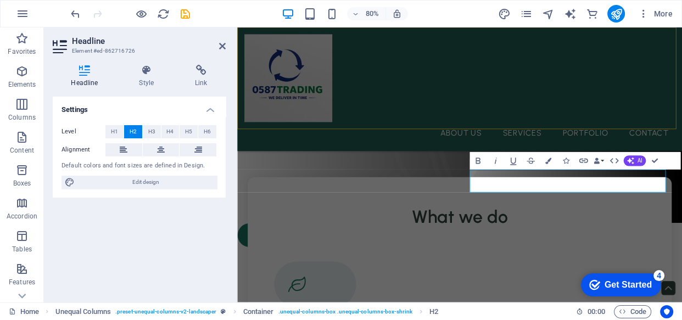
click at [514, 152] on div "About Us Services Portfolio Contact" at bounding box center [515, 104] width 556 height 155
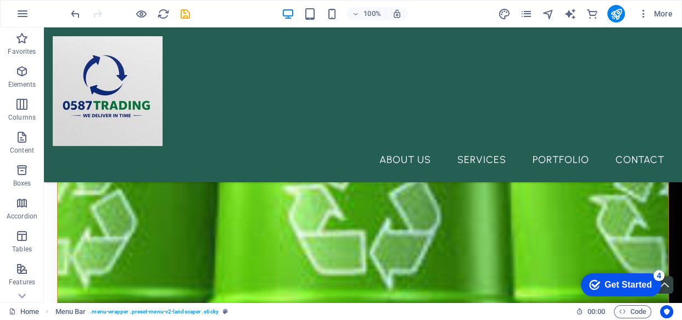
scroll to position [563, 0]
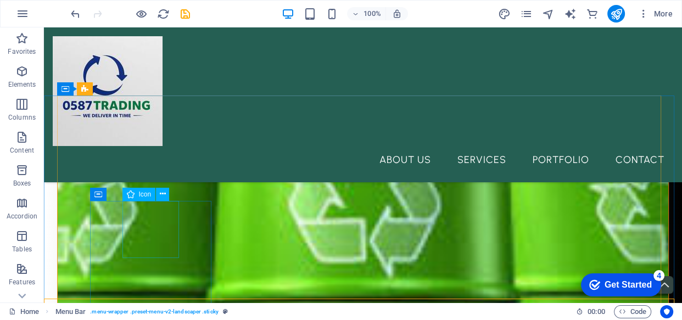
click at [145, 198] on span "Icon" at bounding box center [145, 194] width 13 height 7
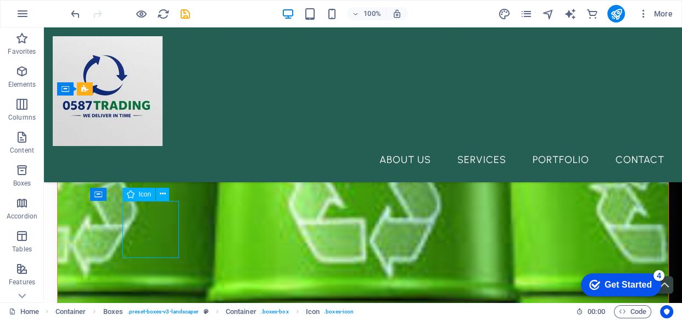
click at [145, 193] on span "Icon" at bounding box center [145, 194] width 13 height 7
select select "xMidYMid"
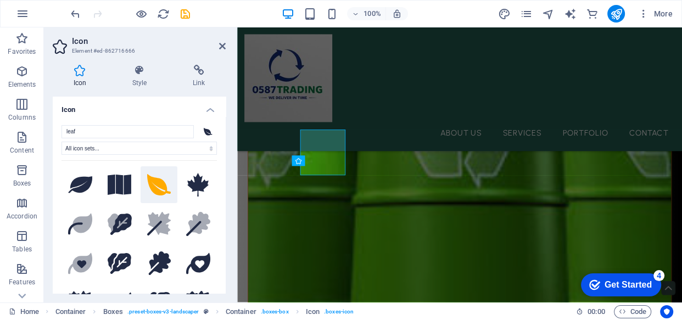
scroll to position [608, 0]
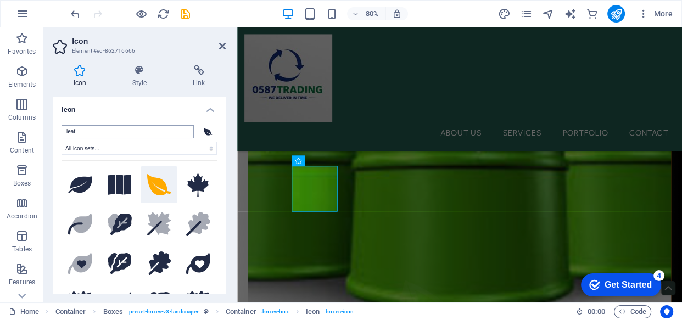
click at [126, 135] on input "leaf" at bounding box center [128, 131] width 132 height 13
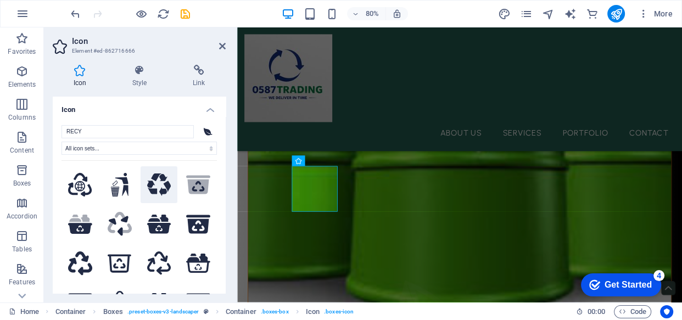
type input "RECY"
click at [155, 187] on icon at bounding box center [159, 185] width 24 height 23
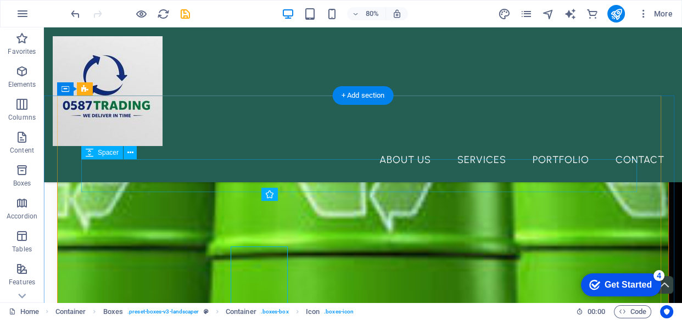
scroll to position [563, 0]
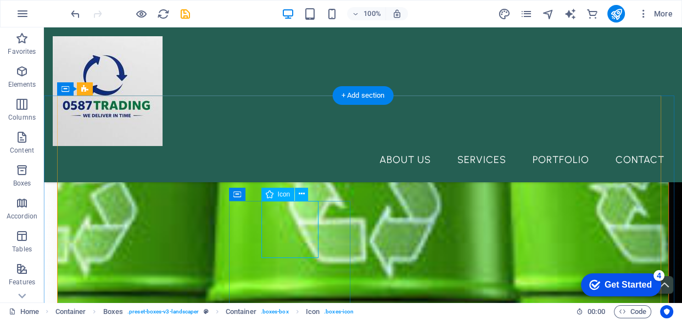
click at [282, 194] on span "Icon" at bounding box center [284, 194] width 13 height 7
select select "xMidYMid"
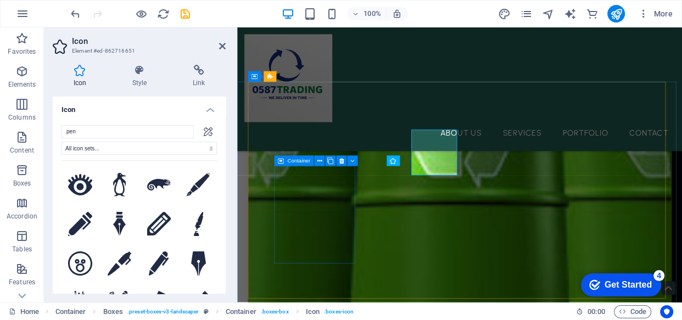
scroll to position [608, 0]
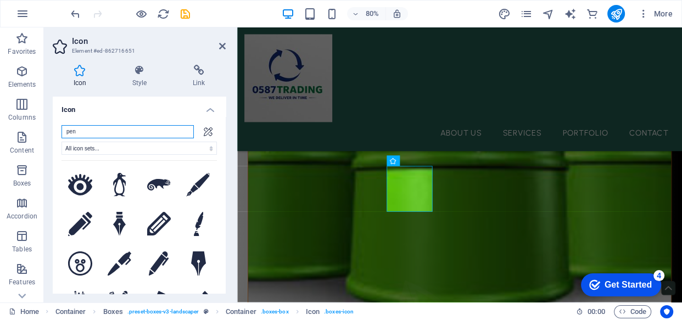
click at [149, 131] on input "pen" at bounding box center [128, 131] width 132 height 13
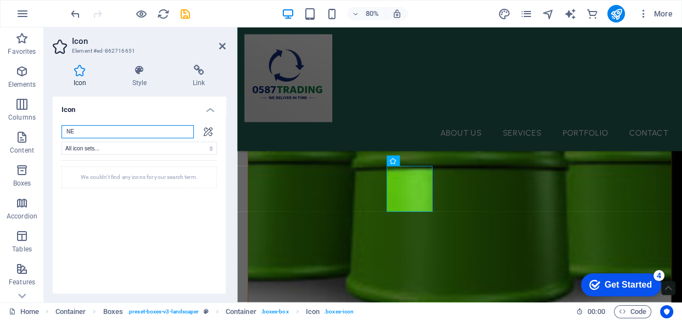
type input "N"
type input "OIL"
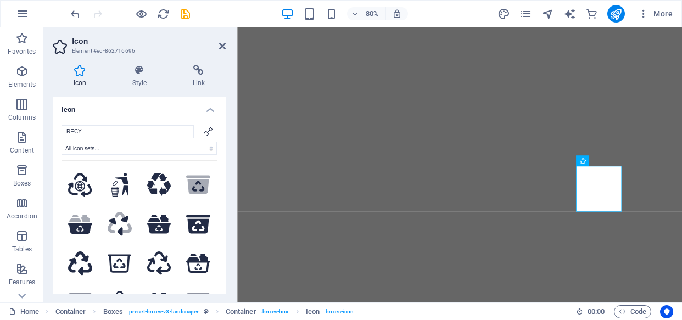
select select "xMidYMid"
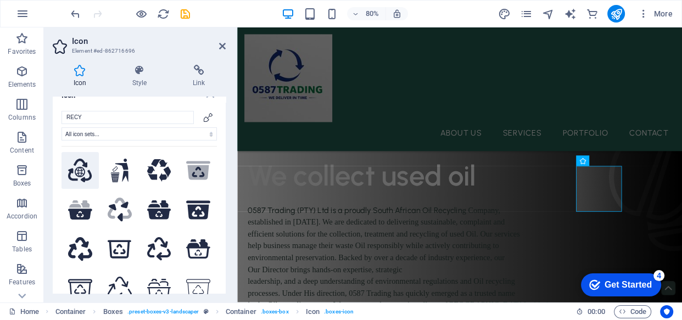
scroll to position [608, 0]
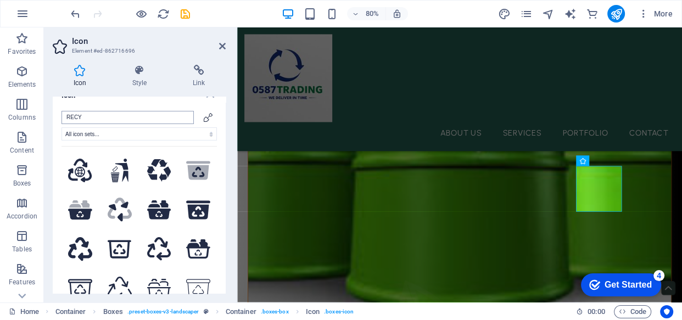
click at [98, 115] on input "RECY" at bounding box center [128, 117] width 132 height 13
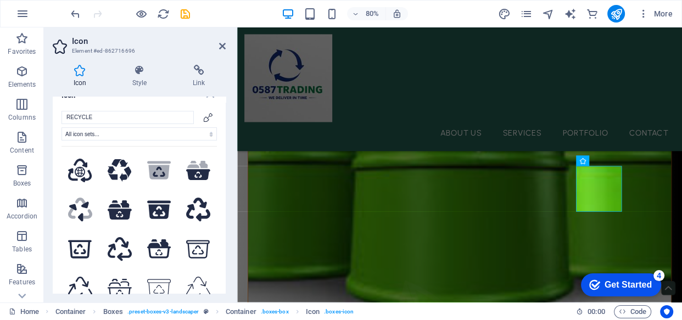
drag, startPoint x: 215, startPoint y: 203, endPoint x: 214, endPoint y: 212, distance: 8.8
click at [214, 212] on div "RECYCLE All icon sets... IcoFont Ionicons FontAwesome Brands FontAwesome Duoton…" at bounding box center [139, 211] width 173 height 218
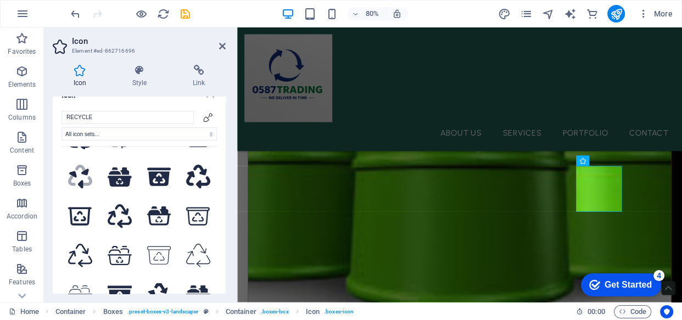
scroll to position [0, 0]
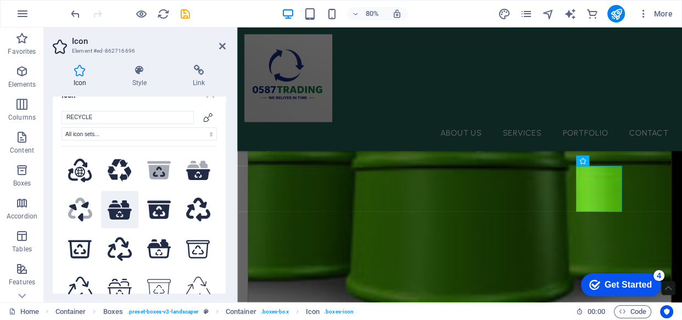
click at [124, 204] on icon at bounding box center [120, 210] width 24 height 19
click at [151, 113] on input "RECYCLE" at bounding box center [128, 117] width 132 height 13
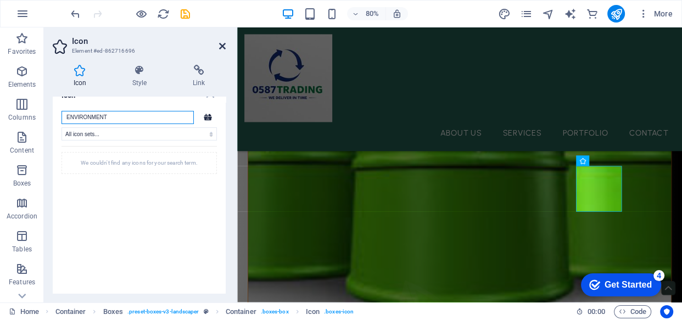
type input "ENVIRONMENT"
click at [225, 47] on icon at bounding box center [222, 46] width 7 height 9
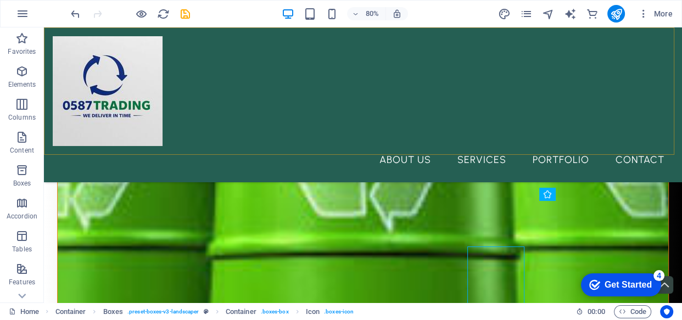
scroll to position [563, 0]
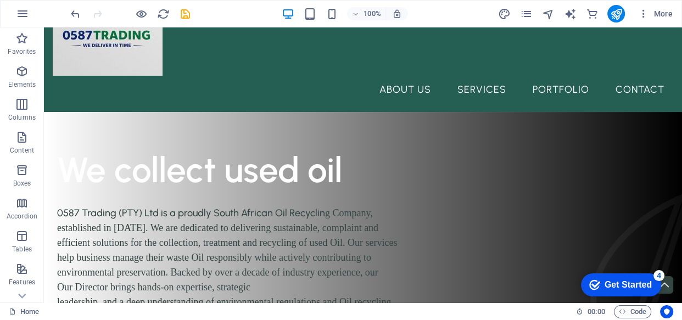
scroll to position [47, 0]
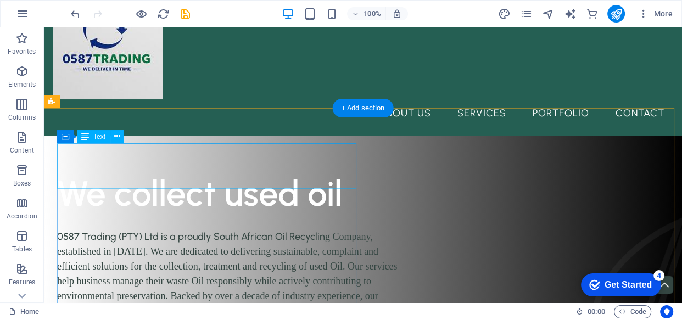
click at [238, 171] on div "We collect used oil" at bounding box center [363, 194] width 612 height 46
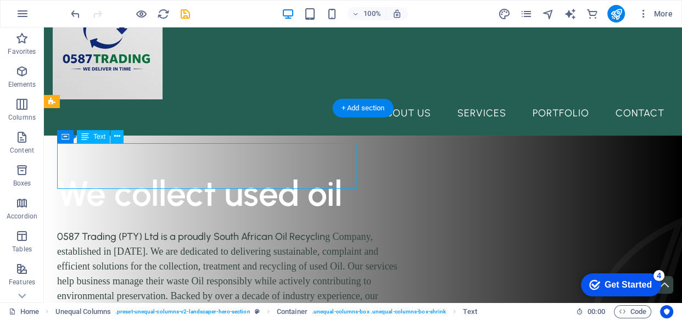
click at [238, 171] on div "We collect used oil" at bounding box center [363, 194] width 612 height 46
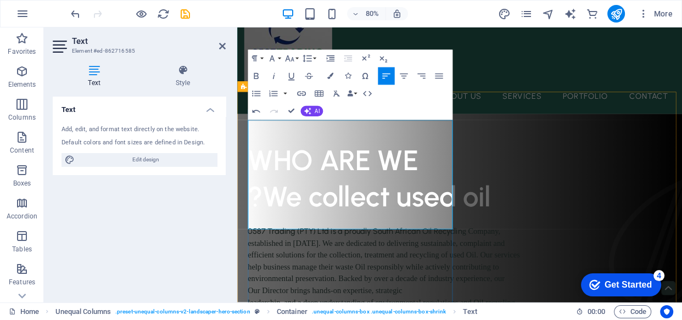
click at [366, 254] on span "?We collect used oil" at bounding box center [403, 239] width 304 height 42
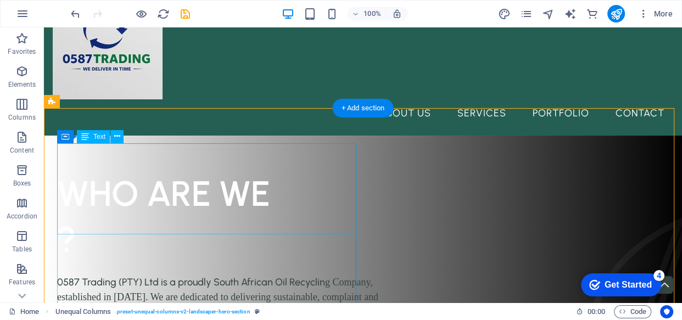
click at [180, 197] on div "WHO ARE WE ?" at bounding box center [363, 216] width 612 height 91
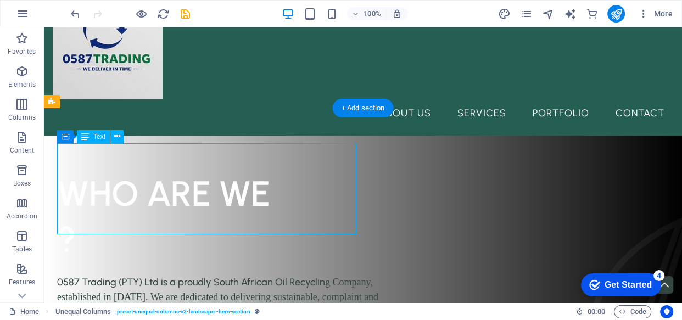
click at [180, 197] on div "WHO ARE WE ?" at bounding box center [363, 216] width 612 height 91
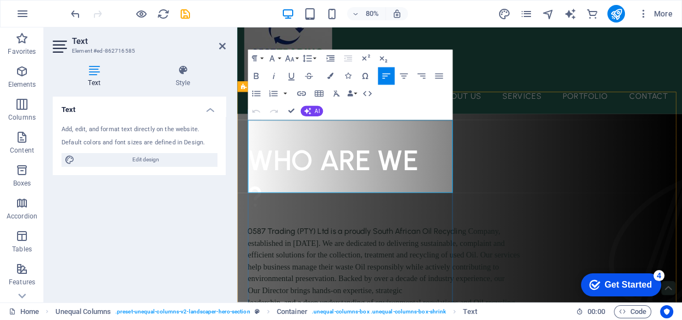
click at [282, 215] on h1 "WHO ARE WE ?" at bounding box center [516, 216] width 530 height 91
click at [466, 171] on h1 "WHO ARE WE ​" at bounding box center [516, 216] width 530 height 91
click at [466, 172] on span "WHO ARE WE?" at bounding box center [367, 193] width 232 height 42
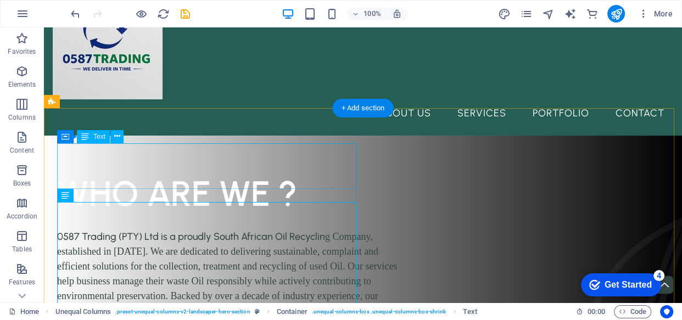
click at [242, 172] on div "WHO ARE WE ?" at bounding box center [363, 194] width 612 height 46
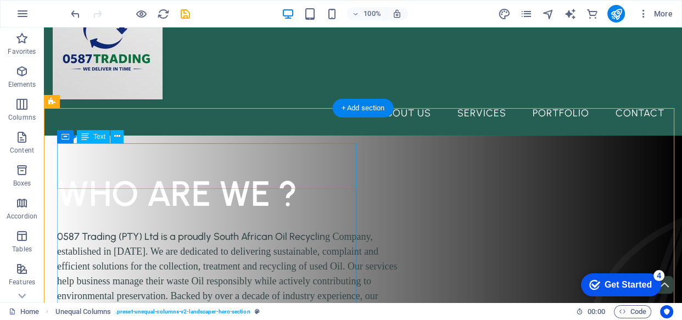
click at [195, 171] on div "WHO ARE WE ?" at bounding box center [363, 194] width 612 height 46
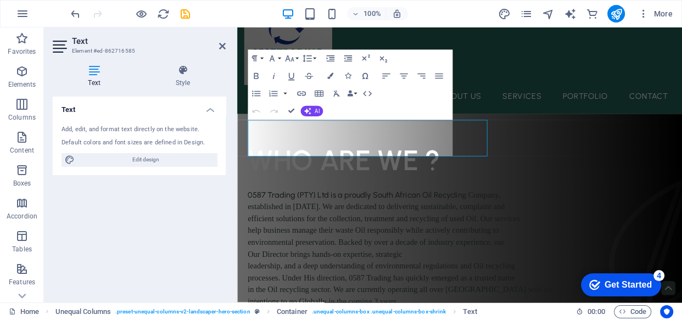
click at [195, 162] on span "Edit design" at bounding box center [146, 159] width 136 height 13
select select "px"
select select "500"
select select "px"
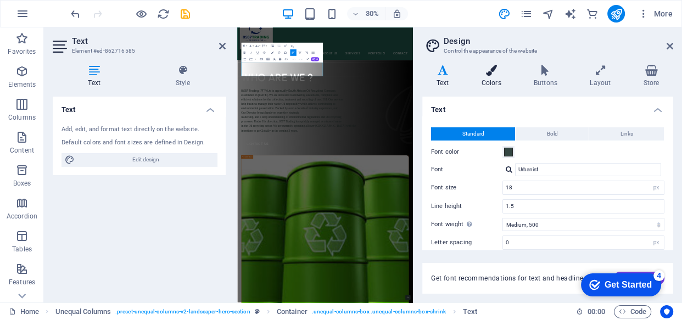
click at [492, 73] on icon at bounding box center [491, 70] width 48 height 11
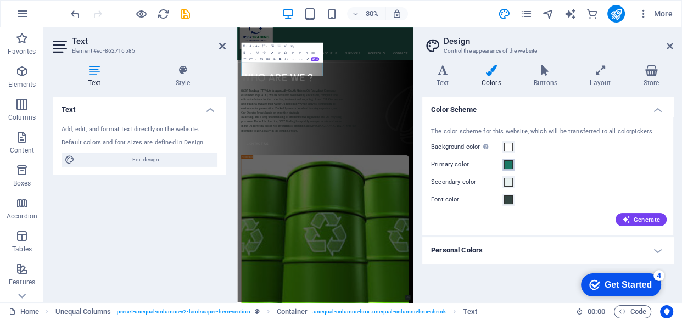
click at [507, 160] on span at bounding box center [508, 164] width 9 height 9
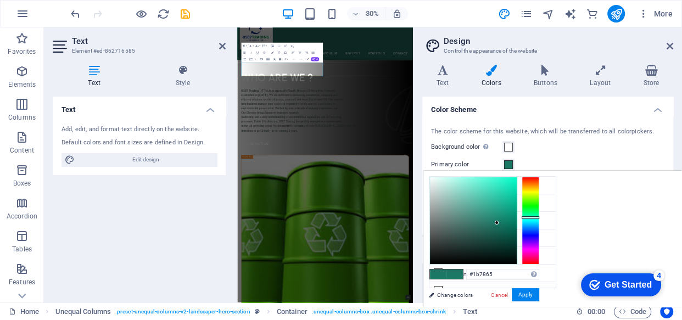
type input "#3ea994"
click at [485, 206] on div at bounding box center [473, 220] width 87 height 87
click at [525, 293] on button "Apply" at bounding box center [525, 294] width 27 height 13
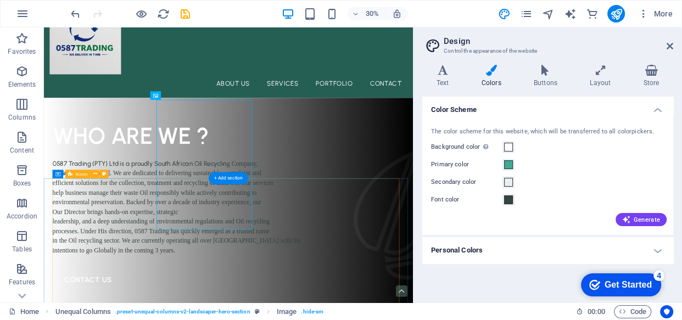
scroll to position [398, 0]
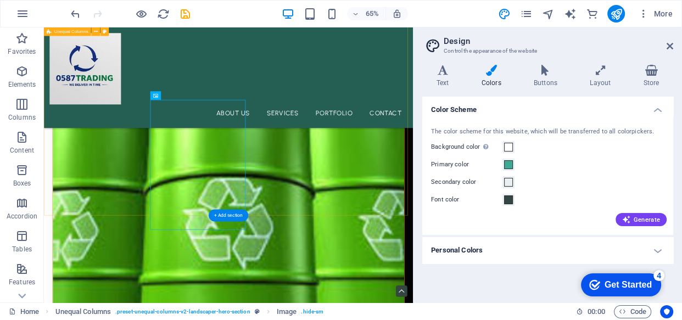
click at [542, 222] on div "WHO ARE WE ? 0587 Trading (PTY) Ltd is a proudly South African Oil Recyclin g C…" at bounding box center [328, 196] width 568 height 1135
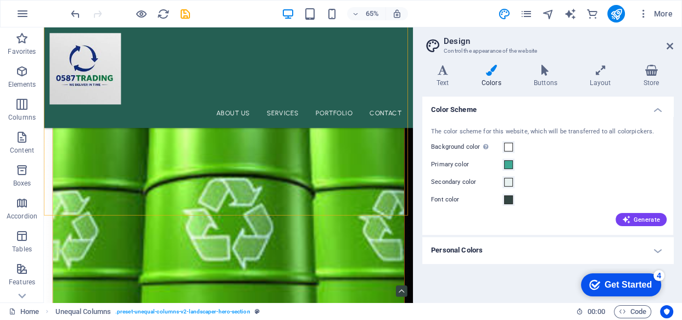
click at [674, 41] on aside "Design Control the appearance of the website Variants Text Colors Buttons Layou…" at bounding box center [547, 164] width 269 height 275
click at [670, 42] on icon at bounding box center [670, 46] width 7 height 9
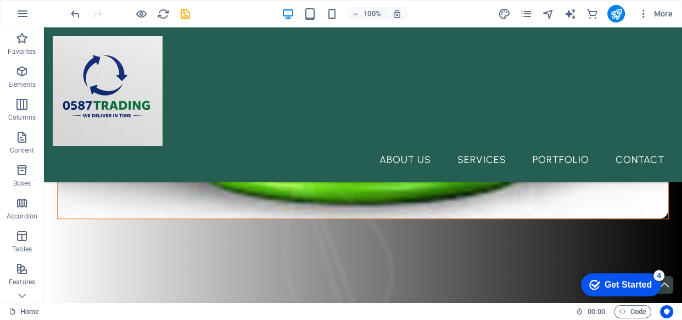
scroll to position [984, 0]
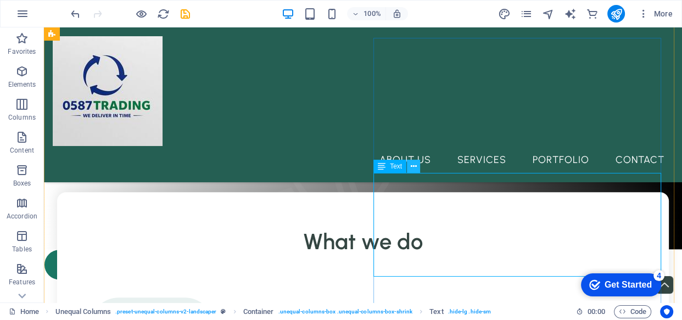
click at [411, 166] on icon at bounding box center [414, 167] width 6 height 12
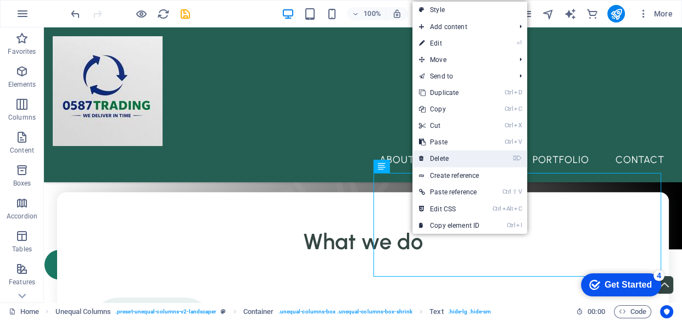
click at [434, 158] on link "⌦ Delete" at bounding box center [450, 159] width 74 height 16
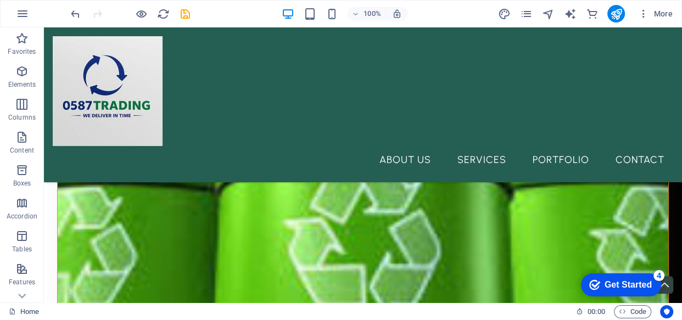
scroll to position [482, 0]
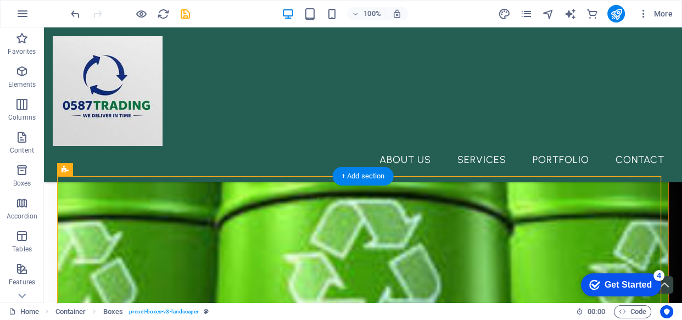
drag, startPoint x: 299, startPoint y: 207, endPoint x: 298, endPoint y: 241, distance: 34.1
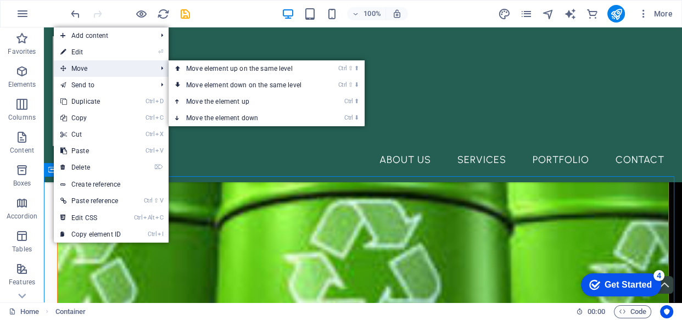
click at [82, 60] on span "Move" at bounding box center [103, 68] width 98 height 16
click at [187, 61] on link "Ctrl ⇧ ⬆ Move element up on the same level" at bounding box center [246, 68] width 155 height 16
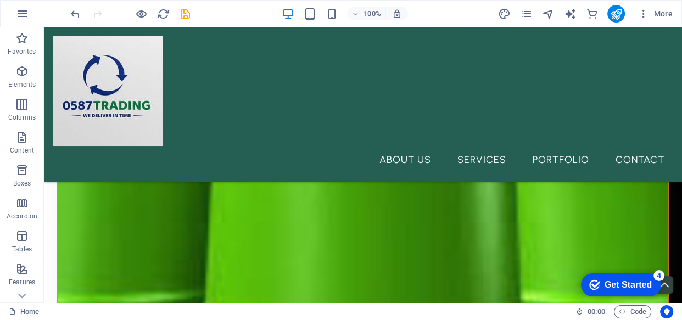
scroll to position [736, 0]
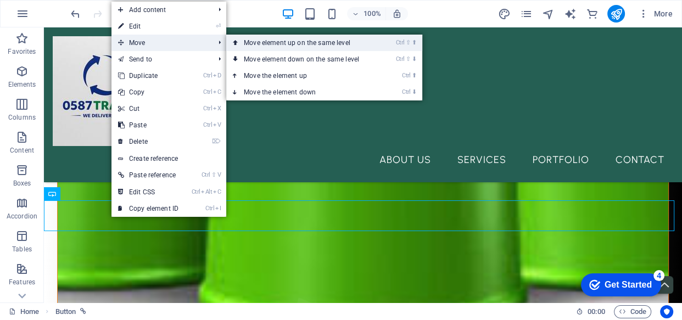
click at [276, 46] on link "Ctrl ⇧ ⬆ Move element up on the same level" at bounding box center [303, 43] width 155 height 16
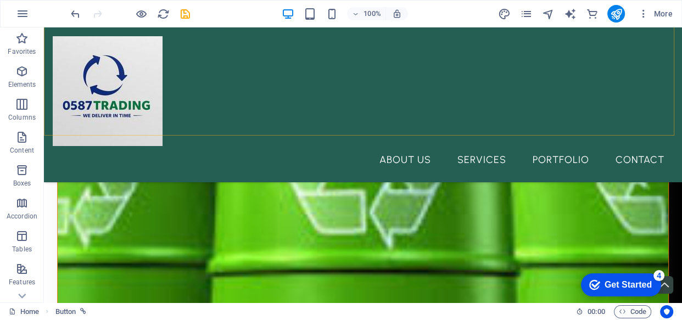
scroll to position [566, 0]
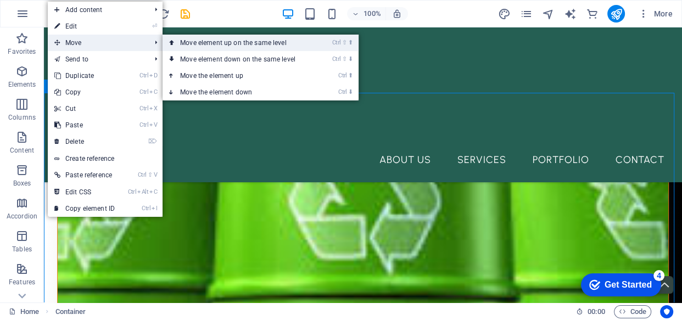
click at [183, 42] on link "Ctrl ⇧ ⬆ Move element up on the same level" at bounding box center [240, 43] width 155 height 16
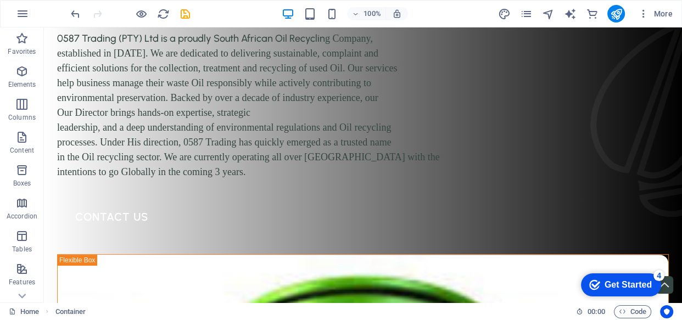
scroll to position [0, 0]
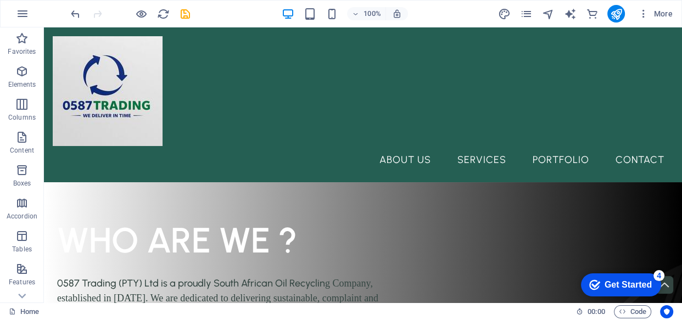
drag, startPoint x: 680, startPoint y: 67, endPoint x: 706, endPoint y: 49, distance: 31.2
click at [186, 14] on icon "save" at bounding box center [185, 14] width 13 height 13
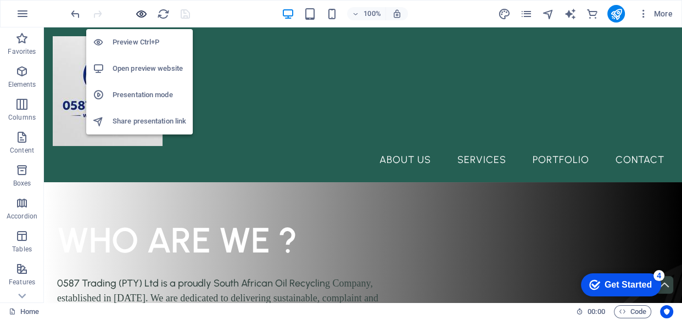
click at [137, 12] on icon "button" at bounding box center [141, 14] width 13 height 13
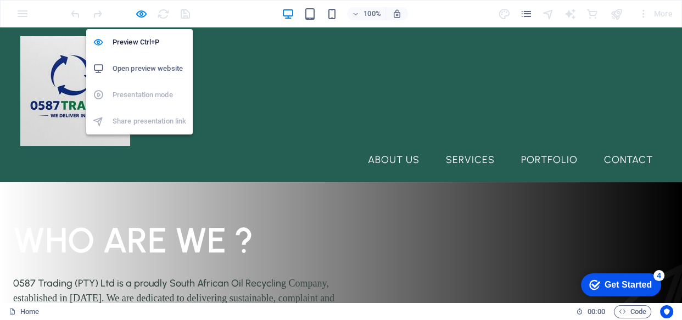
click at [133, 65] on h6 "Open preview website" at bounding box center [150, 68] width 74 height 13
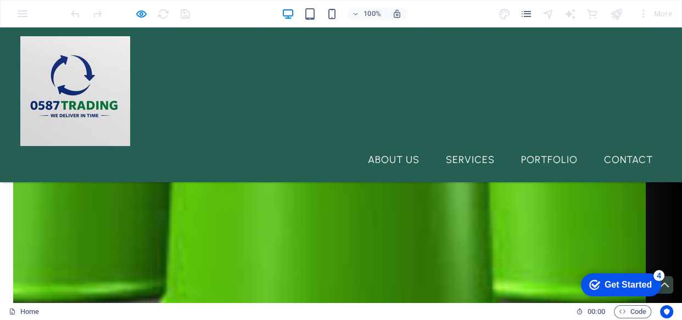
scroll to position [787, 0]
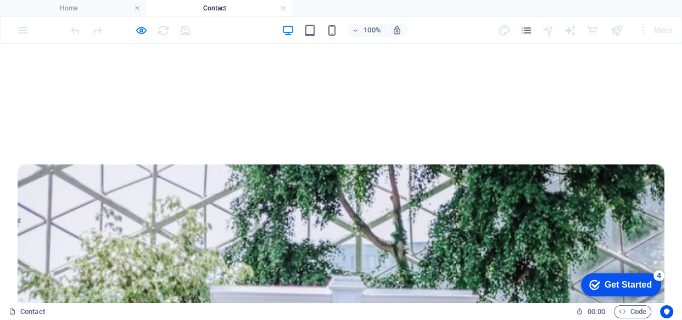
scroll to position [1160, 0]
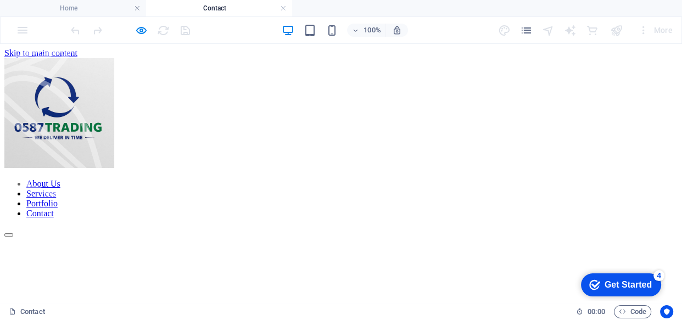
drag, startPoint x: 681, startPoint y: 266, endPoint x: 632, endPoint y: 86, distance: 186.7
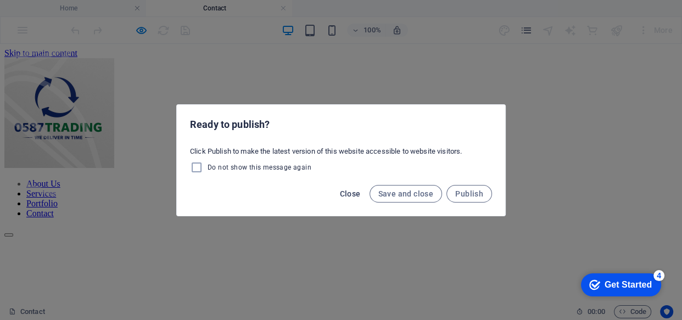
click at [354, 192] on span "Close" at bounding box center [350, 194] width 21 height 9
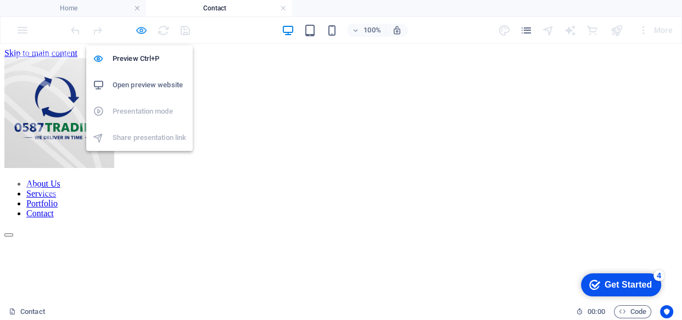
click at [135, 29] on icon "button" at bounding box center [141, 30] width 13 height 13
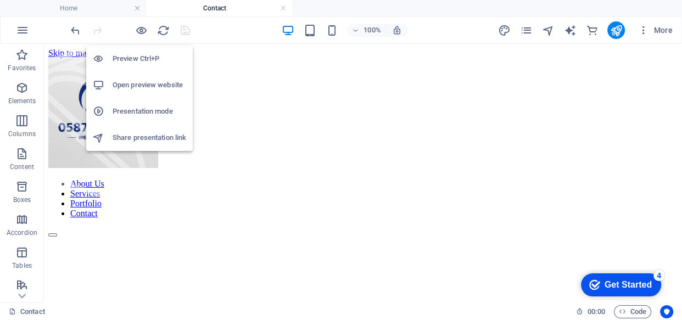
click at [133, 85] on h6 "Open preview website" at bounding box center [150, 85] width 74 height 13
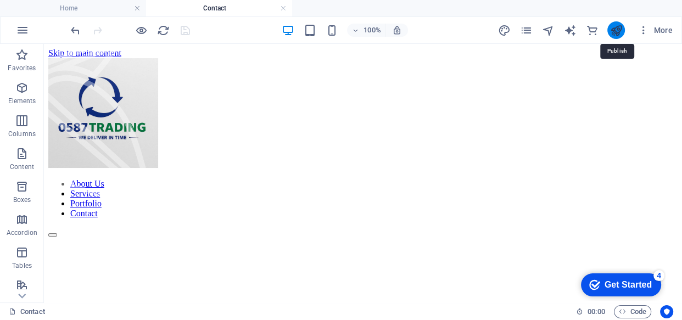
click at [621, 27] on icon "publish" at bounding box center [616, 30] width 13 height 13
